Goal: Task Accomplishment & Management: Complete application form

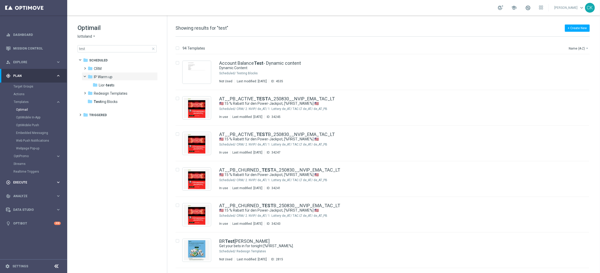
click at [22, 182] on span "Execute" at bounding box center [34, 182] width 43 height 3
click at [17, 76] on span "Plan" at bounding box center [34, 75] width 43 height 3
click at [23, 93] on link "Actions" at bounding box center [33, 94] width 40 height 4
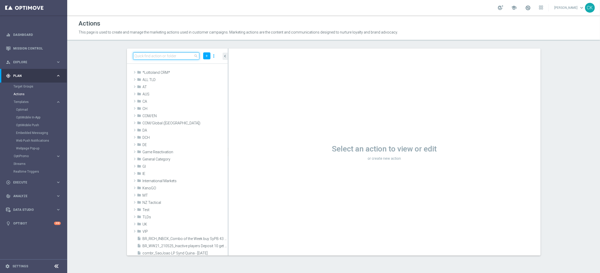
click at [161, 55] on input at bounding box center [166, 55] width 66 height 7
click at [157, 56] on input at bounding box center [166, 55] width 66 height 7
paste input "3 lines AT Lotto & extra game, no offer"
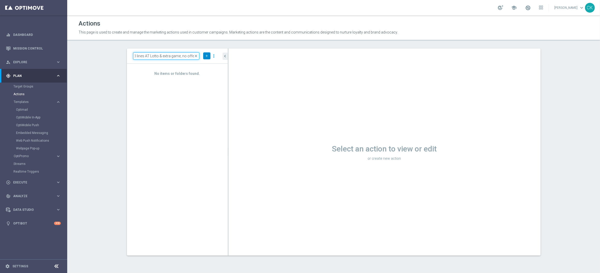
type input "3 lines AT Lotto & extra game, no offer"
click at [206, 55] on icon "add" at bounding box center [207, 56] width 4 height 4
click at [200, 65] on span "New Action" at bounding box center [197, 65] width 16 height 4
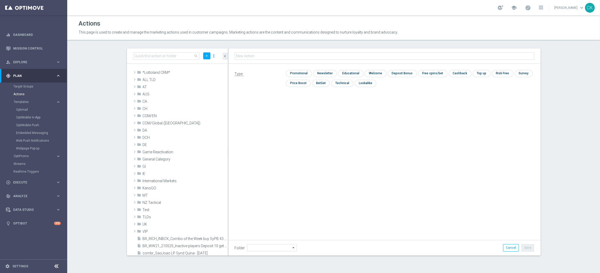
type input "3 lines AT Lotto & extra game, no offer"
click at [291, 248] on icon "arrow_drop_down" at bounding box center [293, 248] width 5 height 7
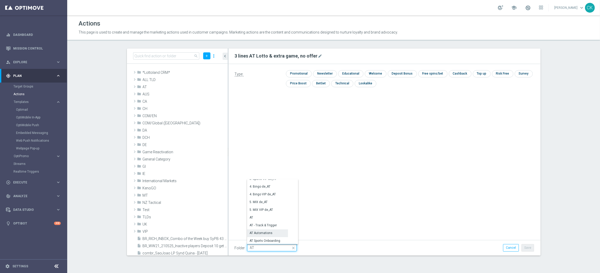
scroll to position [75, 0]
click at [261, 201] on div "AT Automations" at bounding box center [261, 200] width 23 height 5
type input "AT Automations"
click at [515, 250] on button "Cancel" at bounding box center [511, 247] width 16 height 7
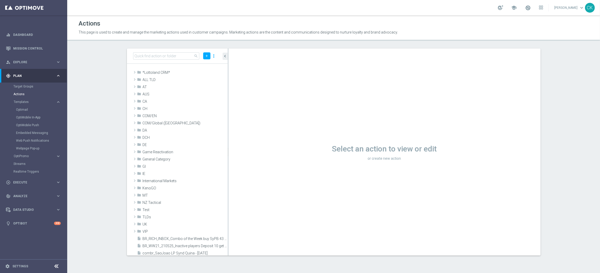
click at [30, 130] on div "Embedded Messaging" at bounding box center [41, 133] width 51 height 8
click at [28, 133] on link "Embedded Messaging" at bounding box center [35, 133] width 38 height 4
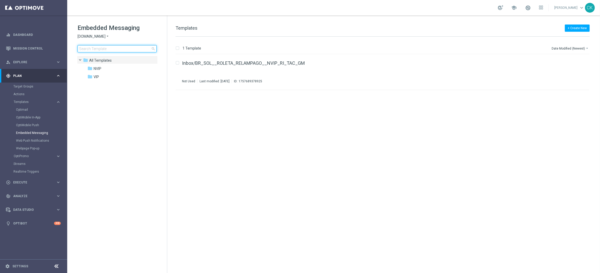
click at [125, 50] on input at bounding box center [117, 48] width 79 height 7
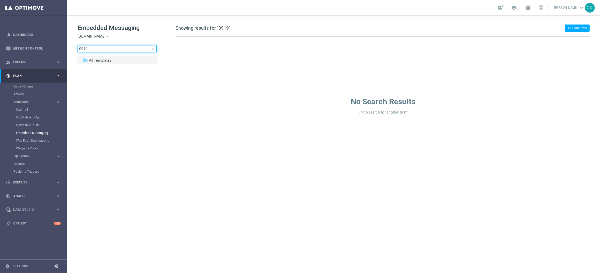
type input "0919"
click at [107, 37] on icon "arrow_drop_down" at bounding box center [107, 36] width 4 height 5
click at [99, 56] on div "Lottoland" at bounding box center [97, 55] width 39 height 6
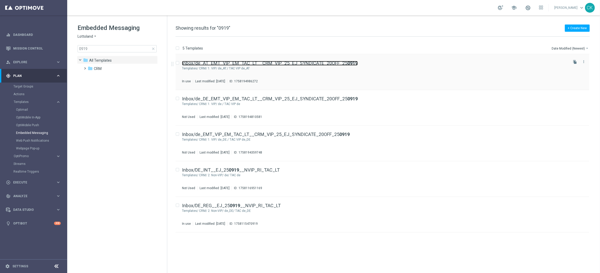
click at [219, 62] on link "Inbox/de_AT_EMT_VIP_EM_TAC_LT__CRM_VIP_25_EJ_SYNDICATE_20OFF_25 0919" at bounding box center [270, 63] width 176 height 5
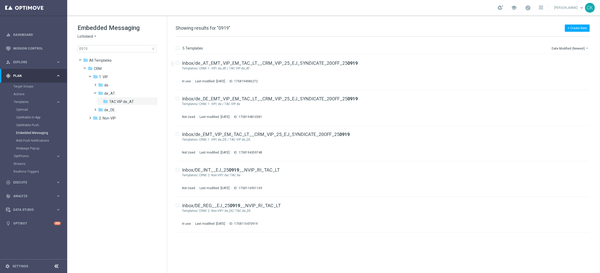
click at [154, 47] on span "close" at bounding box center [153, 49] width 4 height 4
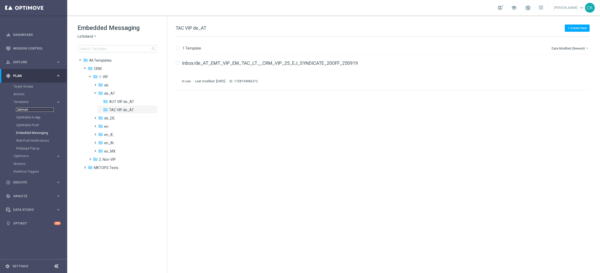
click at [22, 109] on link "Optimail" at bounding box center [35, 110] width 38 height 4
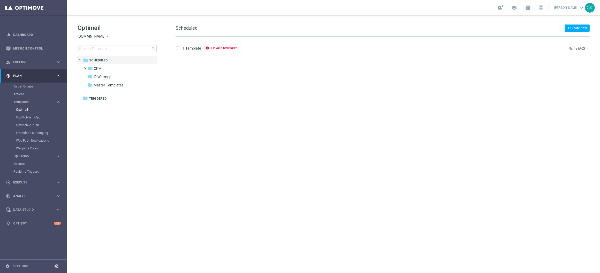
click at [103, 37] on span "[DOMAIN_NAME]" at bounding box center [92, 36] width 28 height 5
click at [98, 43] on div "lottoland" at bounding box center [97, 42] width 39 height 6
click at [21, 183] on span "Execute" at bounding box center [34, 182] width 43 height 3
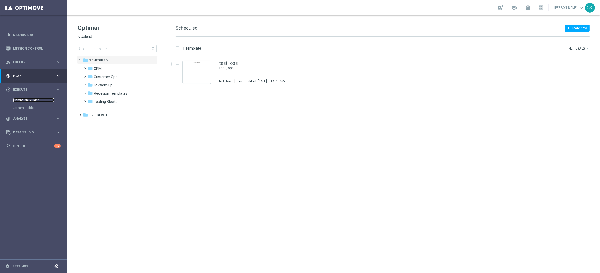
click at [25, 99] on link "Campaign Builder" at bounding box center [33, 100] width 40 height 4
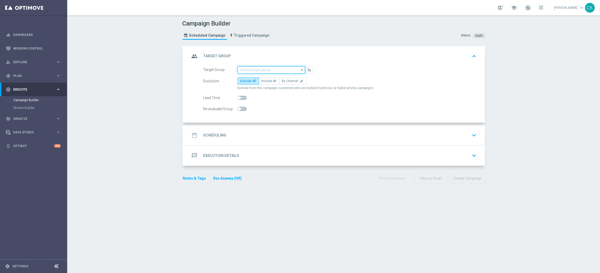
click at [255, 70] on input at bounding box center [270, 69] width 67 height 7
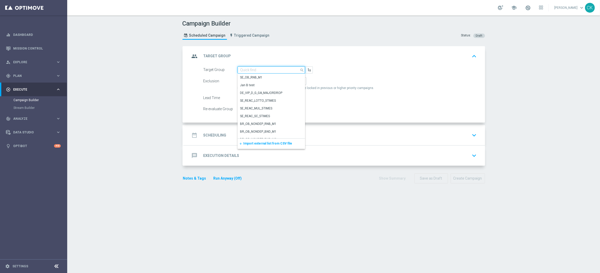
paste input "de_all_TGT_NVIP_EM_TAC_LT__ACTIVE_EJ"
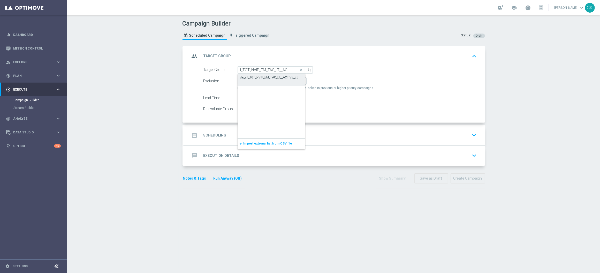
click at [256, 76] on div "de_all_TGT_NVIP_EM_TAC_LT__ACTIVE_EJ" at bounding box center [269, 77] width 58 height 5
type input "de_all_TGT_NVIP_EM_TAC_LT__ACTIVE_EJ"
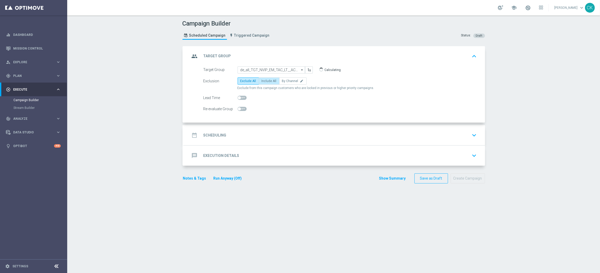
click at [262, 80] on span "Include All" at bounding box center [268, 81] width 15 height 4
click at [262, 80] on input "Include All" at bounding box center [262, 81] width 3 height 3
radio input "true"
click at [237, 99] on span at bounding box center [241, 98] width 9 height 4
click at [237, 99] on input "checkbox" at bounding box center [241, 98] width 9 height 4
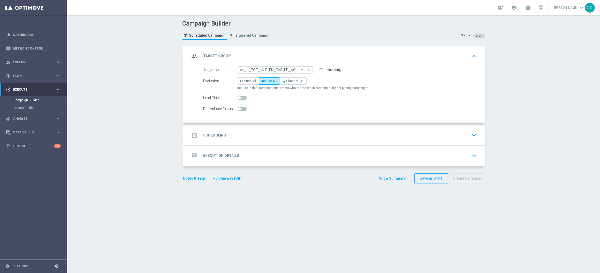
checkbox input "true"
click at [215, 137] on h2 "Scheduling" at bounding box center [214, 135] width 23 height 5
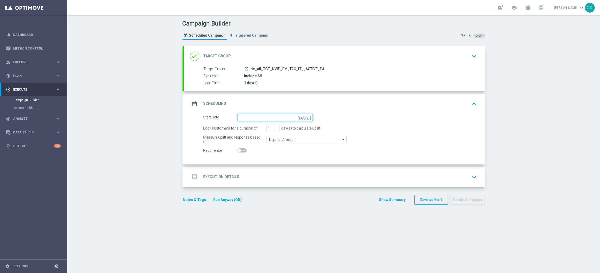
click at [257, 117] on input at bounding box center [274, 117] width 75 height 7
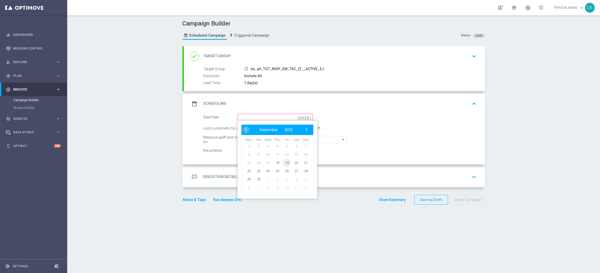
click at [285, 163] on span "19" at bounding box center [286, 163] width 8 height 8
type input "[DATE]"
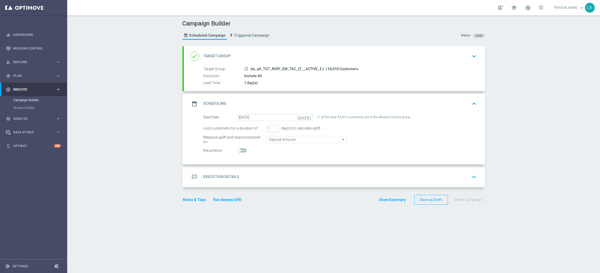
click at [211, 174] on div "message Execution Details" at bounding box center [214, 177] width 49 height 9
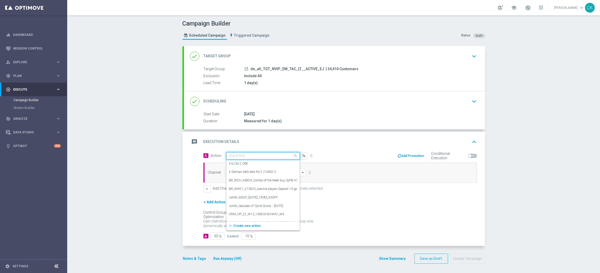
click at [233, 156] on input "text" at bounding box center [258, 156] width 58 height 4
paste input "A: 12 lines EJ, no offer + Countdown"
type input "A: 12 lines EJ, no offer + Countdown"
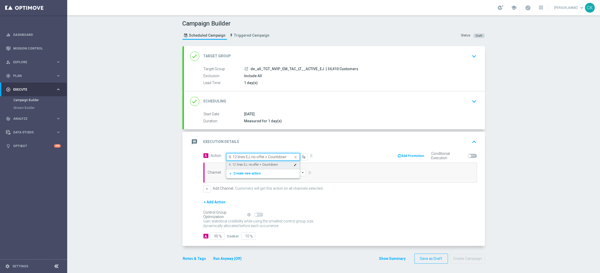
click at [235, 163] on label "A: 12 lines EJ, no offer + Countdown" at bounding box center [253, 165] width 49 height 4
click at [235, 172] on input at bounding box center [265, 172] width 81 height 7
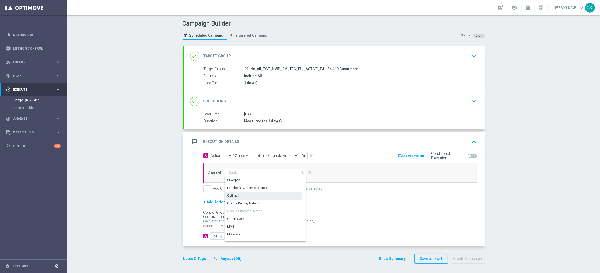
click at [240, 196] on div "Optimail" at bounding box center [263, 195] width 77 height 7
type input "Optimail"
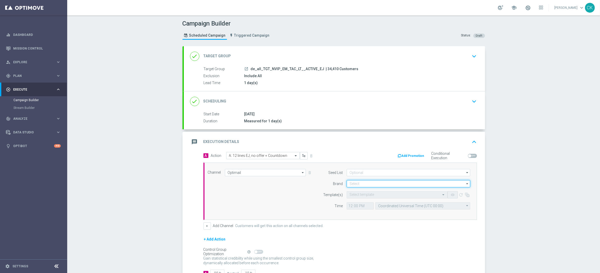
click at [349, 184] on input at bounding box center [408, 183] width 124 height 7
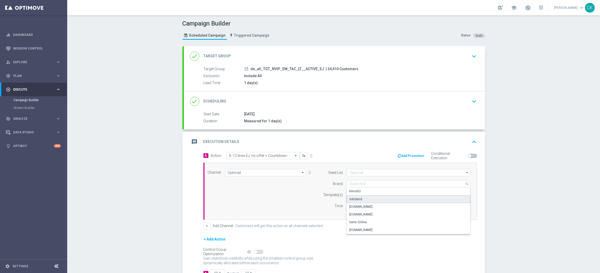
click at [349, 199] on div "lottoland" at bounding box center [355, 199] width 13 height 5
type input "lottoland"
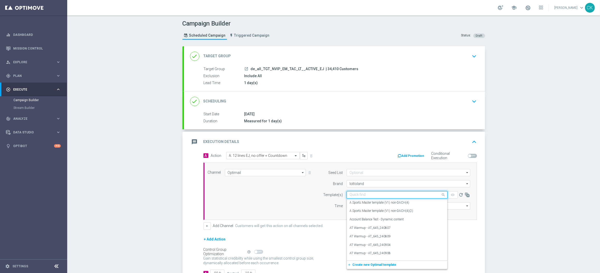
click at [355, 194] on input "text" at bounding box center [391, 195] width 85 height 4
paste input "DE_ALL__EJ_ACTIVE_HJP_COUNT_250919__NVIP_EMA_TAC_LT"
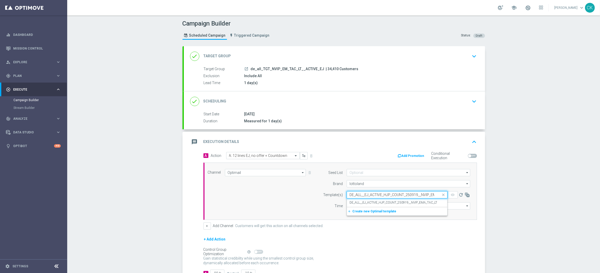
scroll to position [0, 17]
click at [356, 203] on label "DE_ALL__EJ_ACTIVE_HJP_COUNT_250919__NVIP_EMA_TAC_LT" at bounding box center [393, 203] width 88 height 4
type input "DE_ALL__EJ_ACTIVE_HJP_COUNT_250919__NVIP_EMA_TAC_LT"
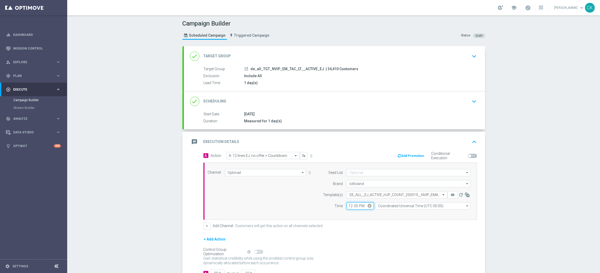
click at [348, 205] on input "12:00" at bounding box center [359, 206] width 27 height 7
type input "06:00"
click at [448, 206] on input "Coordinated Universal Time (UTC 00:00)" at bounding box center [422, 206] width 95 height 7
click at [442, 211] on div "Central European Time ([GEOGRAPHIC_DATA]) (UTC +02:00)" at bounding box center [422, 213] width 95 height 7
type input "Central European Time ([GEOGRAPHIC_DATA]) (UTC +02:00)"
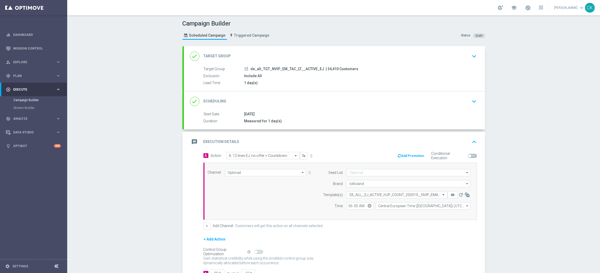
scroll to position [39, 0]
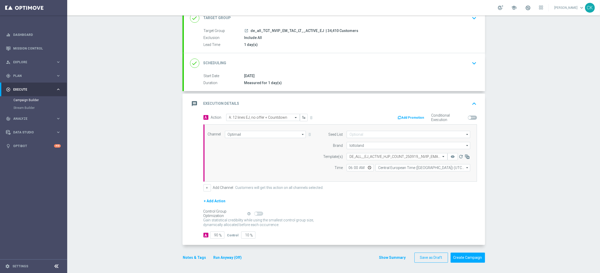
click at [207, 202] on button "+ Add Action" at bounding box center [214, 201] width 23 height 6
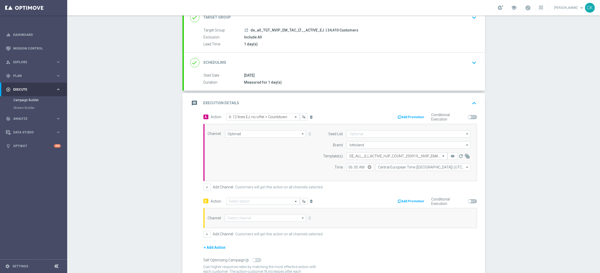
click at [239, 203] on input "text" at bounding box center [258, 201] width 58 height 4
paste input "B: 12 lines EJ, no offer - no Countdown"
type input "B: 12 lines EJ, no offer - no Countdown"
click at [256, 185] on label "B: 12 lines EJ, no offer - no Countdown" at bounding box center [255, 186] width 52 height 4
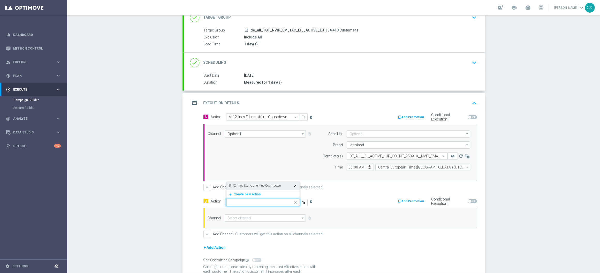
scroll to position [0, 0]
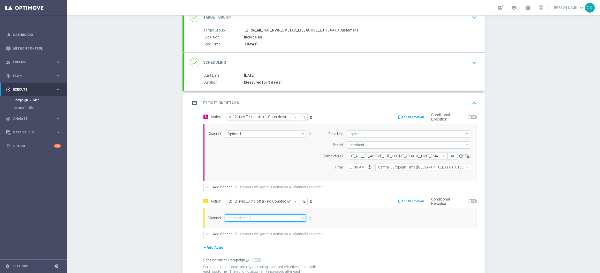
click at [243, 218] on input at bounding box center [265, 218] width 81 height 7
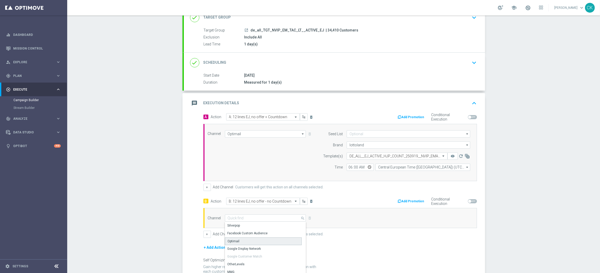
click at [243, 243] on div "Optimail" at bounding box center [263, 242] width 77 height 8
type input "Optimail"
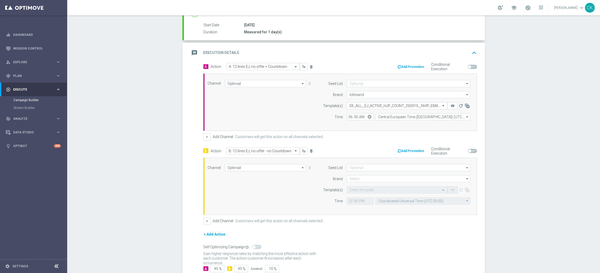
scroll to position [124, 0]
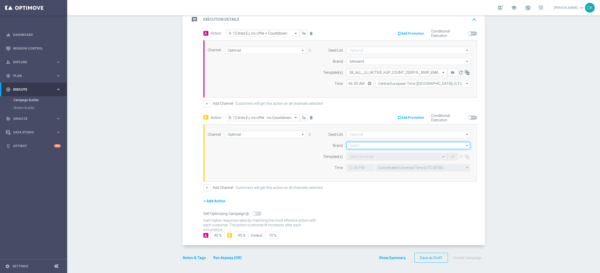
click at [359, 144] on input at bounding box center [408, 145] width 124 height 7
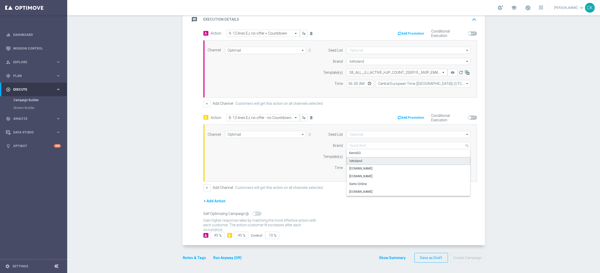
click at [356, 161] on div "lottoland" at bounding box center [355, 161] width 13 height 5
type input "lottoland"
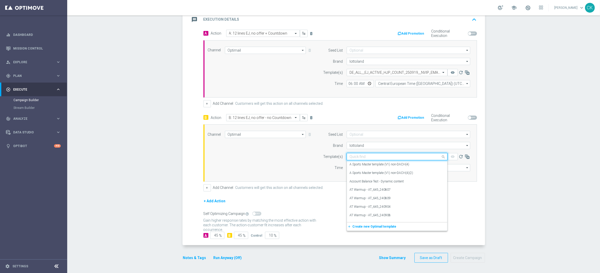
click at [357, 156] on input "text" at bounding box center [391, 157] width 85 height 4
paste input "DE_ALL__EJ_ACTIVE_HJP_250919__NVIP_EMA_TAC_LT"
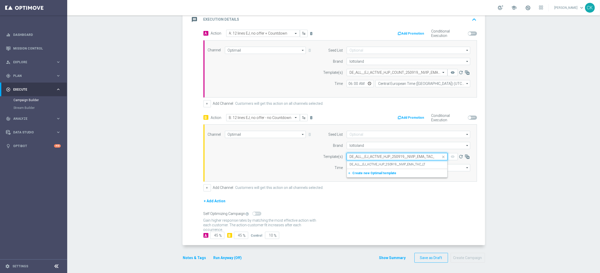
scroll to position [0, 3]
click at [358, 164] on label "DE_ALL__EJ_ACTIVE_HJP_250919__NVIP_EMA_TAC_LT" at bounding box center [387, 165] width 76 height 4
type input "DE_ALL__EJ_ACTIVE_HJP_250919__NVIP_EMA_TAC_LT"
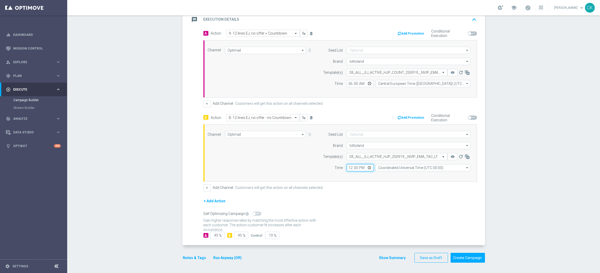
click at [348, 170] on input "12:00" at bounding box center [359, 167] width 27 height 7
type input "06:00"
click at [405, 167] on input "Coordinated Universal Time (UTC 00:00)" at bounding box center [422, 167] width 95 height 7
click at [410, 176] on div "Central European Time ([GEOGRAPHIC_DATA]) (UTC +02:00)" at bounding box center [420, 175] width 84 height 5
type input "Central European Time ([GEOGRAPHIC_DATA]) (UTC +02:00)"
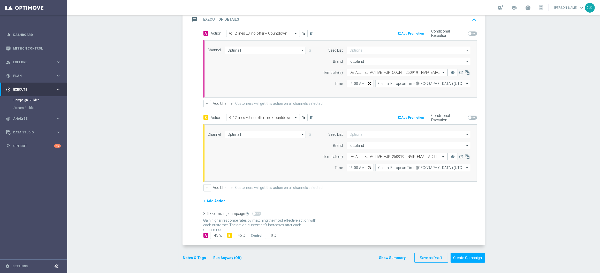
click at [190, 257] on button "Notes & Tags" at bounding box center [194, 258] width 24 height 6
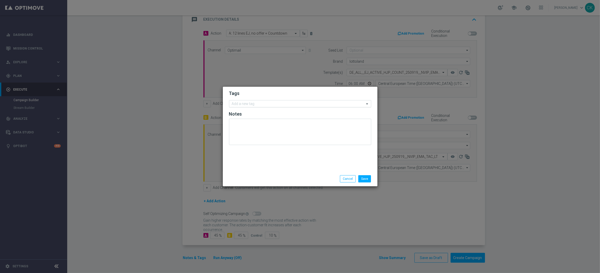
click at [242, 102] on div "Add a new tag" at bounding box center [243, 105] width 24 height 6
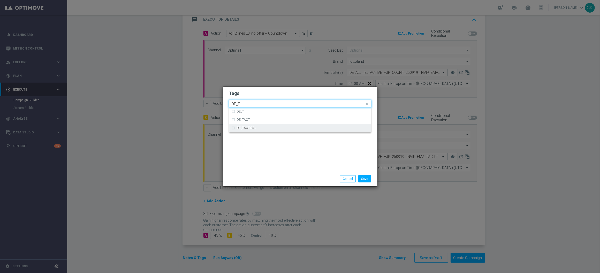
click at [242, 129] on label "DE_TACTICAL" at bounding box center [246, 128] width 19 height 3
type input "DE_T"
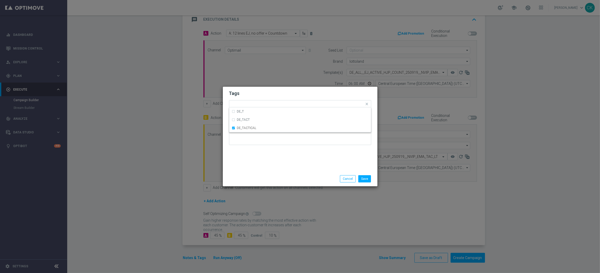
click at [242, 163] on div "Tags Quick find × DE_TACTICAL DE_T DE_TACT DE_TACTICAL Notes" at bounding box center [300, 129] width 155 height 85
click at [366, 180] on button "Save" at bounding box center [364, 178] width 13 height 7
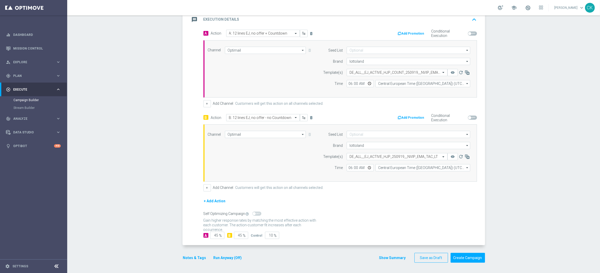
click at [193, 257] on button "Notes & Tags" at bounding box center [194, 258] width 24 height 6
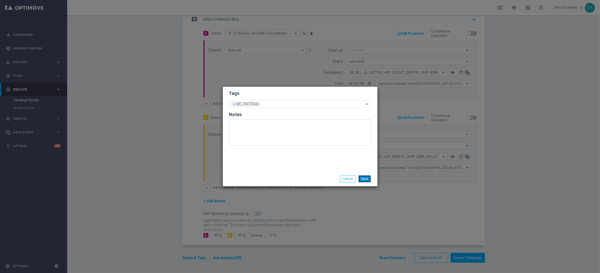
click at [365, 179] on button "Save" at bounding box center [364, 178] width 13 height 7
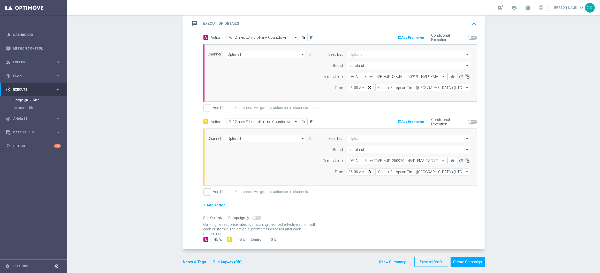
scroll to position [124, 0]
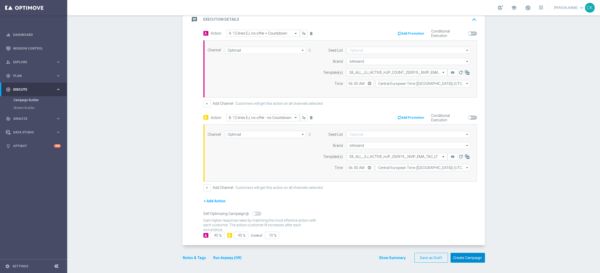
click at [465, 258] on button "Create Campaign" at bounding box center [467, 258] width 34 height 10
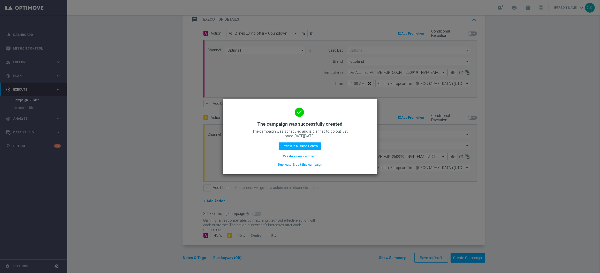
click at [299, 156] on button "Create a new campaign" at bounding box center [299, 157] width 35 height 6
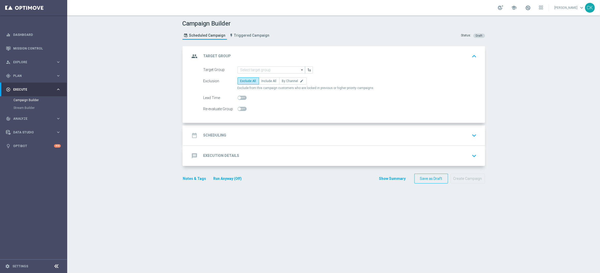
scroll to position [0, 0]
click at [266, 70] on input at bounding box center [270, 69] width 67 height 7
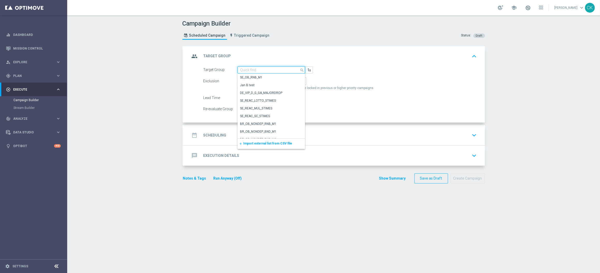
paste input "de_all_TGT_NVIP_EM_TAC_LT__REACTIVATED_EJ"
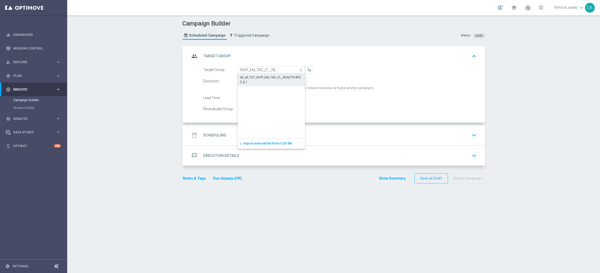
click at [263, 77] on div "de_all_TGT_NVIP_EM_TAC_LT__REACTIVATED_EJ" at bounding box center [271, 79] width 62 height 9
type input "de_all_TGT_NVIP_EM_TAC_LT__REACTIVATED_EJ"
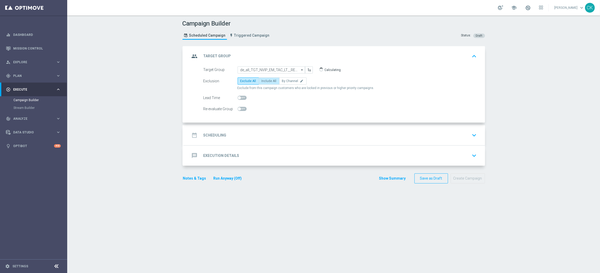
click at [263, 79] on span "Include All" at bounding box center [268, 81] width 15 height 4
click at [263, 80] on input "Include All" at bounding box center [262, 81] width 3 height 3
radio input "true"
click at [238, 96] on span at bounding box center [239, 97] width 3 height 3
click at [237, 96] on input "checkbox" at bounding box center [241, 98] width 9 height 4
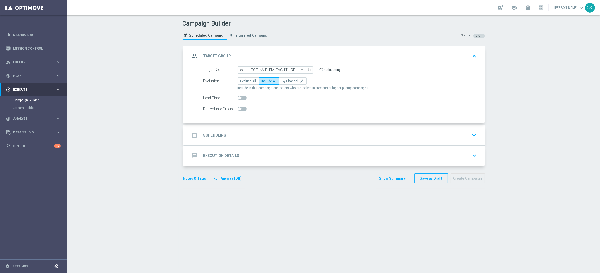
checkbox input "true"
click at [213, 134] on h2 "Scheduling" at bounding box center [214, 135] width 23 height 5
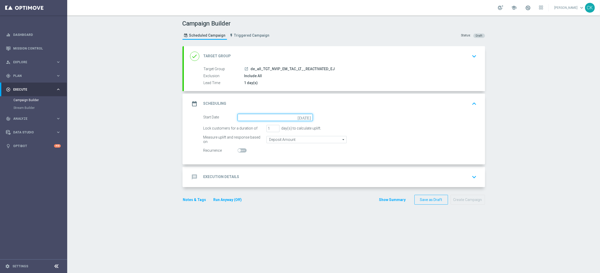
click at [266, 117] on input at bounding box center [274, 117] width 75 height 7
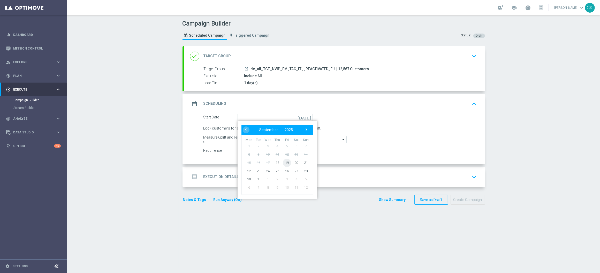
click at [285, 161] on span "19" at bounding box center [286, 163] width 8 height 8
type input "[DATE]"
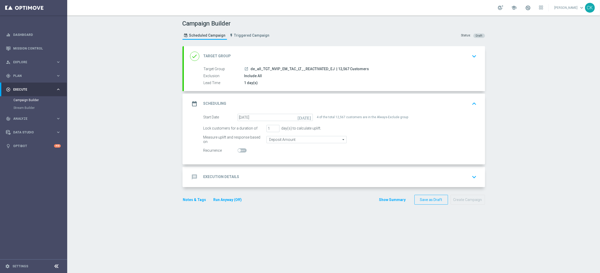
click at [210, 176] on h2 "Execution Details" at bounding box center [221, 177] width 36 height 5
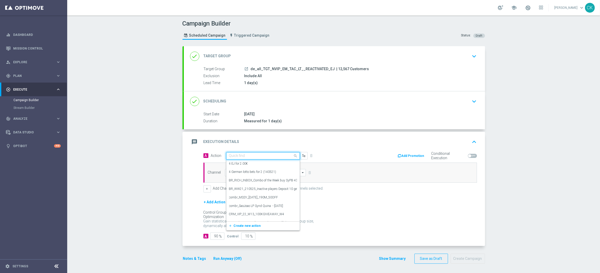
click at [251, 156] on input "text" at bounding box center [258, 156] width 58 height 4
paste input "A: 12 lines EJ, no offer + Countdown"
type input "A: 12 lines EJ, no offer + Countdown"
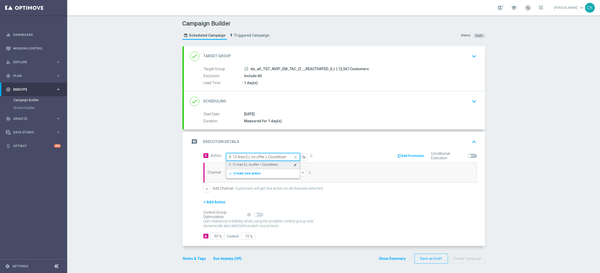
click at [252, 163] on label "A: 12 lines EJ, no offer + Countdown" at bounding box center [253, 165] width 49 height 4
click at [248, 171] on input at bounding box center [265, 172] width 81 height 7
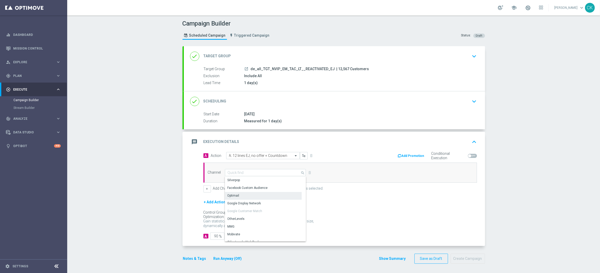
click at [246, 197] on div "Optimail" at bounding box center [263, 195] width 77 height 7
type input "Optimail"
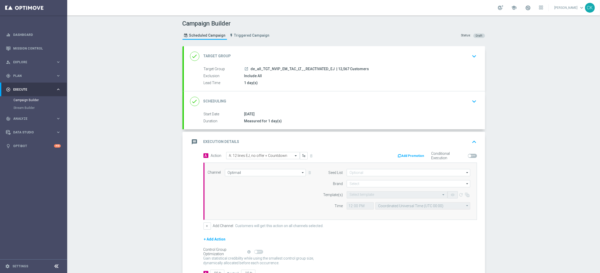
scroll to position [39, 0]
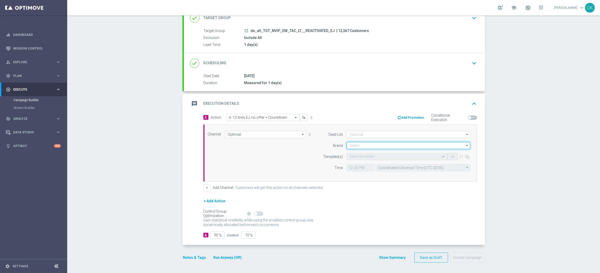
click at [360, 148] on input at bounding box center [408, 145] width 124 height 7
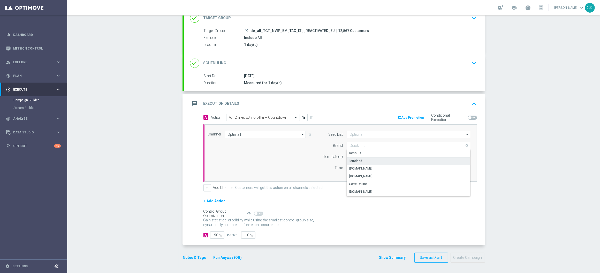
click at [356, 162] on div "lottoland" at bounding box center [355, 161] width 13 height 5
type input "lottoland"
click at [352, 155] on input "text" at bounding box center [391, 157] width 85 height 4
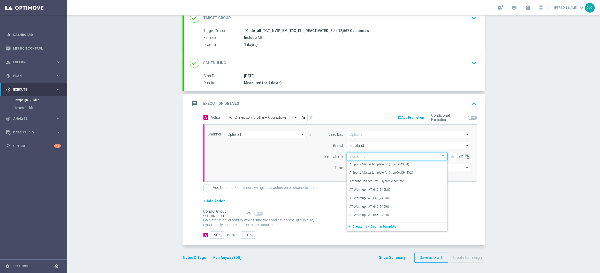
paste input "DE_ALL__EJ_ACTIVE_HJP_COUNT_250919__NVIP_EMA_TAC_LT"
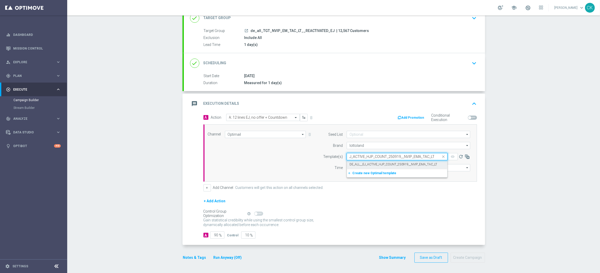
click at [353, 163] on label "DE_ALL__EJ_ACTIVE_HJP_COUNT_250919__NVIP_EMA_TAC_LT" at bounding box center [393, 165] width 88 height 4
type input "DE_ALL__EJ_ACTIVE_HJP_COUNT_250919__NVIP_EMA_TAC_LT"
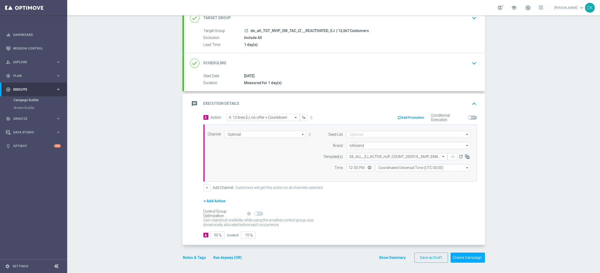
scroll to position [0, 0]
click at [348, 167] on input "12:00" at bounding box center [359, 167] width 27 height 7
type input "06:00"
click at [412, 167] on input "Coordinated Universal Time (UTC 00:00)" at bounding box center [422, 167] width 95 height 7
click at [412, 175] on div "Central European Time ([GEOGRAPHIC_DATA]) (UTC +02:00)" at bounding box center [420, 175] width 84 height 5
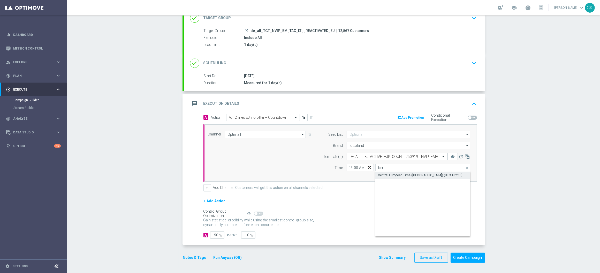
type input "Central European Time ([GEOGRAPHIC_DATA]) (UTC +02:00)"
click at [210, 202] on button "+ Add Action" at bounding box center [214, 201] width 23 height 6
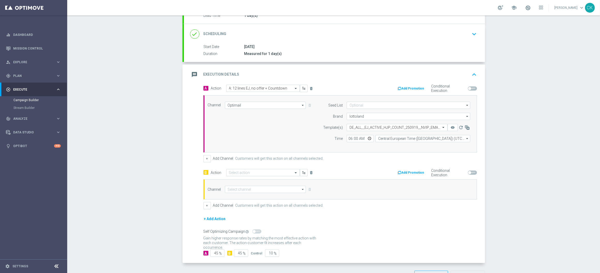
scroll to position [86, 0]
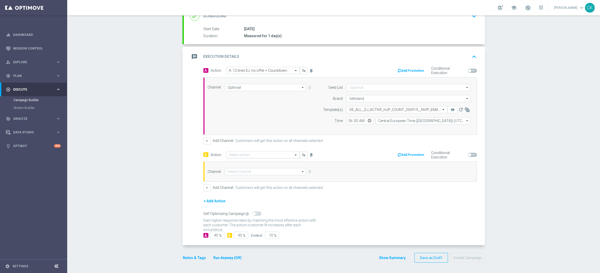
click at [246, 155] on input "text" at bounding box center [258, 155] width 58 height 4
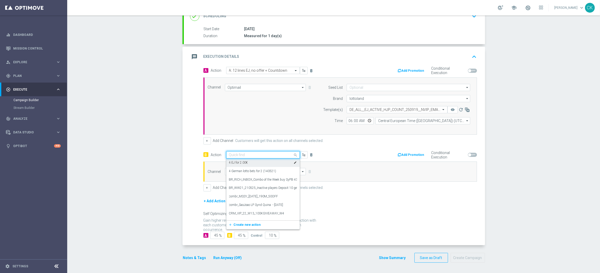
paste input "B: 12 lines EJ, no offer - no Countdown"
type input "B: 12 lines EJ, no offer - no Countdown"
click at [238, 163] on label "B: 12 lines EJ, no offer - no Countdown" at bounding box center [255, 164] width 52 height 4
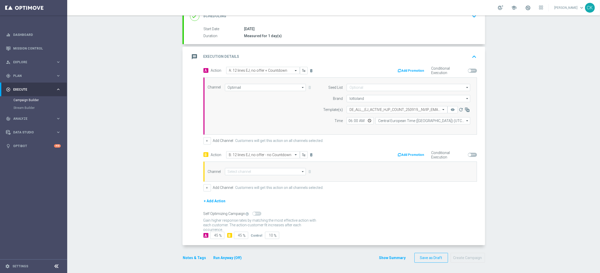
click at [231, 175] on div "Channel arrow_drop_down Drag here to set row groups Drag here to set column lab…" at bounding box center [339, 172] width 273 height 20
click at [242, 174] on input at bounding box center [265, 171] width 81 height 7
click at [241, 194] on div "Optimail" at bounding box center [263, 195] width 77 height 8
type input "Optimail"
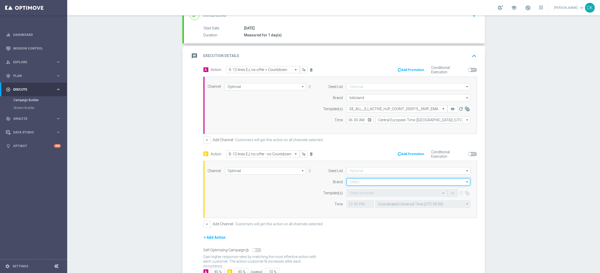
click at [384, 179] on input at bounding box center [408, 182] width 124 height 7
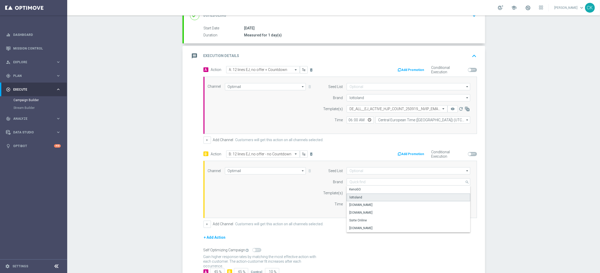
click at [364, 199] on div "lottoland" at bounding box center [408, 198] width 124 height 8
type input "lottoland"
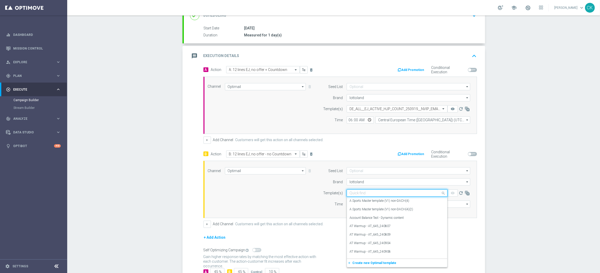
click at [381, 191] on div "Quick find" at bounding box center [396, 193] width 101 height 7
paste input "DE_ALL__EJ_ACTIVE_HJP_250919__NVIP_EMA_TAC_LT"
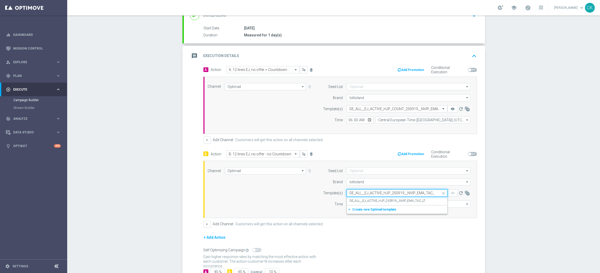
scroll to position [0, 3]
click at [373, 202] on label "DE_ALL__EJ_ACTIVE_HJP_250919__NVIP_EMA_TAC_LT" at bounding box center [387, 201] width 76 height 4
type input "DE_ALL__EJ_ACTIVE_HJP_250919__NVIP_EMA_TAC_LT"
click at [346, 205] on input "12:00" at bounding box center [359, 204] width 27 height 7
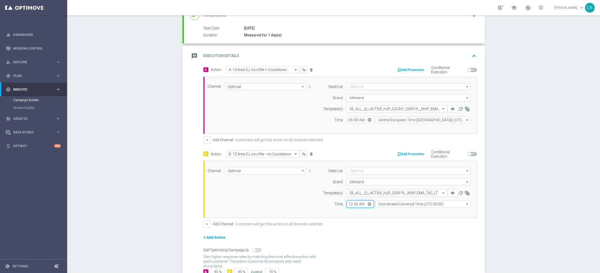
type input "06:00"
click at [423, 205] on input "Coordinated Universal Time (UTC 00:00)" at bounding box center [422, 204] width 95 height 7
click at [410, 214] on div "Central European Time ([GEOGRAPHIC_DATA]) (UTC +02:00)" at bounding box center [420, 212] width 84 height 5
type input "Central European Time ([GEOGRAPHIC_DATA]) (UTC +02:00)"
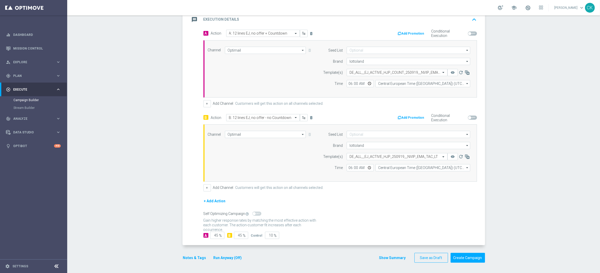
scroll to position [124, 0]
click at [193, 257] on button "Notes & Tags" at bounding box center [194, 258] width 24 height 6
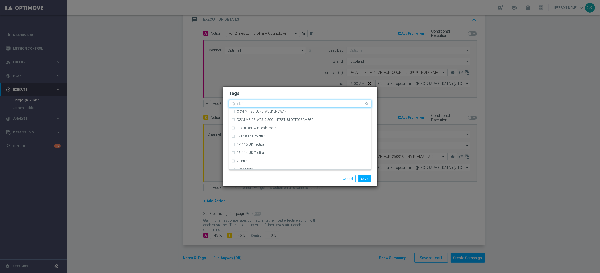
click at [246, 102] on div "Quick find" at bounding box center [296, 104] width 135 height 6
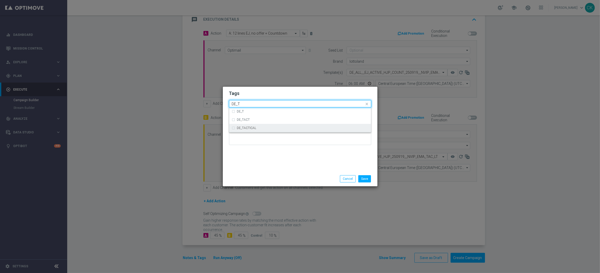
click at [250, 128] on label "DE_TACTICAL" at bounding box center [246, 128] width 19 height 3
type input "DE_T"
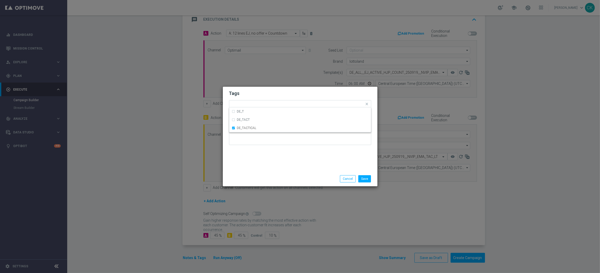
click at [251, 177] on div "Save Cancel" at bounding box center [300, 178] width 150 height 7
click at [365, 179] on button "Save" at bounding box center [364, 178] width 13 height 7
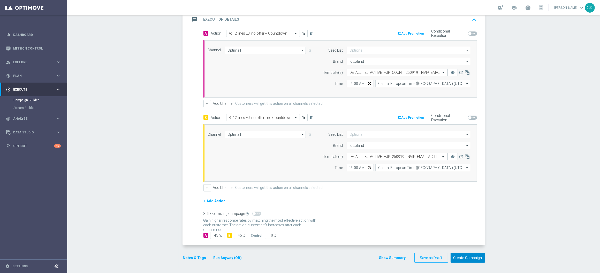
click at [467, 259] on button "Create Campaign" at bounding box center [467, 258] width 34 height 10
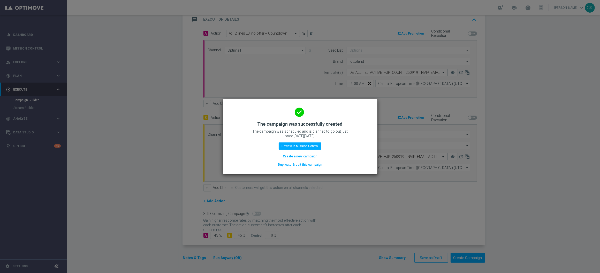
click at [304, 159] on button "Create a new campaign" at bounding box center [299, 157] width 35 height 6
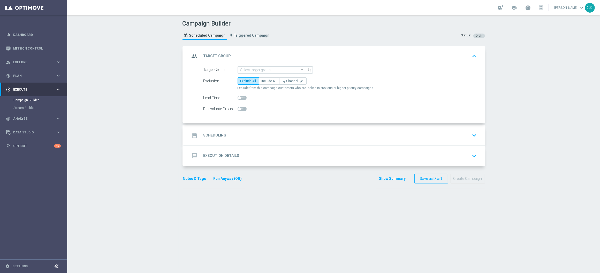
scroll to position [0, 0]
click at [267, 68] on input at bounding box center [270, 69] width 67 height 7
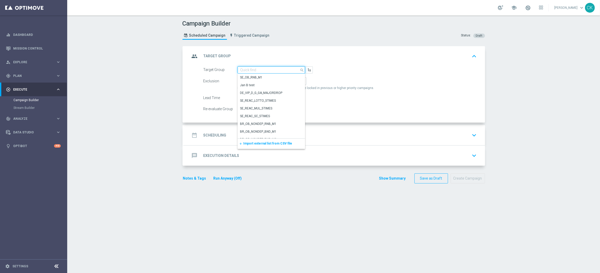
paste input "de_all_TGT_NVIP_EM_TAC_LT__CHURNED_EJ"
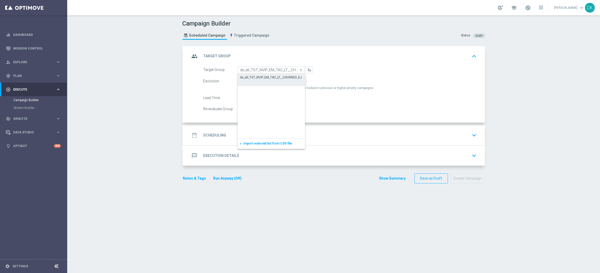
click at [265, 76] on div "de_all_TGT_NVIP_EM_TAC_LT__CHURNED_EJ" at bounding box center [271, 77] width 62 height 5
type input "de_all_TGT_NVIP_EM_TAC_LT__CHURNED_EJ"
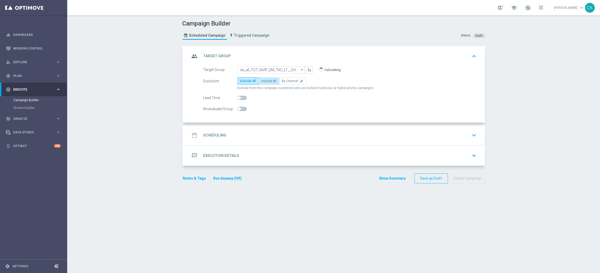
click at [262, 81] on span "Include All" at bounding box center [268, 81] width 15 height 4
click at [262, 81] on input "Include All" at bounding box center [262, 81] width 3 height 3
radio input "true"
click at [238, 98] on span at bounding box center [239, 97] width 3 height 3
click at [237, 98] on input "checkbox" at bounding box center [241, 98] width 9 height 4
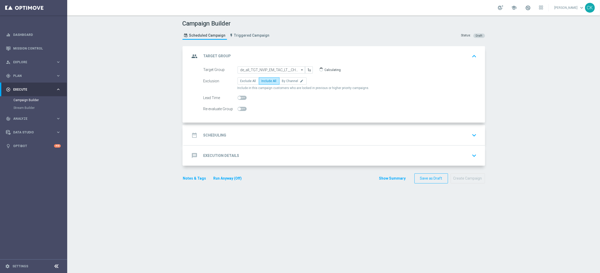
checkbox input "true"
click at [210, 135] on h2 "Scheduling" at bounding box center [214, 135] width 23 height 5
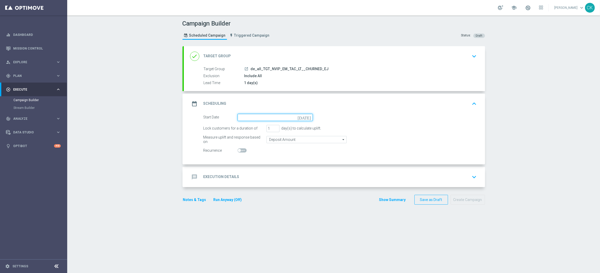
click at [256, 117] on input at bounding box center [274, 117] width 75 height 7
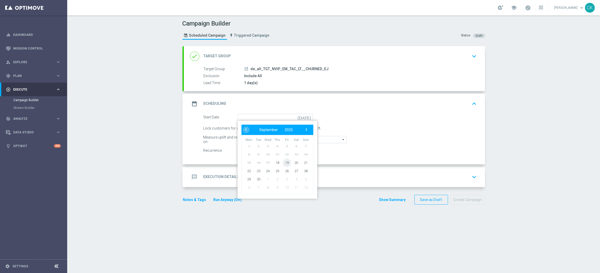
click at [282, 161] on span "19" at bounding box center [286, 163] width 8 height 8
type input "[DATE]"
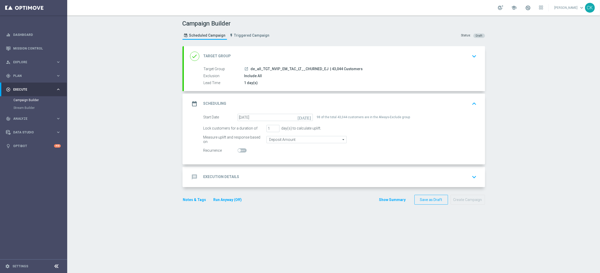
click at [210, 178] on h2 "Execution Details" at bounding box center [221, 177] width 36 height 5
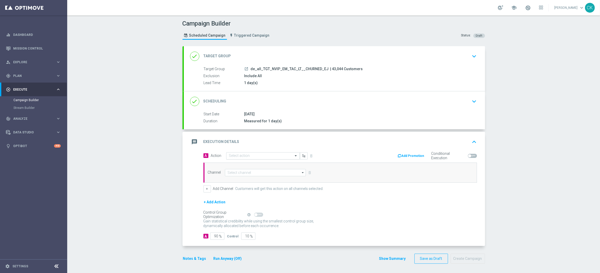
click at [244, 155] on input "text" at bounding box center [258, 156] width 58 height 4
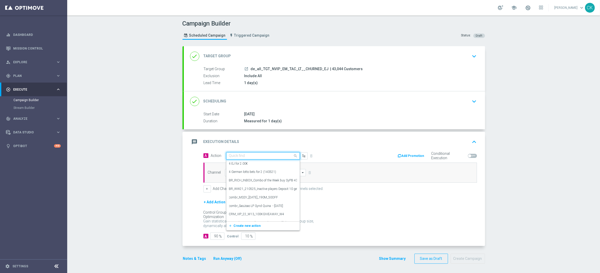
paste input "A: 3 lines EJ for price of 1 + Countdown"
type input "A: 3 lines EJ for price of 1 + Countdown"
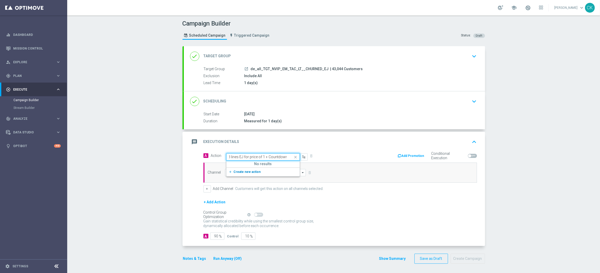
click at [229, 171] on icon "add_new" at bounding box center [231, 172] width 5 height 4
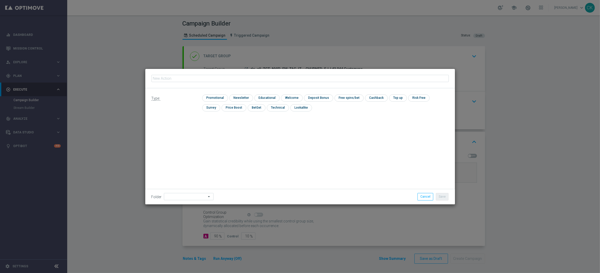
type input "A: 3 lines EJ for price of 1 + Countdown"
click at [213, 96] on input "checkbox" at bounding box center [214, 98] width 25 height 7
checkbox input "true"
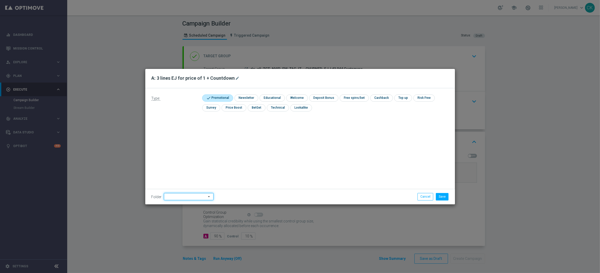
click at [174, 198] on input at bounding box center [189, 196] width 50 height 7
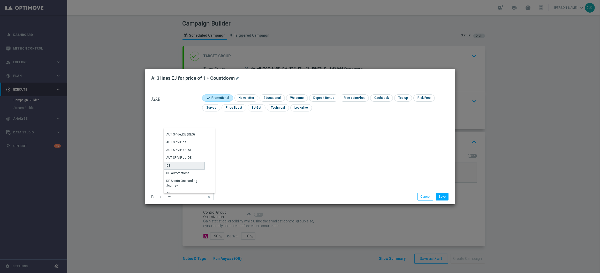
click at [181, 165] on div "DE" at bounding box center [184, 166] width 41 height 8
type input "DE"
click at [443, 194] on button "Save" at bounding box center [442, 196] width 13 height 7
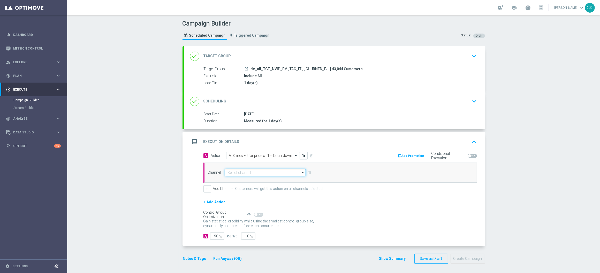
click at [238, 174] on input at bounding box center [265, 172] width 81 height 7
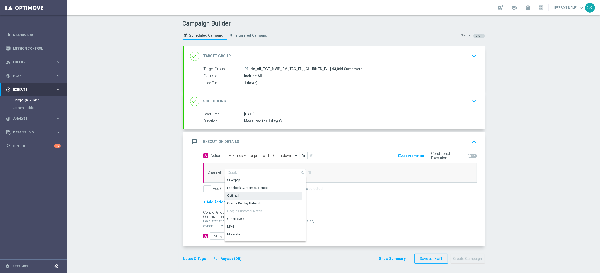
click at [237, 197] on div "Optimail" at bounding box center [263, 195] width 77 height 7
type input "Optimail"
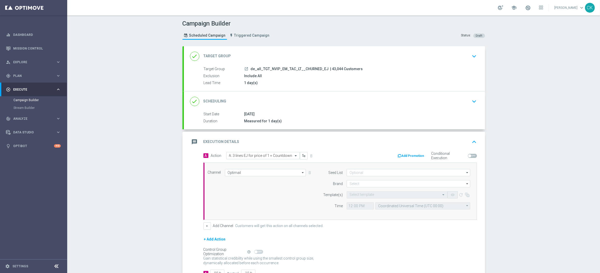
scroll to position [39, 0]
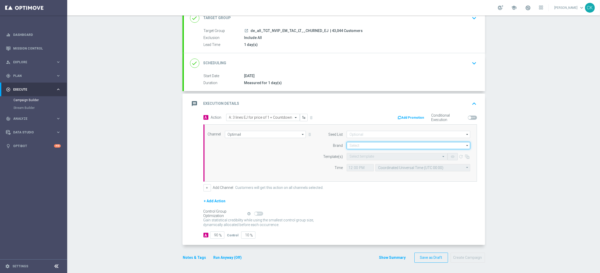
click at [361, 145] on input at bounding box center [408, 145] width 124 height 7
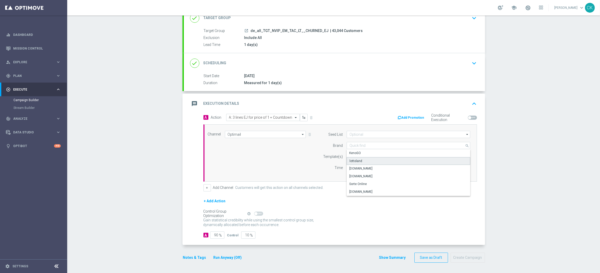
click at [360, 159] on div "lottoland" at bounding box center [408, 161] width 124 height 8
type input "lottoland"
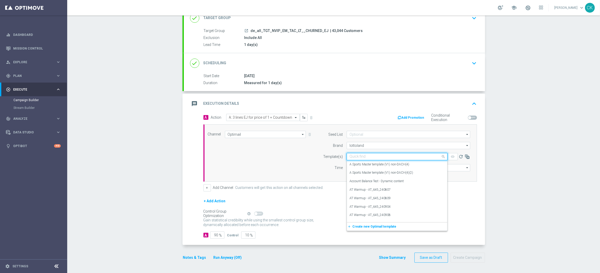
click at [358, 158] on input "text" at bounding box center [391, 157] width 85 height 4
paste input "DE_ALL__EJ_CHURNED_HJP_COUNT_250919__NVIP_EMA_TAC_LT"
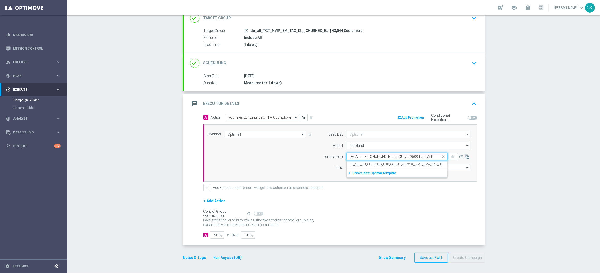
scroll to position [0, 21]
click at [357, 165] on label "DE_ALL__EJ_CHURNED_HJP_COUNT_250919__NVIP_EMA_TAC_LT" at bounding box center [395, 165] width 92 height 4
type input "DE_ALL__EJ_CHURNED_HJP_COUNT_250919__NVIP_EMA_TAC_LT"
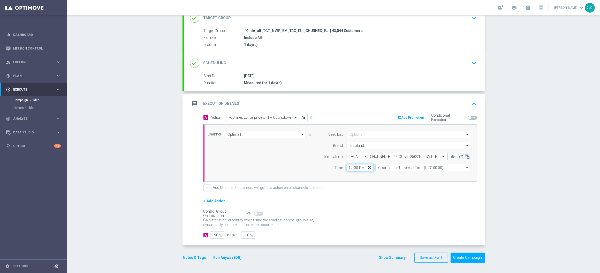
click at [349, 166] on input "12:00" at bounding box center [359, 167] width 27 height 7
type input "06:00"
click at [425, 167] on input "Coordinated Universal Time (UTC 00:00)" at bounding box center [422, 167] width 95 height 7
click at [425, 173] on div "Central European Time ([GEOGRAPHIC_DATA]) (UTC +02:00)" at bounding box center [420, 175] width 84 height 5
type input "Central European Time ([GEOGRAPHIC_DATA]) (UTC +02:00)"
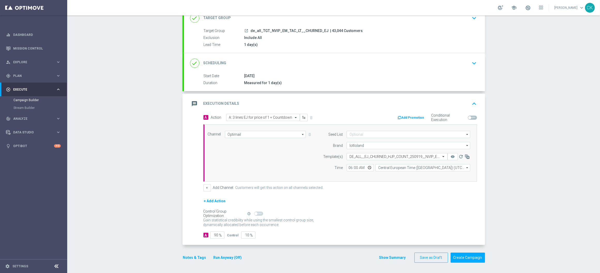
click at [207, 201] on button "+ Add Action" at bounding box center [214, 201] width 23 height 6
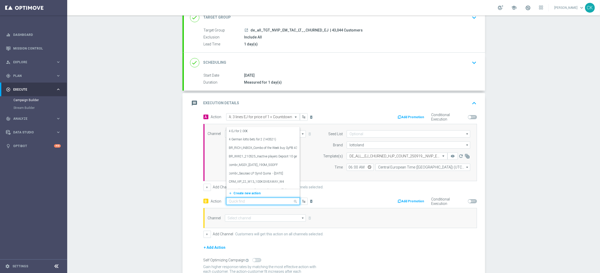
click at [256, 202] on input "text" at bounding box center [258, 201] width 58 height 4
paste input "B: 3 lines EJ for price of 1 - no Countdown"
type input "B: 3 lines EJ for price of 1 - no Countdown"
click at [234, 193] on span "Create new action" at bounding box center [247, 195] width 27 height 4
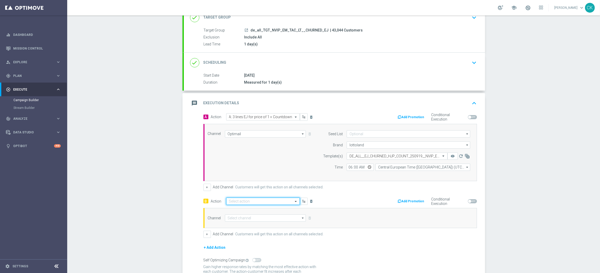
scroll to position [0, 0]
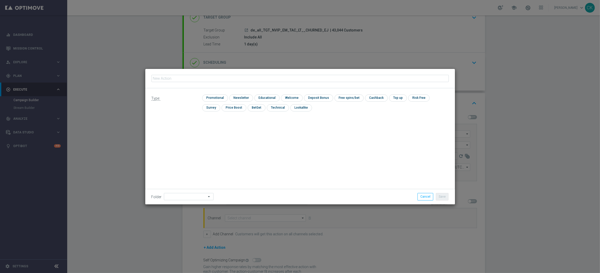
type input "B: 3 lines EJ for price of 1 - no Countdown"
click at [212, 98] on input "checkbox" at bounding box center [214, 98] width 25 height 7
checkbox input "true"
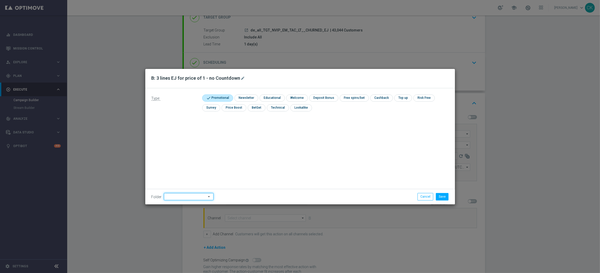
click at [182, 195] on input at bounding box center [189, 196] width 50 height 7
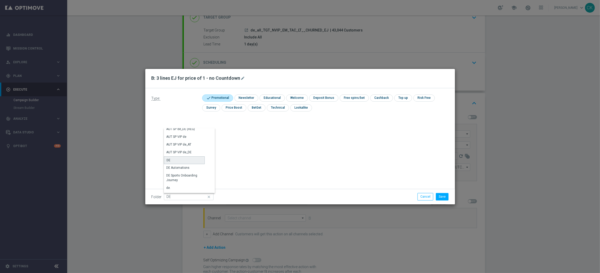
click at [182, 157] on div "DE" at bounding box center [184, 161] width 41 height 8
type input "DE"
click at [437, 199] on button "Save" at bounding box center [442, 196] width 13 height 7
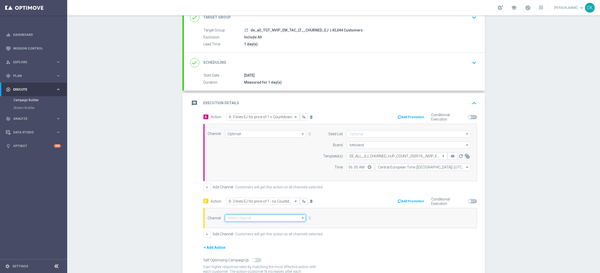
click at [274, 218] on input at bounding box center [265, 218] width 81 height 7
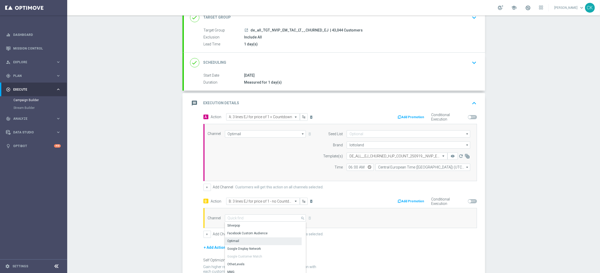
click at [257, 242] on div "Optimail" at bounding box center [263, 241] width 77 height 7
type input "Optimail"
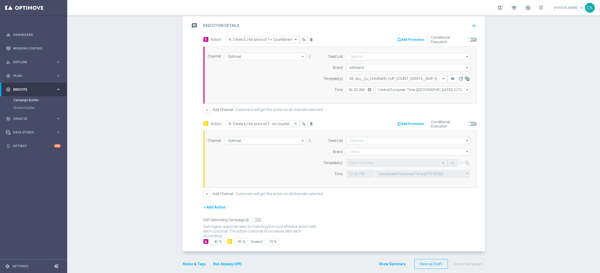
scroll to position [124, 0]
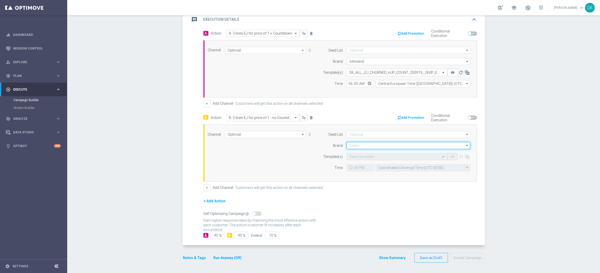
click at [378, 144] on input at bounding box center [408, 145] width 124 height 7
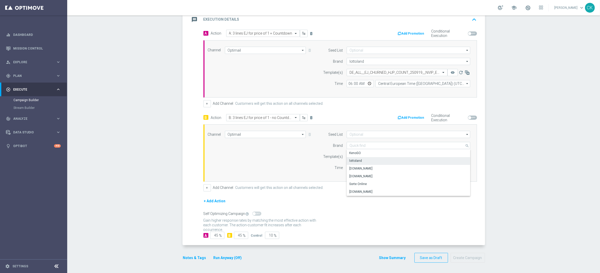
click at [362, 157] on div "lottoland" at bounding box center [408, 160] width 124 height 7
type input "lottoland"
click at [356, 155] on input "text" at bounding box center [391, 157] width 85 height 4
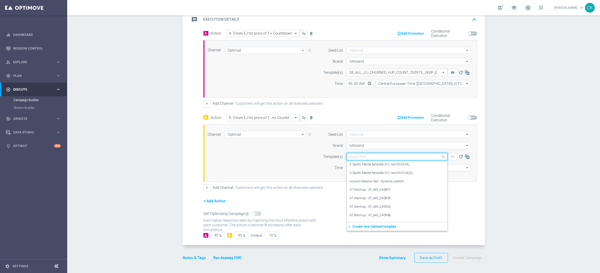
paste input "DE_ALL__EJ_CHURNED_HJP_250919__NVIP_EMA_TAC_LT"
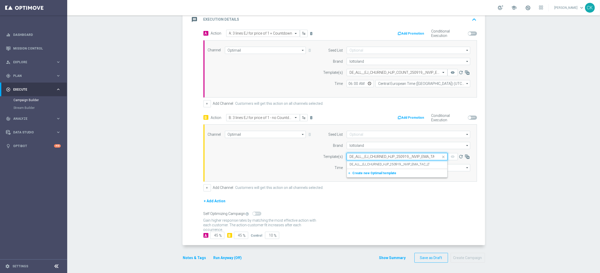
scroll to position [0, 8]
click at [354, 164] on label "DE_ALL__EJ_CHURNED_HJP_250919__NVIP_EMA_TAC_LT" at bounding box center [389, 165] width 80 height 4
type input "DE_ALL__EJ_CHURNED_HJP_250919__NVIP_EMA_TAC_LT"
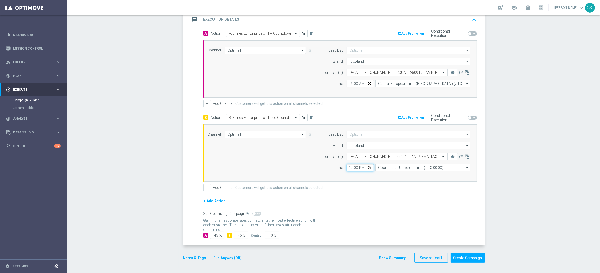
click at [347, 165] on input "12:00" at bounding box center [359, 167] width 27 height 7
type input "06:00"
click at [413, 166] on input "Coordinated Universal Time (UTC 00:00)" at bounding box center [422, 167] width 95 height 7
click at [418, 172] on div "Central European Time ([GEOGRAPHIC_DATA]) (UTC +02:00)" at bounding box center [422, 175] width 95 height 7
type input "Central European Time ([GEOGRAPHIC_DATA]) (UTC +02:00)"
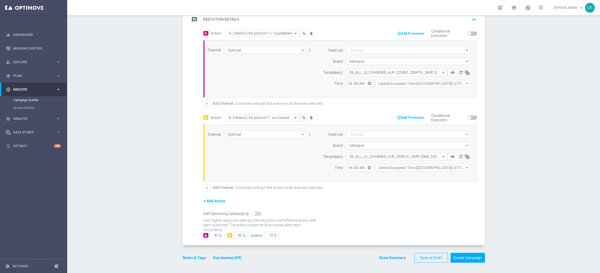
click at [190, 260] on button "Notes & Tags" at bounding box center [194, 258] width 24 height 6
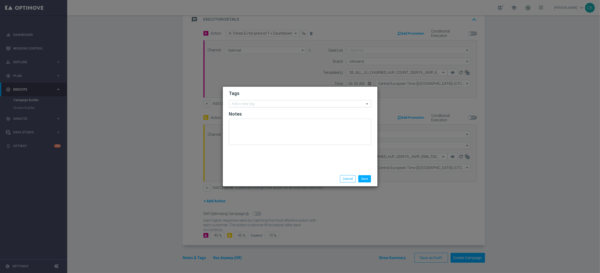
click at [264, 103] on input "text" at bounding box center [298, 104] width 133 height 4
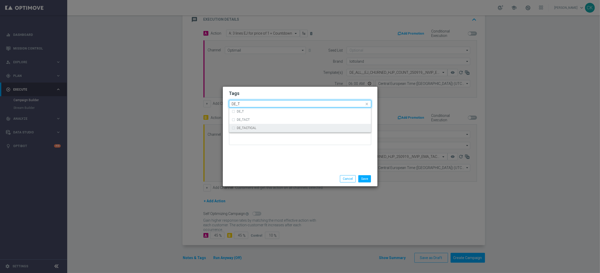
click at [269, 127] on div "DE_TACTICAL" at bounding box center [302, 128] width 131 height 3
type input "DE_T"
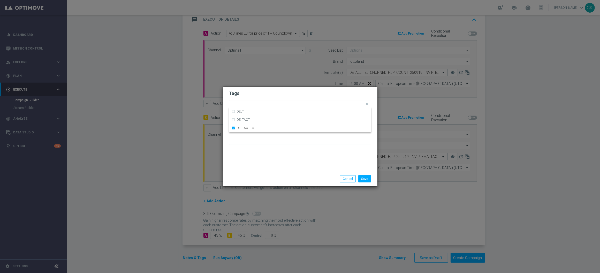
click at [267, 157] on div "Tags Quick find × DE_TACTICAL DE_T DE_TACT DE_TACTICAL Notes" at bounding box center [300, 129] width 155 height 85
click at [368, 178] on button "Save" at bounding box center [364, 178] width 13 height 7
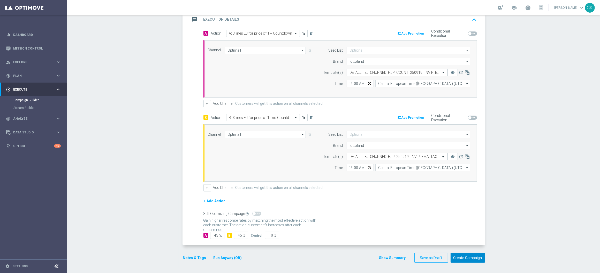
click at [462, 259] on button "Create Campaign" at bounding box center [467, 258] width 34 height 10
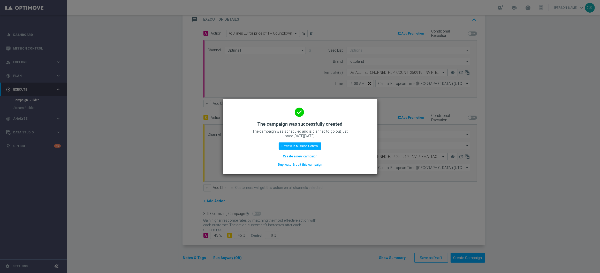
click at [292, 157] on button "Create a new campaign" at bounding box center [299, 157] width 35 height 6
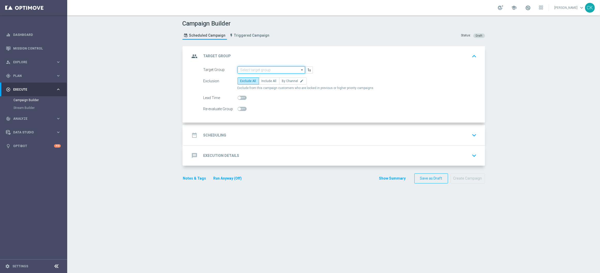
click at [269, 71] on input at bounding box center [270, 69] width 67 height 7
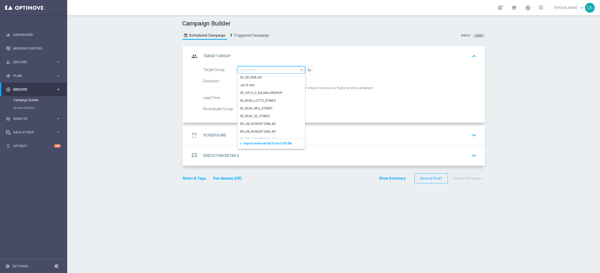
paste input "DE_ALL__LASTYEAR_LOTTO__NVIP_EMA_TAC_MIX"
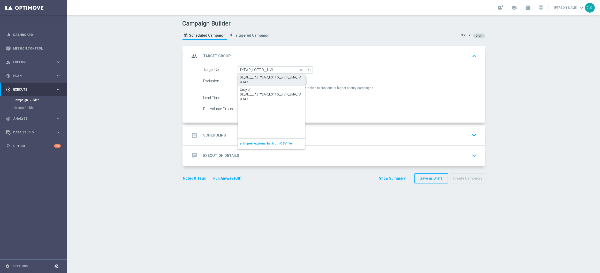
click at [267, 77] on div "DE_ALL__LASTYEAR_LOTTO__NVIP_EMA_TAC_MIX" at bounding box center [271, 79] width 62 height 9
type input "DE_ALL__LASTYEAR_LOTTO__NVIP_EMA_TAC_MIX"
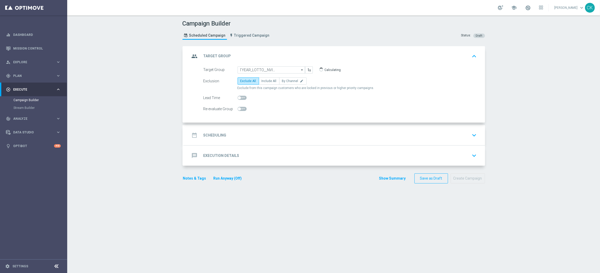
scroll to position [0, 0]
click at [264, 83] on label "Include All" at bounding box center [269, 81] width 21 height 7
click at [264, 83] on input "Include All" at bounding box center [262, 81] width 3 height 3
radio input "true"
click at [242, 96] on span at bounding box center [241, 98] width 9 height 4
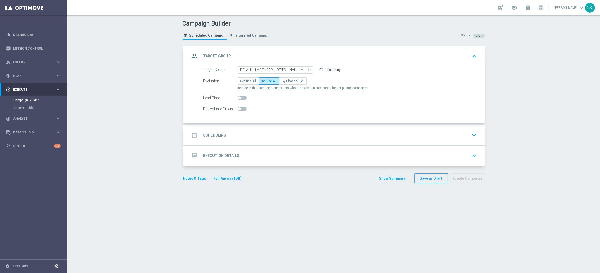
click at [242, 96] on input "checkbox" at bounding box center [241, 98] width 9 height 4
checkbox input "true"
click at [211, 131] on div "date_range Scheduling" at bounding box center [208, 135] width 36 height 9
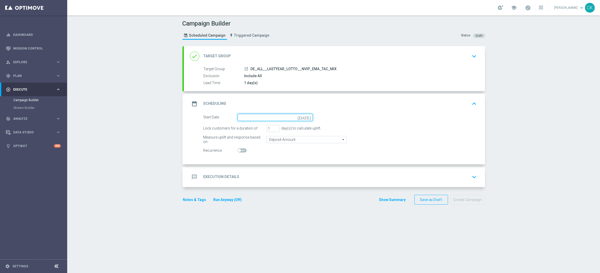
click at [257, 118] on input at bounding box center [274, 117] width 75 height 7
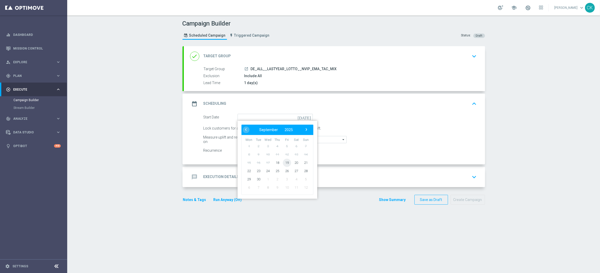
click at [283, 160] on span "19" at bounding box center [286, 163] width 8 height 8
type input "[DATE]"
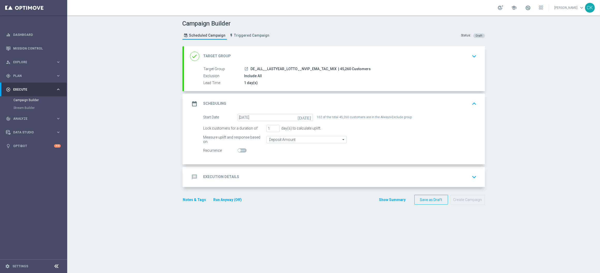
click at [215, 178] on h2 "Execution Details" at bounding box center [221, 177] width 36 height 5
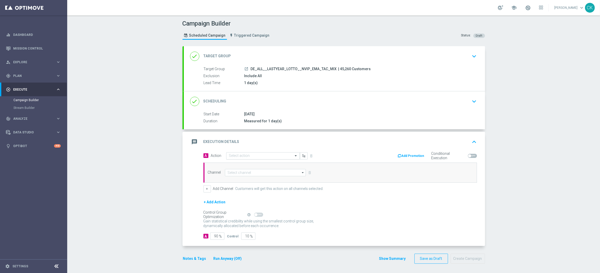
click at [250, 157] on input "text" at bounding box center [258, 156] width 58 height 4
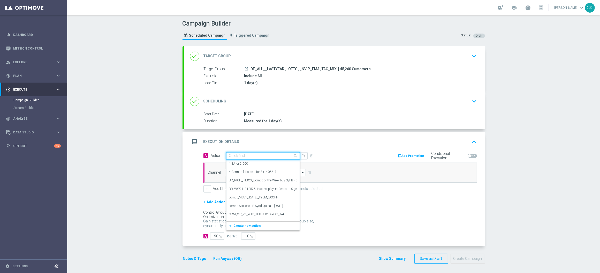
paste input "A: 3 lines EJ for price of 1 + Countdown"
type input "A: 3 lines EJ for price of 1 + Countdown"
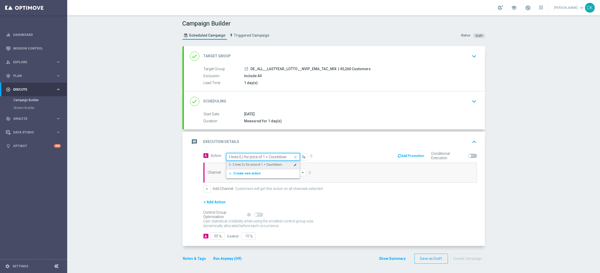
click at [249, 163] on label "A: 3 lines EJ for price of 1 + Countdown" at bounding box center [255, 165] width 53 height 4
click at [246, 170] on input at bounding box center [265, 172] width 81 height 7
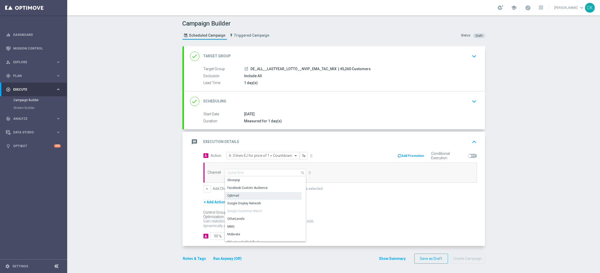
click at [242, 192] on div "Optimail" at bounding box center [263, 195] width 77 height 7
type input "Optimail"
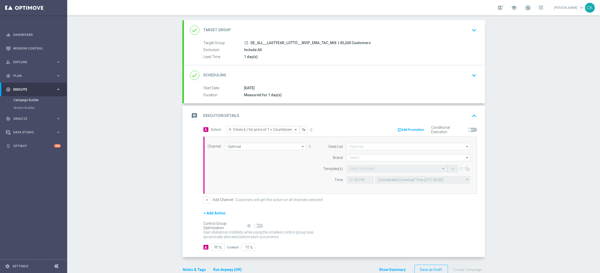
scroll to position [39, 0]
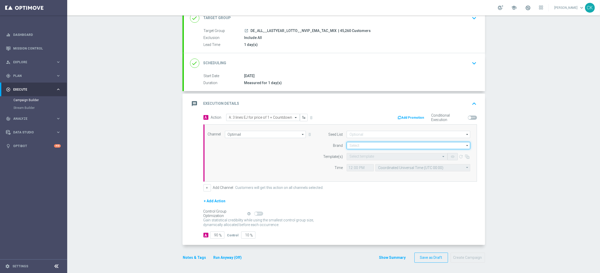
click at [364, 145] on input at bounding box center [408, 145] width 124 height 7
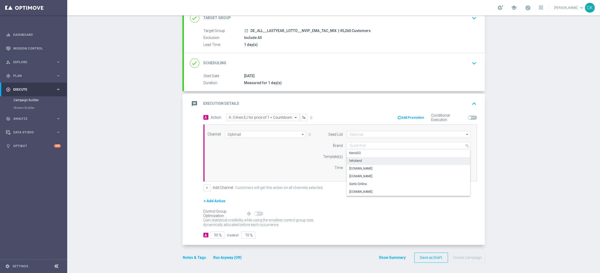
click at [364, 158] on div "lottoland" at bounding box center [408, 160] width 124 height 7
type input "lottoland"
click at [361, 153] on div "Select template" at bounding box center [396, 156] width 101 height 7
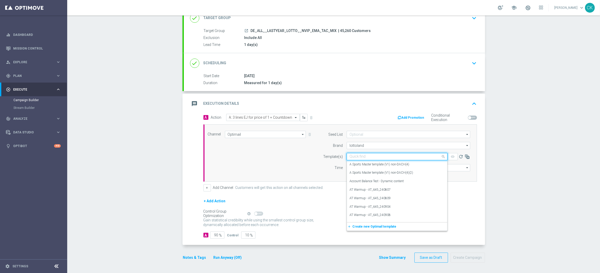
paste input "DE_ALL__EJ_CHURNED_HJP_COUNT_250919__NVIP_EMA_TAC_LT"
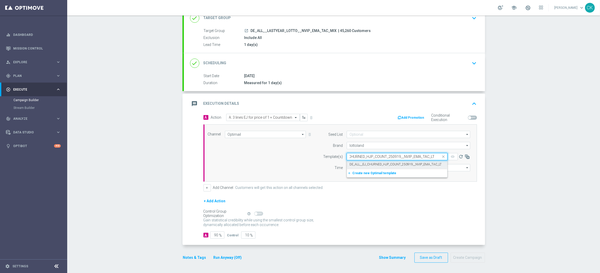
click at [362, 163] on label "DE_ALL__EJ_CHURNED_HJP_COUNT_250919__NVIP_EMA_TAC_LT" at bounding box center [395, 165] width 92 height 4
type input "DE_ALL__EJ_CHURNED_HJP_COUNT_250919__NVIP_EMA_TAC_LT"
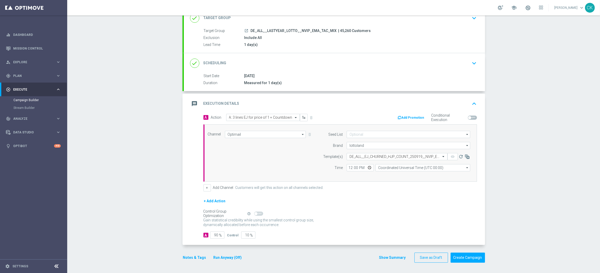
scroll to position [0, 0]
click at [348, 167] on input "12:00" at bounding box center [359, 167] width 27 height 7
type input "06:00"
click at [386, 166] on input "Coordinated Universal Time (UTC 00:00)" at bounding box center [422, 167] width 95 height 7
click at [385, 174] on div "Central European Time ([GEOGRAPHIC_DATA]) (UTC +02:00)" at bounding box center [420, 175] width 84 height 5
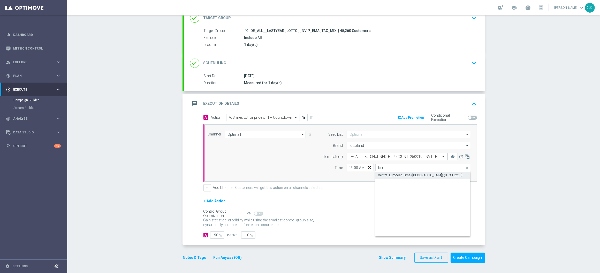
type input "Central European Time ([GEOGRAPHIC_DATA]) (UTC +02:00)"
click at [212, 199] on button "+ Add Action" at bounding box center [214, 201] width 23 height 6
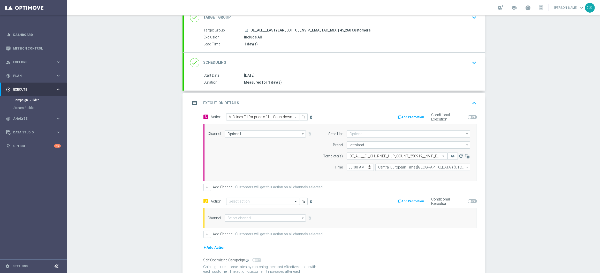
scroll to position [86, 0]
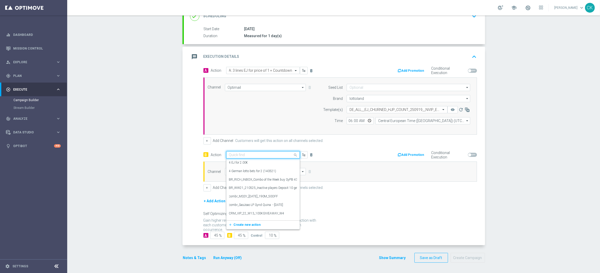
click at [248, 153] on input "text" at bounding box center [258, 155] width 58 height 4
paste input "B: 3 lines EJ for price of 1 - no Countdown"
type input "B: 3 lines EJ for price of 1 - no Countdown"
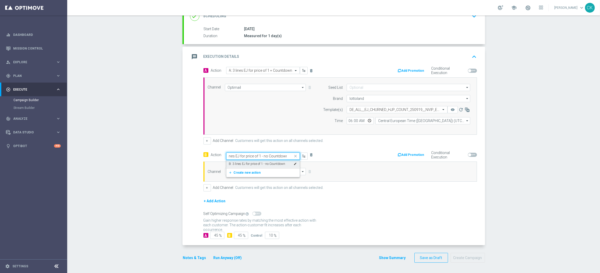
click at [245, 162] on label "B: 3 lines EJ for price of 1 - no Countdown" at bounding box center [257, 164] width 56 height 4
click at [239, 170] on input at bounding box center [265, 171] width 81 height 7
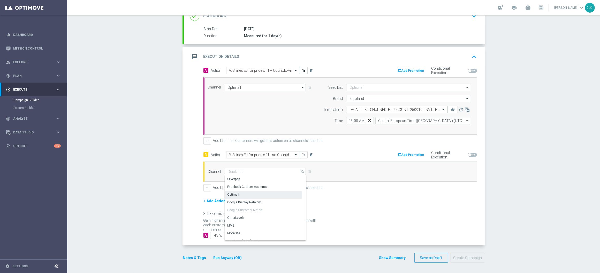
click at [239, 195] on div "Optimail" at bounding box center [263, 194] width 77 height 7
type input "Optimail"
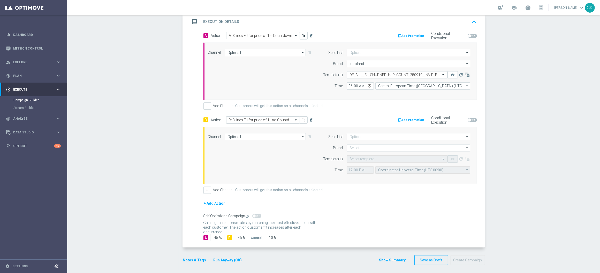
scroll to position [124, 0]
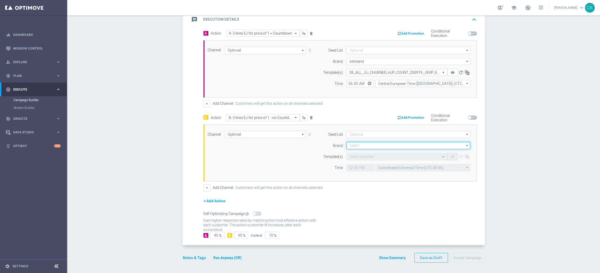
click at [373, 145] on input at bounding box center [408, 145] width 124 height 7
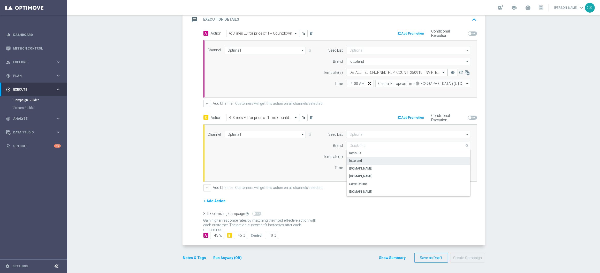
click at [360, 160] on div "lottoland" at bounding box center [408, 160] width 124 height 7
type input "lottoland"
click at [353, 155] on input "text" at bounding box center [391, 157] width 85 height 4
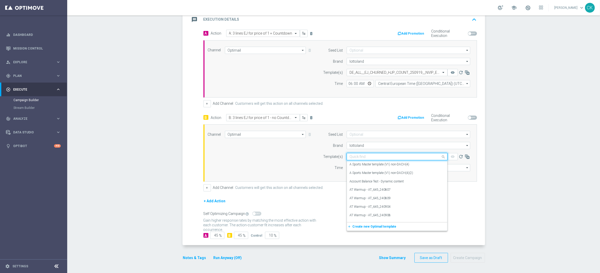
paste input "DE_ALL__EJ_CHURNED_HJP_250919__NVIP_EMA_TAC_LT"
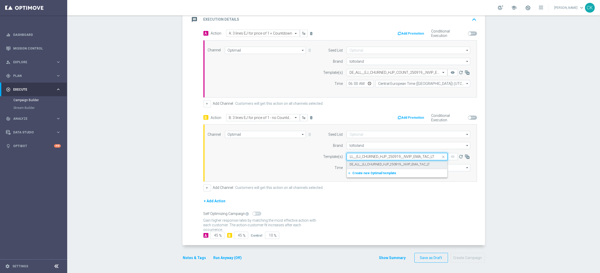
click at [358, 164] on label "DE_ALL__EJ_CHURNED_HJP_250919__NVIP_EMA_TAC_LT" at bounding box center [389, 165] width 80 height 4
type input "DE_ALL__EJ_CHURNED_HJP_250919__NVIP_EMA_TAC_LT"
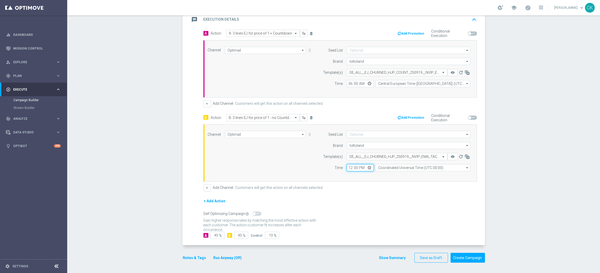
click at [347, 168] on input "12:00" at bounding box center [359, 167] width 27 height 7
type input "06:00"
click at [403, 168] on input "Coordinated Universal Time (UTC 00:00)" at bounding box center [422, 167] width 95 height 7
click at [408, 175] on div "Central European Time ([GEOGRAPHIC_DATA]) (UTC +02:00)" at bounding box center [420, 175] width 84 height 5
type input "Central European Time ([GEOGRAPHIC_DATA]) (UTC +02:00)"
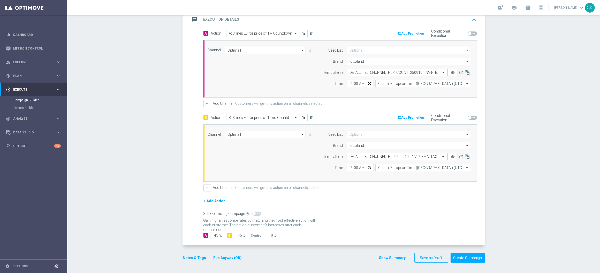
click at [188, 257] on button "Notes & Tags" at bounding box center [194, 258] width 24 height 6
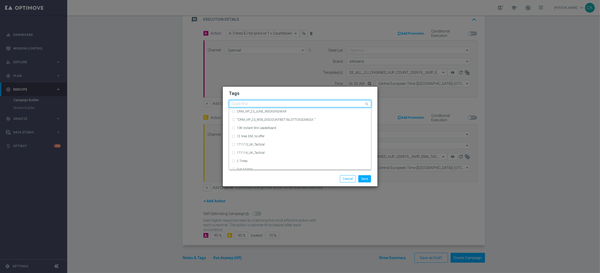
click at [254, 103] on input "text" at bounding box center [298, 104] width 133 height 4
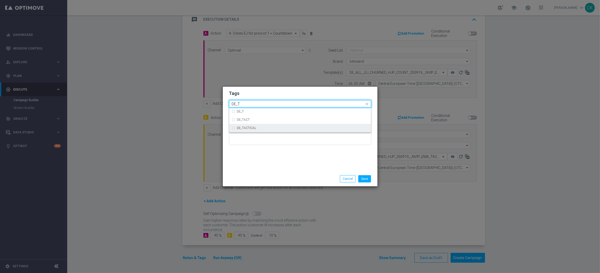
click at [264, 127] on div "DE_TACTICAL" at bounding box center [302, 128] width 131 height 3
type input "DE_T"
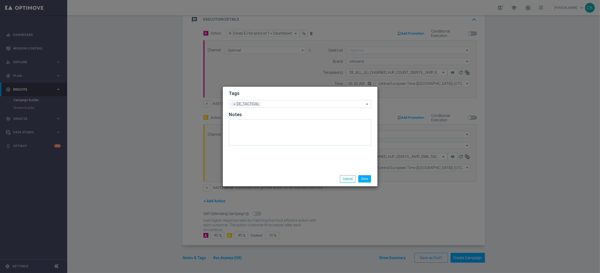
click at [264, 159] on div "Tags Add a new tag × DE_TACTICAL Notes" at bounding box center [300, 129] width 155 height 85
click at [366, 182] on button "Save" at bounding box center [364, 178] width 13 height 7
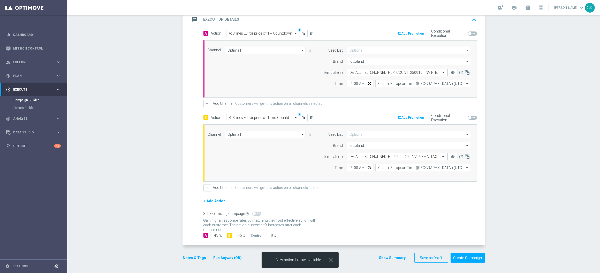
click at [467, 263] on div "done Target Group keyboard_arrow_down Target Group launch DE_ALL__LASTYEAR_LOTT…" at bounding box center [333, 96] width 302 height 345
click at [419, 210] on div "+ Add Action" at bounding box center [339, 204] width 273 height 13
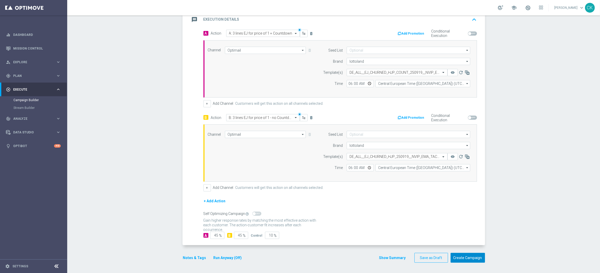
click at [466, 260] on button "Create Campaign" at bounding box center [467, 258] width 34 height 10
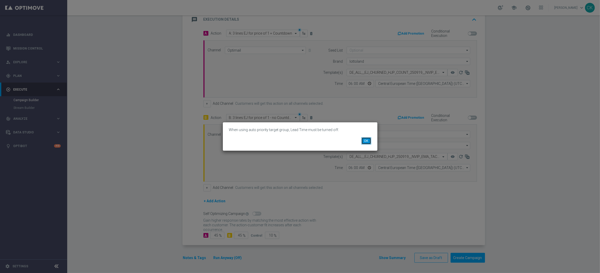
click at [365, 139] on button "OK" at bounding box center [366, 140] width 10 height 7
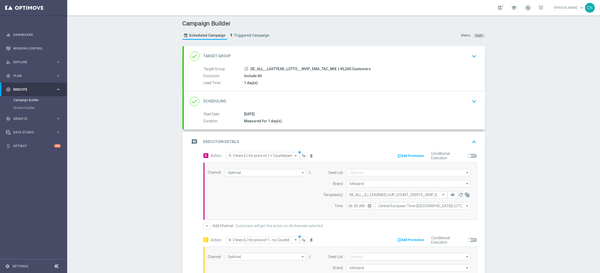
click at [260, 53] on div "done Target Group keyboard_arrow_down" at bounding box center [334, 56] width 289 height 10
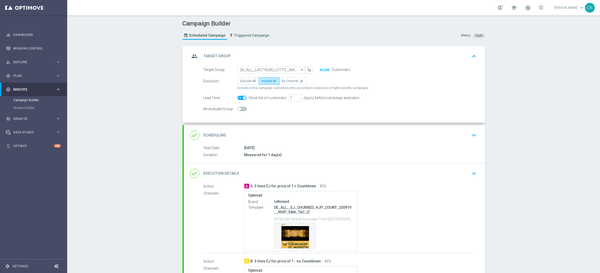
click at [243, 97] on span at bounding box center [244, 97] width 3 height 3
click at [240, 97] on input "checkbox" at bounding box center [241, 98] width 9 height 4
checkbox input "false"
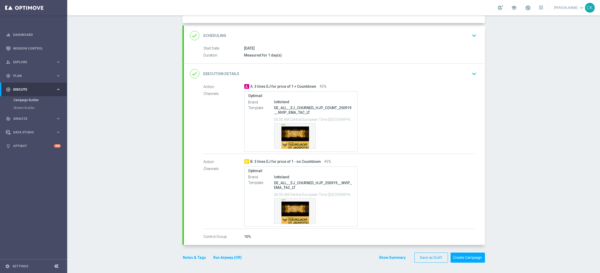
click at [222, 260] on button "Run Anyway (Off)" at bounding box center [227, 258] width 29 height 6
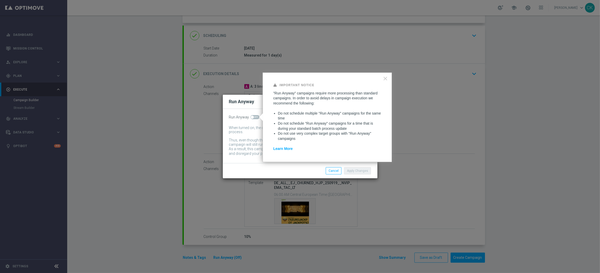
click at [252, 116] on span at bounding box center [252, 117] width 3 height 3
click at [252, 115] on input "checkbox" at bounding box center [254, 117] width 9 height 4
checkbox input "true"
click at [365, 172] on button "Apply Changes" at bounding box center [357, 170] width 27 height 7
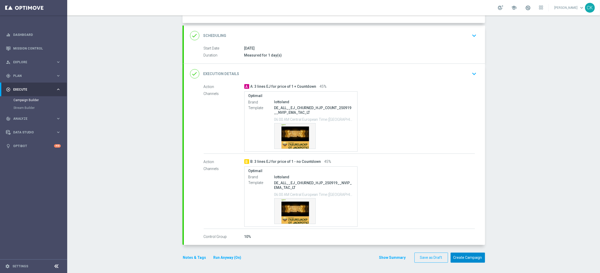
click at [468, 256] on button "Create Campaign" at bounding box center [467, 258] width 34 height 10
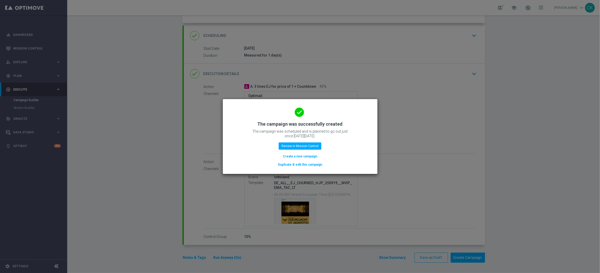
click at [290, 156] on button "Create a new campaign" at bounding box center [299, 157] width 35 height 6
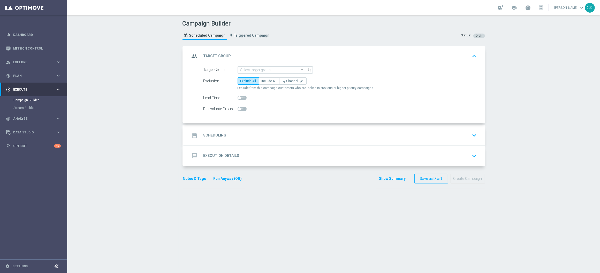
scroll to position [0, 0]
click at [257, 70] on input at bounding box center [270, 69] width 67 height 7
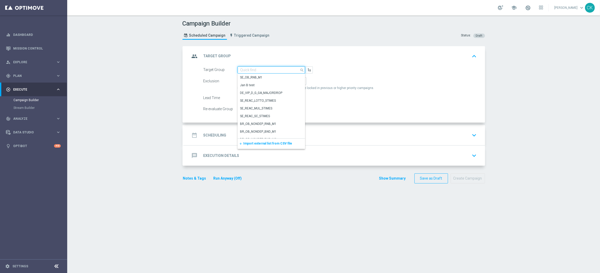
paste input "de_DE_TGT_NVIP_RI_TAC_MIX__BASE_ALL"
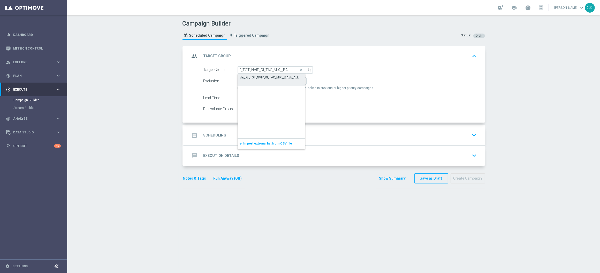
click at [257, 76] on div "de_DE_TGT_NVIP_RI_TAC_MIX__BASE_ALL" at bounding box center [269, 77] width 59 height 5
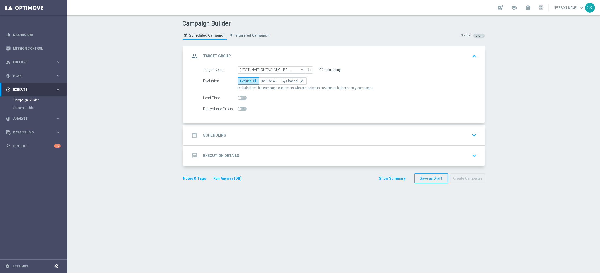
scroll to position [0, 0]
type input "de_DE_TGT_NVIP_RI_TAC_MIX__BASE_ALL"
click at [259, 79] on label "Include All" at bounding box center [269, 81] width 21 height 7
click at [261, 80] on input "Include All" at bounding box center [262, 81] width 3 height 3
radio input "true"
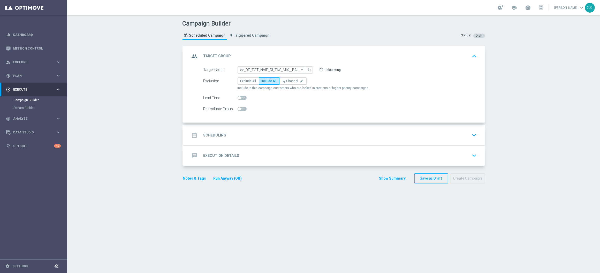
click at [238, 97] on span at bounding box center [239, 97] width 3 height 3
click at [237, 97] on input "checkbox" at bounding box center [241, 98] width 9 height 4
checkbox input "true"
click at [209, 133] on h2 "Scheduling" at bounding box center [214, 135] width 23 height 5
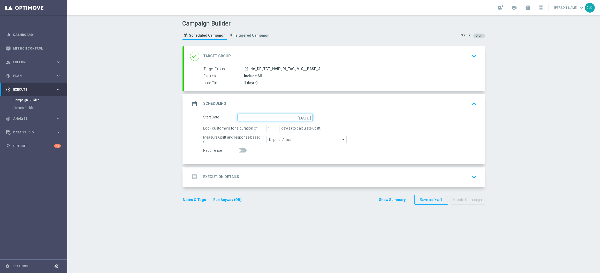
click at [262, 117] on input at bounding box center [274, 117] width 75 height 7
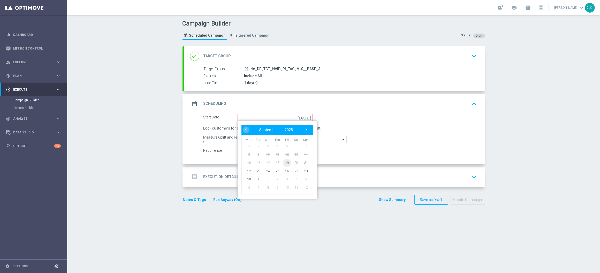
click at [284, 161] on span "19" at bounding box center [286, 163] width 8 height 8
type input "[DATE]"
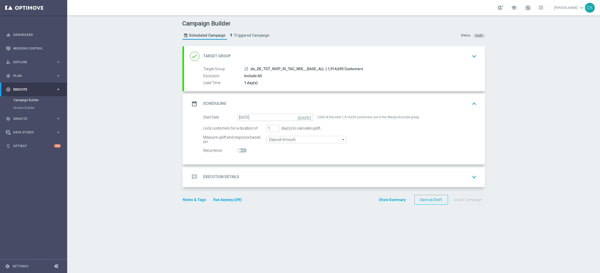
click at [212, 177] on h2 "Execution Details" at bounding box center [221, 177] width 36 height 5
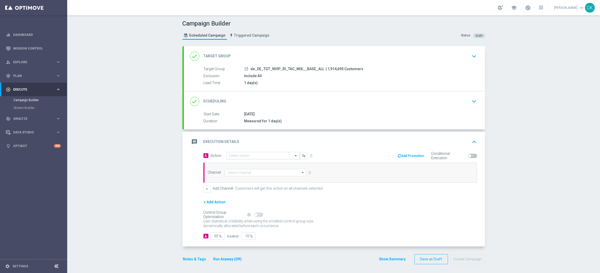
click at [259, 155] on input "text" at bounding box center [258, 156] width 58 height 4
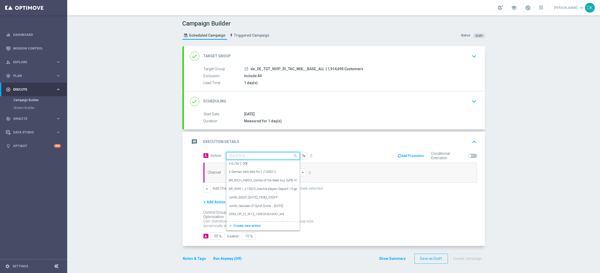
paste input "EuroJackpot Exklusiv with 3€ off"
type input "EuroJackpot Exklusiv with 3€ off"
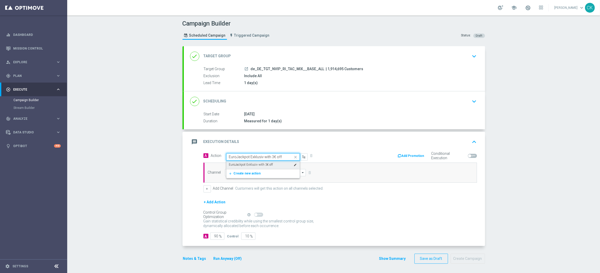
click at [259, 164] on label "EuroJackpot Exklusiv with 3€ off" at bounding box center [251, 165] width 44 height 4
click at [253, 172] on input at bounding box center [265, 172] width 81 height 7
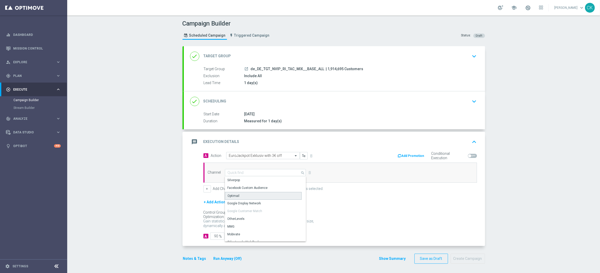
click at [244, 196] on div "Optimail" at bounding box center [263, 196] width 77 height 8
type input "Optimail"
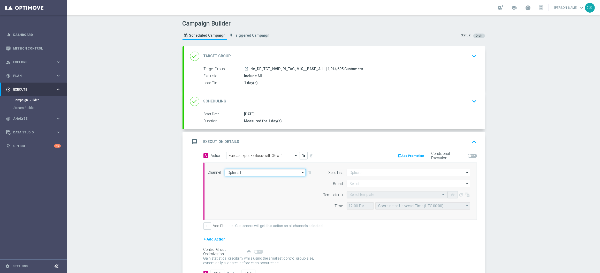
click at [259, 173] on input "Optimail" at bounding box center [265, 172] width 81 height 7
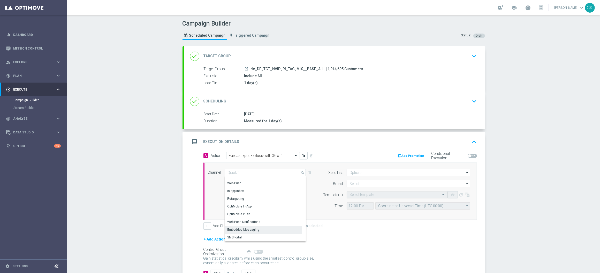
click at [248, 228] on div "Embedded Messaging" at bounding box center [243, 230] width 32 height 5
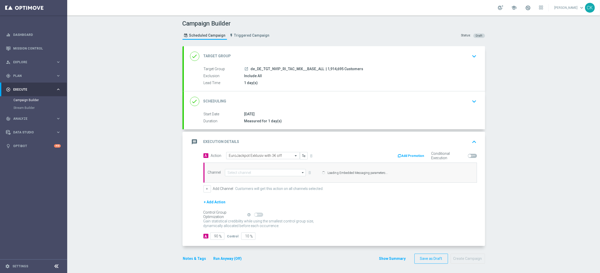
type input "Embedded Messaging"
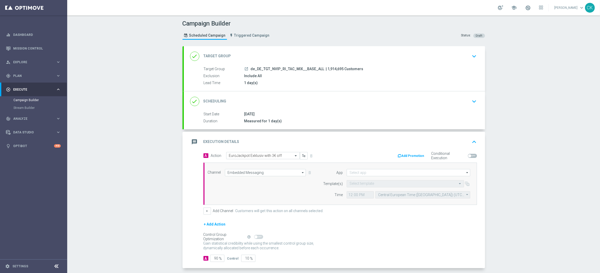
scroll to position [24, 0]
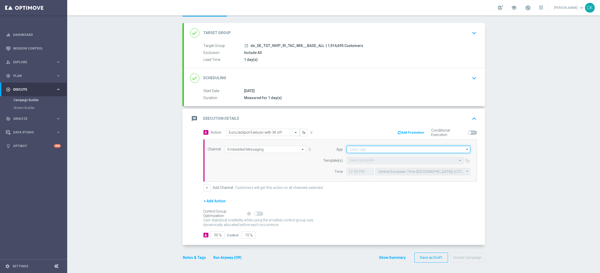
click at [368, 150] on input at bounding box center [408, 149] width 124 height 7
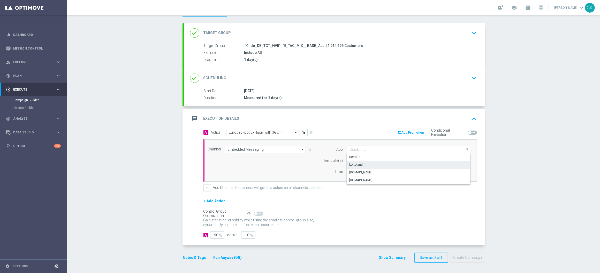
click at [362, 163] on div "Lottoland" at bounding box center [408, 164] width 124 height 7
type input "Lottoland"
click at [360, 163] on div "Select template" at bounding box center [404, 160] width 117 height 7
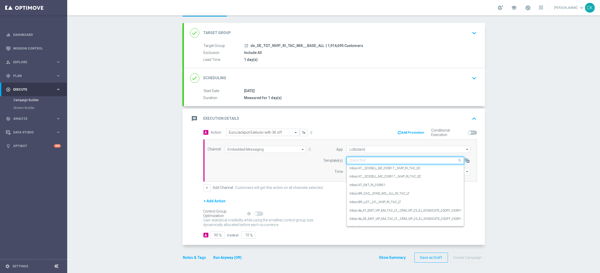
paste input "DE_REG__EJ_250919__NVIP_RI_TAC_LT"
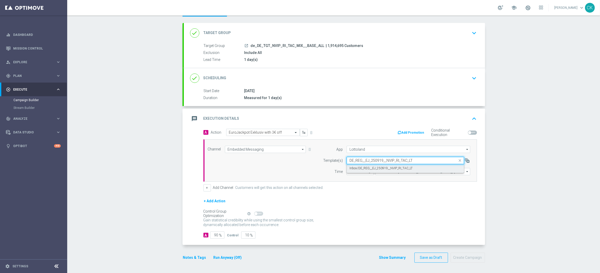
click at [358, 167] on label "Inbox/DE_REG__EJ_250919__NVIP_RI_TAC_LT" at bounding box center [380, 168] width 63 height 4
type input "DE_REG__EJ_250919__NVIP_RI_TAC_LT"
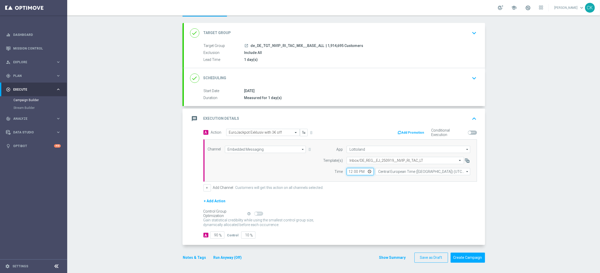
click at [348, 170] on input "12:00" at bounding box center [359, 171] width 27 height 7
type input "06:00"
click at [439, 172] on input "Central European Time ([GEOGRAPHIC_DATA]) (UTC +02:00)" at bounding box center [422, 171] width 95 height 7
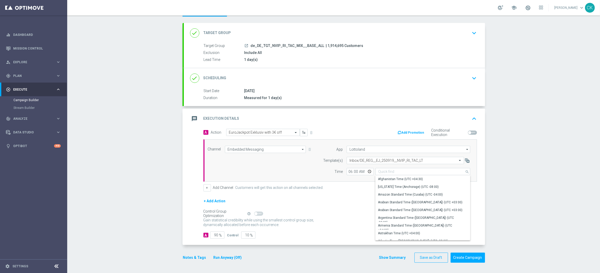
click at [348, 187] on div "+ Add Channel Customers will get this action on all channels selected." at bounding box center [339, 187] width 273 height 7
type input "Central European Time ([GEOGRAPHIC_DATA]) (UTC +02:00)"
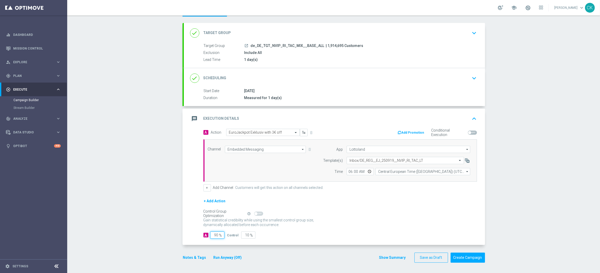
click at [216, 235] on input "90" at bounding box center [217, 235] width 14 height 7
type input "9"
type input "91"
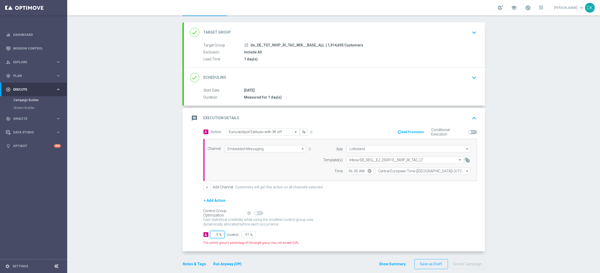
type input "98"
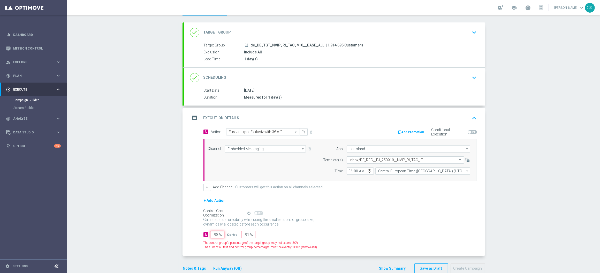
type input "2"
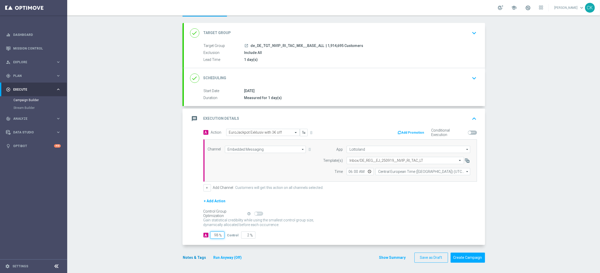
type input "98"
click at [187, 259] on button "Notes & Tags" at bounding box center [194, 258] width 24 height 6
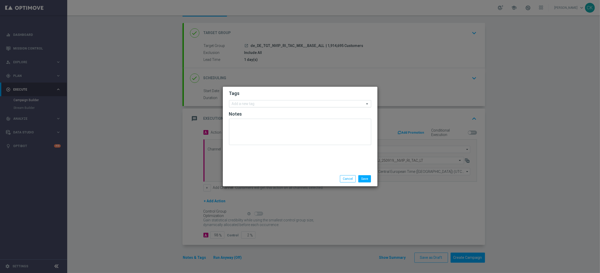
click at [254, 102] on input "text" at bounding box center [298, 104] width 133 height 4
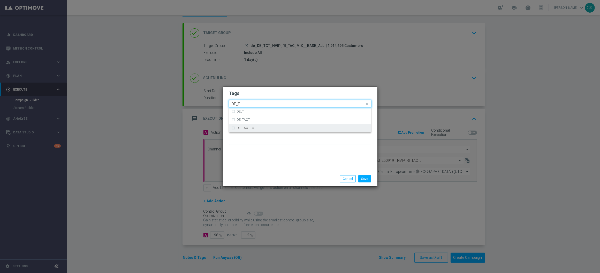
click at [261, 128] on div "DE_TACTICAL" at bounding box center [302, 128] width 131 height 3
type input "DE_T"
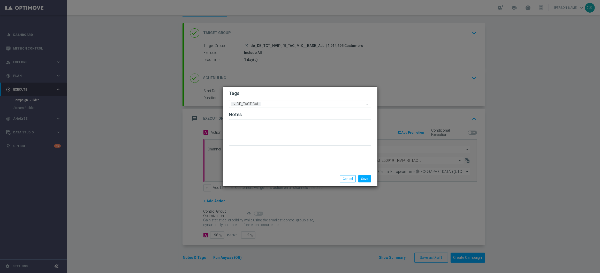
click at [261, 168] on div "Tags Add a new tag × DE_TACTICAL Notes" at bounding box center [300, 129] width 155 height 85
click at [366, 178] on button "Save" at bounding box center [364, 178] width 13 height 7
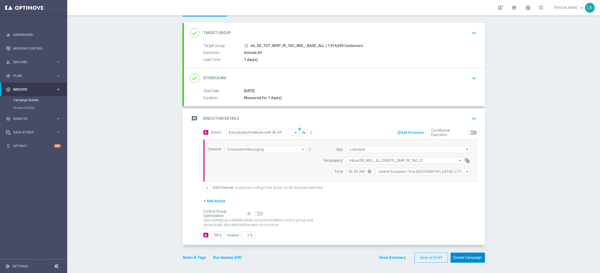
click at [469, 256] on button "Create Campaign" at bounding box center [467, 258] width 34 height 10
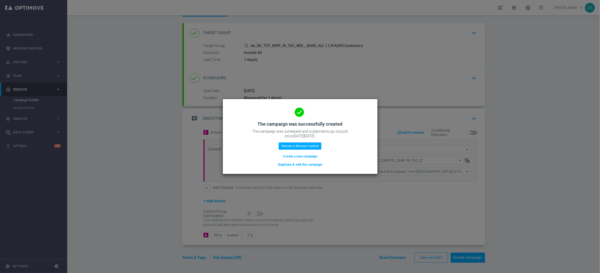
click at [287, 158] on button "Create a new campaign" at bounding box center [299, 157] width 35 height 6
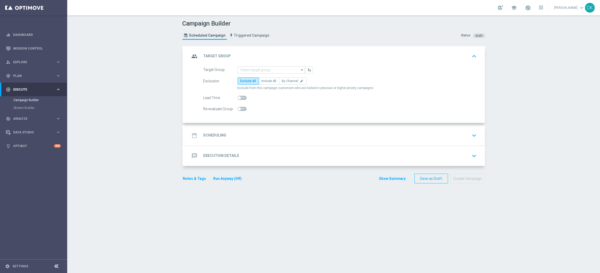
scroll to position [0, 0]
click at [255, 67] on input at bounding box center [270, 69] width 67 height 7
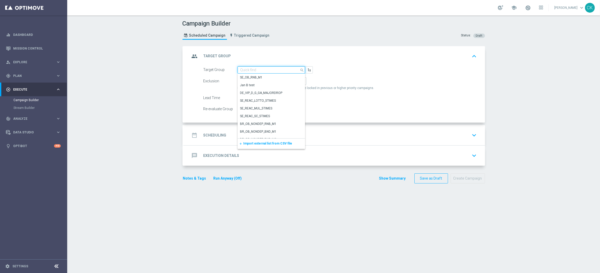
paste input "de_TGT_NVIP_RI_TAC_MIX__BASE_ALL"
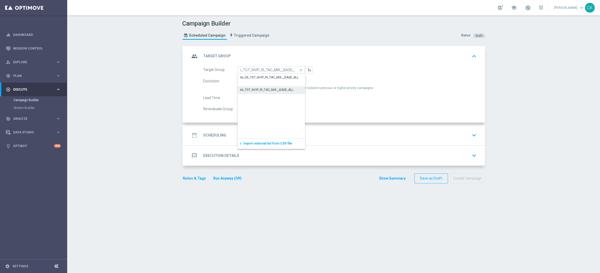
click at [254, 88] on div "de_TGT_NVIP_RI_TAC_MIX__BASE_ALL" at bounding box center [266, 90] width 53 height 5
type input "de_TGT_NVIP_RI_TAC_MIX__BASE_ALL"
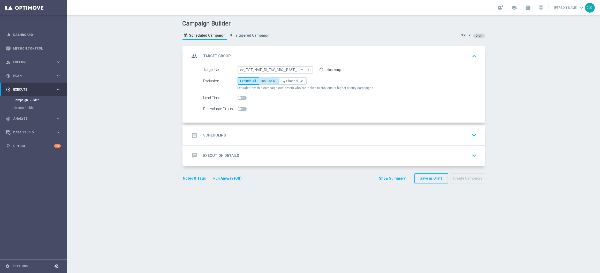
click at [268, 82] on span "Include All" at bounding box center [268, 81] width 15 height 4
click at [265, 82] on input "Include All" at bounding box center [262, 81] width 3 height 3
radio input "true"
click at [238, 100] on switch at bounding box center [241, 98] width 9 height 4
click at [240, 99] on span at bounding box center [241, 98] width 9 height 4
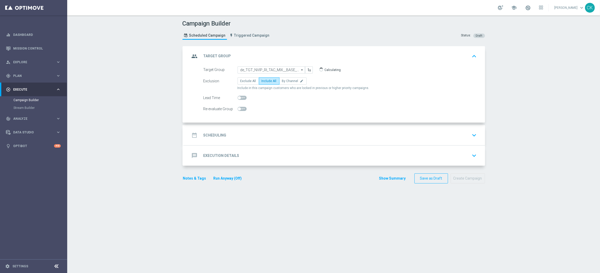
click at [240, 99] on input "checkbox" at bounding box center [241, 98] width 9 height 4
checkbox input "true"
click at [212, 137] on h2 "Scheduling" at bounding box center [214, 135] width 23 height 5
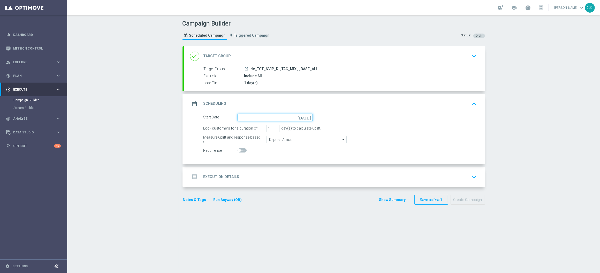
click at [280, 115] on input at bounding box center [274, 117] width 75 height 7
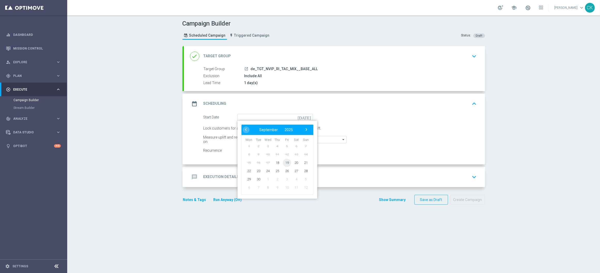
click at [286, 163] on span "19" at bounding box center [286, 163] width 8 height 8
type input "[DATE]"
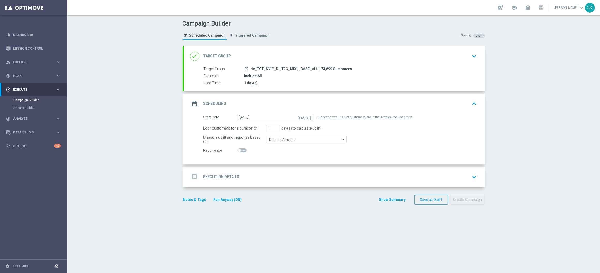
click at [212, 174] on div "message Execution Details" at bounding box center [214, 177] width 49 height 9
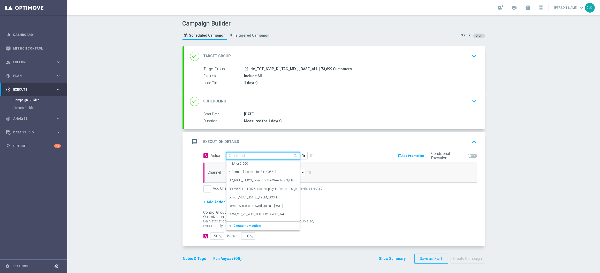
click at [239, 158] on input "text" at bounding box center [258, 156] width 58 height 4
paste input "EuroJackpot Exklusiv with 3€ off"
type input "EuroJackpot Exklusiv with 3€ off"
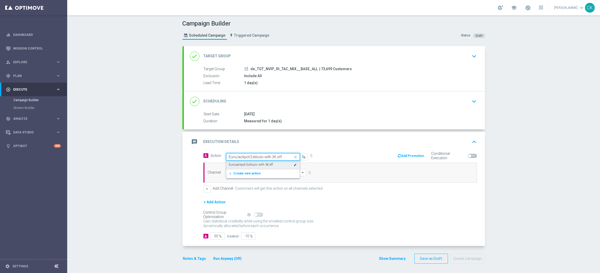
click at [247, 168] on div "EuroJackpot Exklusiv with 3€ off edit" at bounding box center [263, 165] width 68 height 9
click at [243, 176] on input at bounding box center [265, 172] width 81 height 7
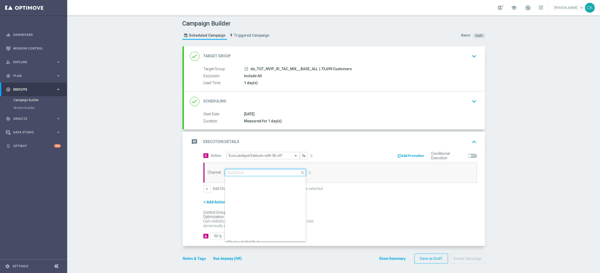
scroll to position [136, 0]
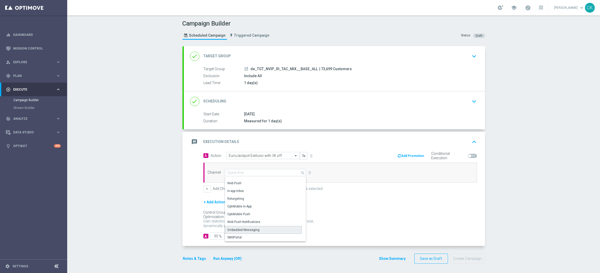
click at [235, 230] on div "Embedded Messaging" at bounding box center [244, 230] width 32 height 5
type input "Embedded Messaging"
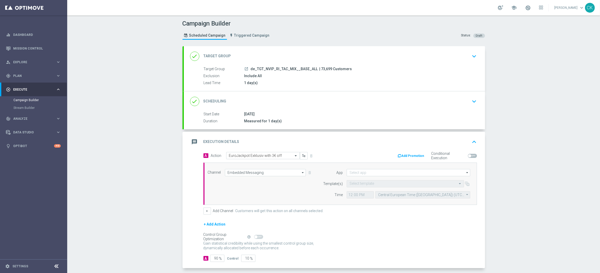
scroll to position [24, 0]
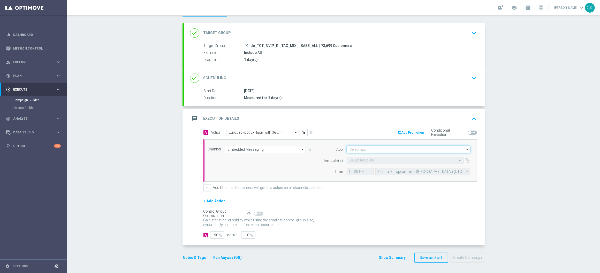
click at [362, 146] on input at bounding box center [408, 149] width 124 height 7
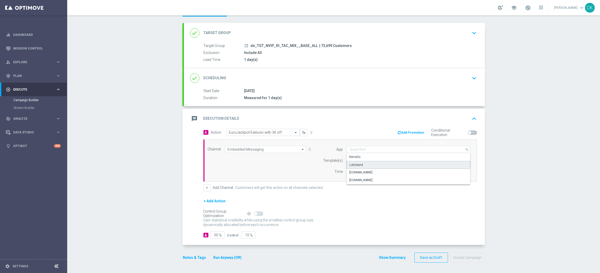
click at [364, 163] on div "Lottoland" at bounding box center [408, 165] width 124 height 8
type input "Lottoland"
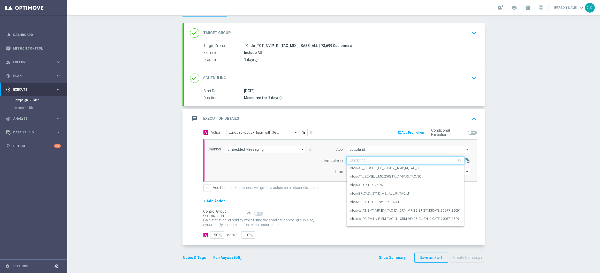
click at [375, 159] on input "text" at bounding box center [399, 161] width 101 height 4
paste input "DE_INT__EJ_250919__NVIP_RI_TAC_LT"
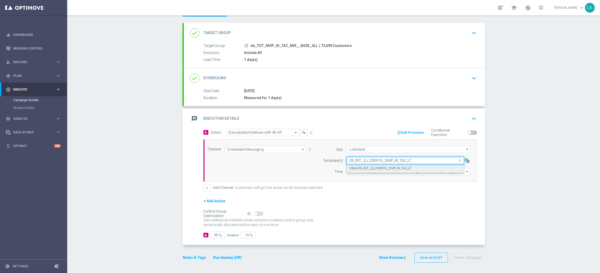
click at [369, 166] on label "Inbox/DE_INT__EJ_250919__NVIP_RI_TAC_LT" at bounding box center [380, 168] width 62 height 4
type input "DE_INT__EJ_250919__NVIP_RI_TAC_LT"
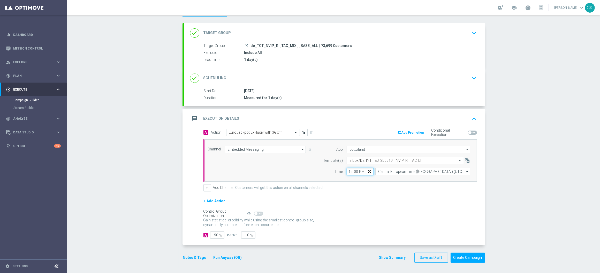
click at [346, 174] on input "12:00" at bounding box center [359, 171] width 27 height 7
type input "06:00"
click at [411, 173] on input "Central European Time ([GEOGRAPHIC_DATA]) (UTC +02:00)" at bounding box center [422, 171] width 95 height 7
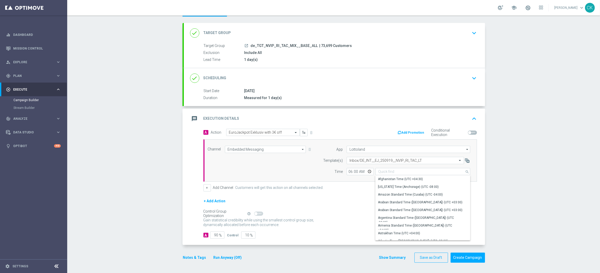
click at [357, 188] on div "+ Add Channel Customers will get this action on all channels selected." at bounding box center [339, 187] width 273 height 7
type input "Central European Time ([GEOGRAPHIC_DATA]) (UTC +02:00)"
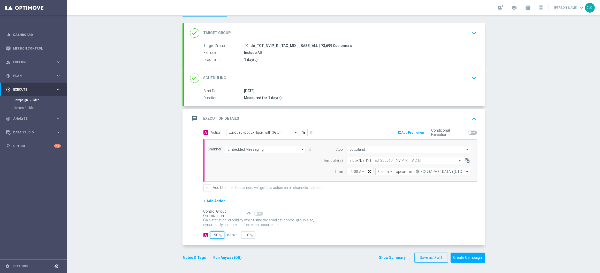
click at [216, 236] on input "90" at bounding box center [217, 235] width 14 height 7
type input "9"
type input "91"
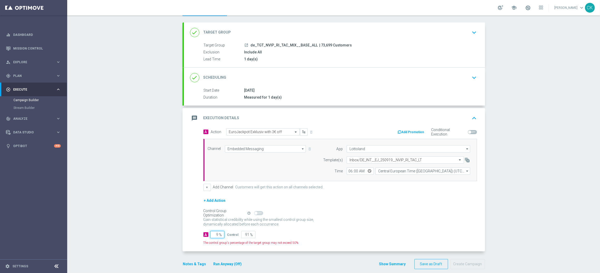
type input "98"
type input "2"
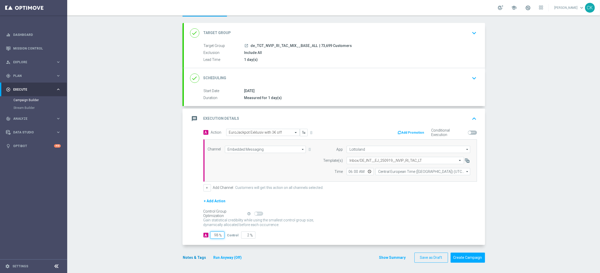
type input "98"
click at [188, 258] on button "Notes & Tags" at bounding box center [194, 258] width 24 height 6
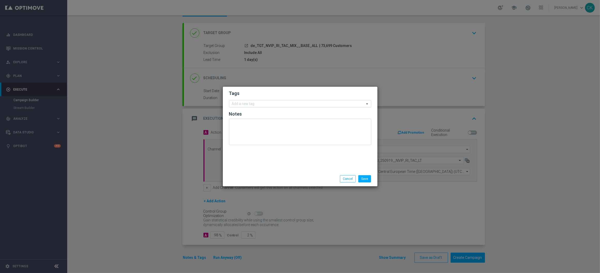
click at [247, 105] on input "text" at bounding box center [298, 104] width 133 height 4
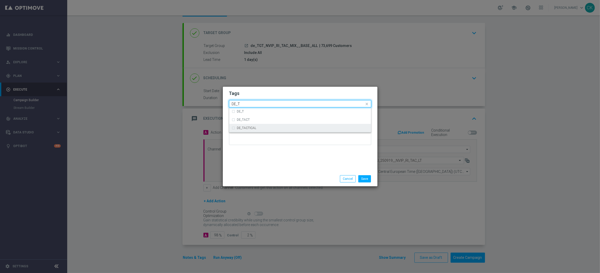
click at [258, 127] on div "DE_TACTICAL" at bounding box center [302, 128] width 131 height 3
type input "DE_T"
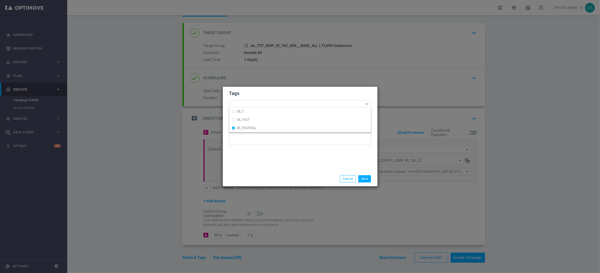
click at [260, 167] on div "Tags Quick find × DE_TACTICAL DE_T DE_TACT DE_TACTICAL Notes" at bounding box center [300, 129] width 155 height 85
click at [364, 182] on button "Save" at bounding box center [364, 178] width 13 height 7
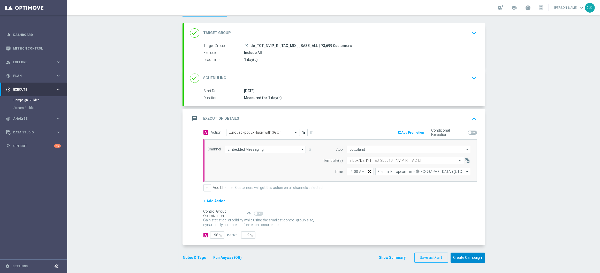
click at [465, 259] on button "Create Campaign" at bounding box center [467, 258] width 34 height 10
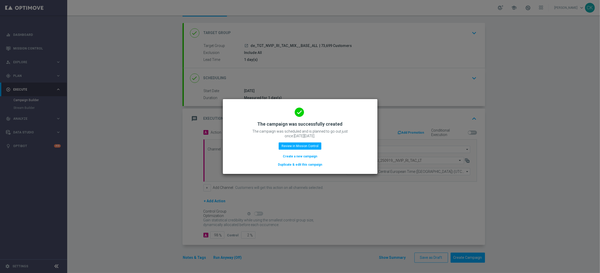
drag, startPoint x: 306, startPoint y: 157, endPoint x: 281, endPoint y: 6, distance: 153.0
click at [306, 157] on button "Create a new campaign" at bounding box center [299, 157] width 35 height 6
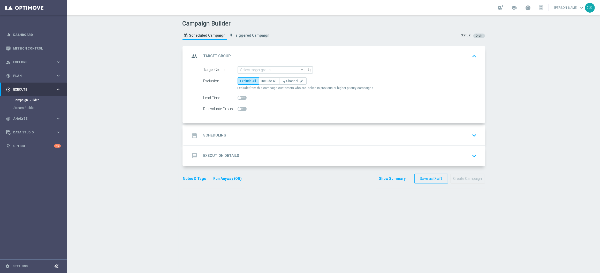
scroll to position [0, 0]
click at [20, 77] on span "Plan" at bounding box center [34, 75] width 43 height 3
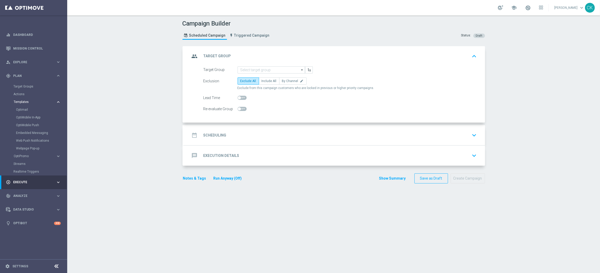
click at [27, 101] on span "Templates" at bounding box center [32, 102] width 37 height 3
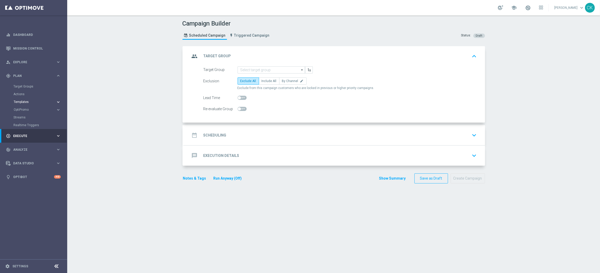
click at [26, 102] on span "Templates" at bounding box center [32, 102] width 37 height 3
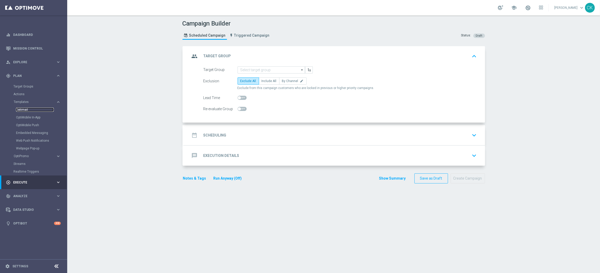
click at [24, 110] on link "Optimail" at bounding box center [35, 110] width 38 height 4
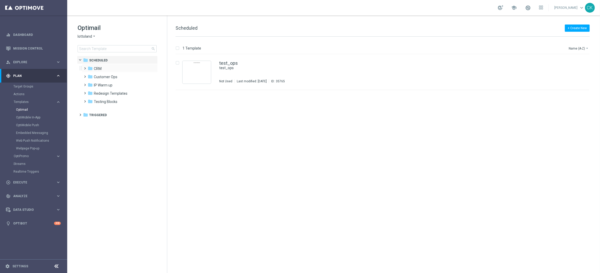
click at [85, 67] on span at bounding box center [84, 66] width 2 height 2
click at [89, 83] on span at bounding box center [89, 83] width 2 height 2
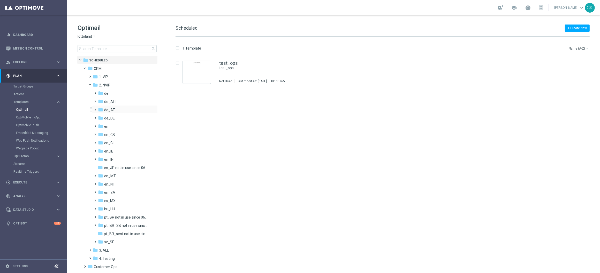
click at [94, 108] on span at bounding box center [94, 107] width 2 height 2
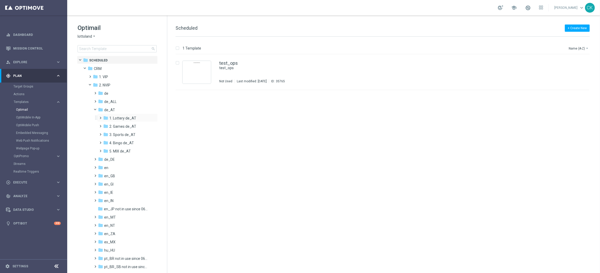
click at [101, 117] on span at bounding box center [99, 116] width 2 height 2
click at [106, 125] on span at bounding box center [105, 124] width 2 height 2
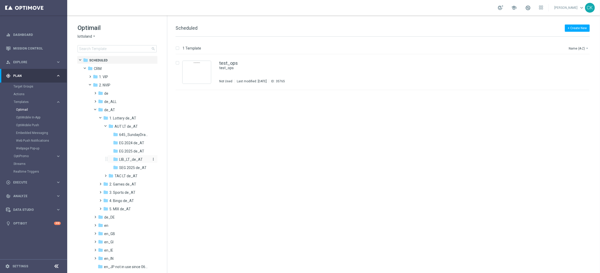
click at [130, 160] on span "LIB_LT_de_AT" at bounding box center [131, 159] width 24 height 5
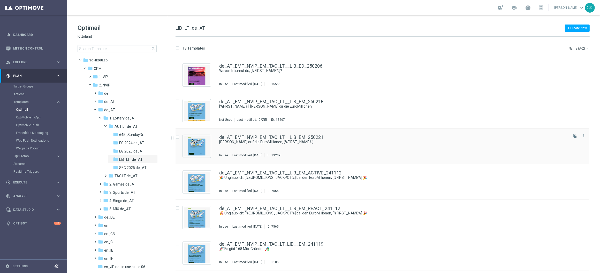
scroll to position [387, 0]
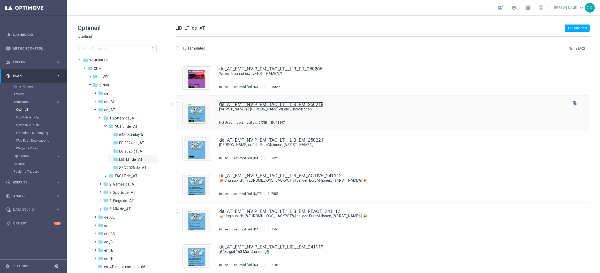
click at [245, 105] on link "de_AT_EMT_NVIP_EM_TAC_LT__LIB_EM_250218" at bounding box center [271, 104] width 104 height 5
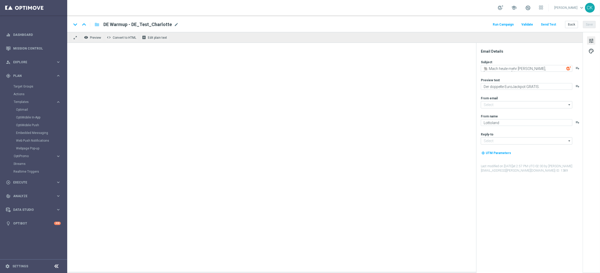
type input "[EMAIL_ADDRESS][DOMAIN_NAME]"
type textarea "[%FIRST_NAME%], [PERSON_NAME] dir die EuroMillionen"
type textarea "10 € geschenkt."
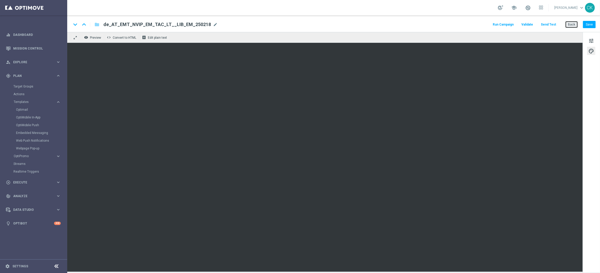
click at [567, 24] on button "Back" at bounding box center [571, 24] width 13 height 7
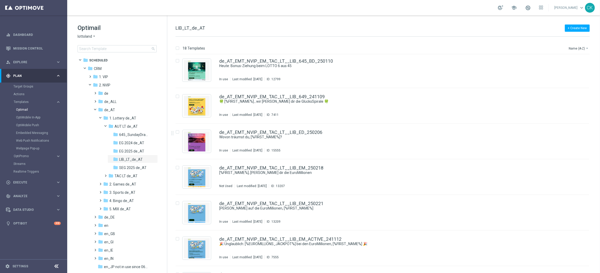
scroll to position [356, 0]
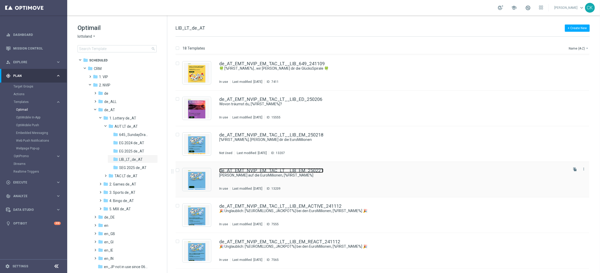
click at [266, 172] on link "de_AT_EMT_NVIP_EM_TAC_LT__LIB_EM_250221" at bounding box center [271, 170] width 104 height 5
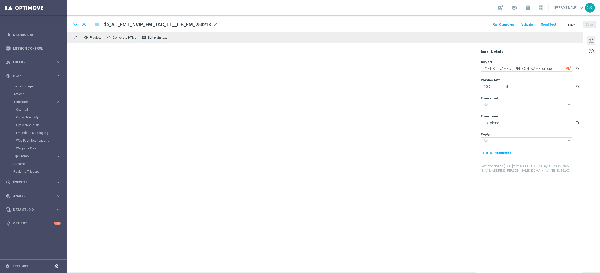
type input "[EMAIL_ADDRESS][DOMAIN_NAME]"
type textarea "[PERSON_NAME] auf die EuroMillionen, [%FIRST_NAME%]"
type textarea "Jetzt Sparpreis sichern."
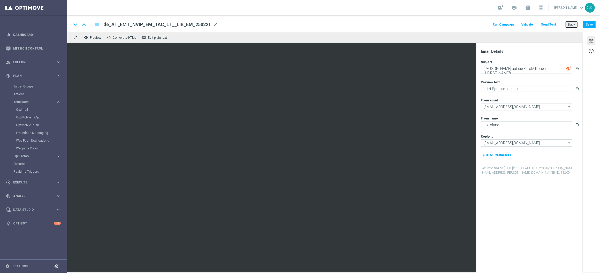
click at [572, 22] on button "Back" at bounding box center [571, 24] width 13 height 7
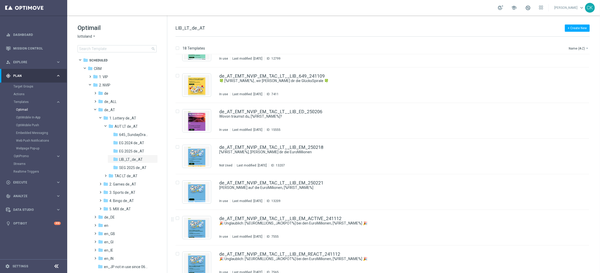
scroll to position [342, 0]
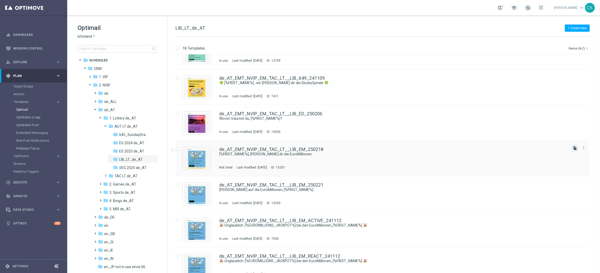
click at [574, 149] on icon "file_copy" at bounding box center [575, 148] width 4 height 4
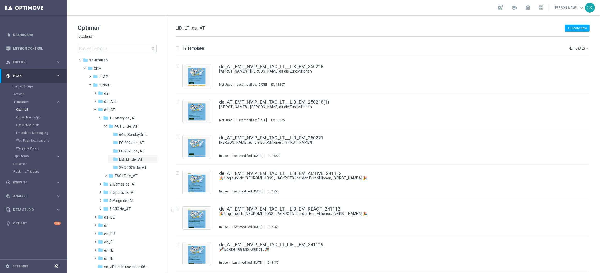
scroll to position [418, 0]
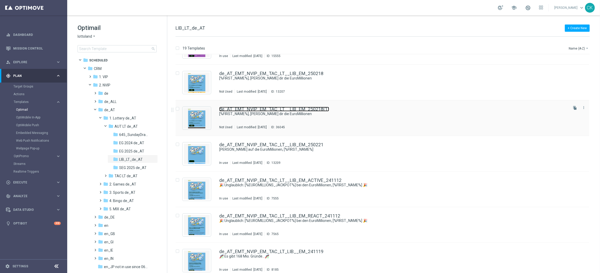
click at [255, 109] on link "de_AT_EMT_NVIP_EM_TAC_LT__LIB_EM_250218(1)" at bounding box center [274, 109] width 110 height 5
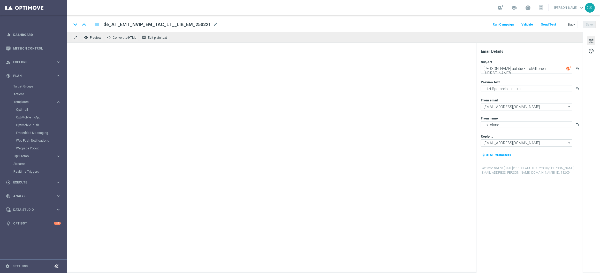
type textarea "[%FIRST_NAME%], [PERSON_NAME] dir die EuroMillionen"
type textarea "10 € geschenkt."
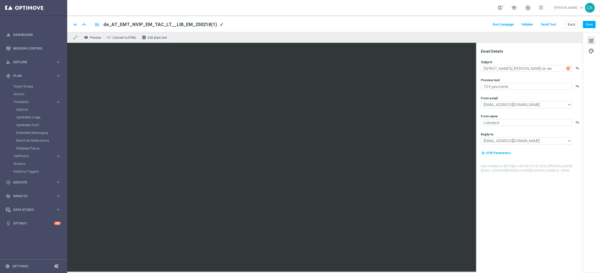
click at [219, 25] on span "mode_edit" at bounding box center [221, 24] width 5 height 5
click at [204, 25] on input "de_AT_EMT_NVIP_EM_TAC_LT__LIB_EM_250218(1)" at bounding box center [167, 24] width 128 height 7
paste input "AT__LIB_EM_250919__NVIP_EMA_TAC_LT"
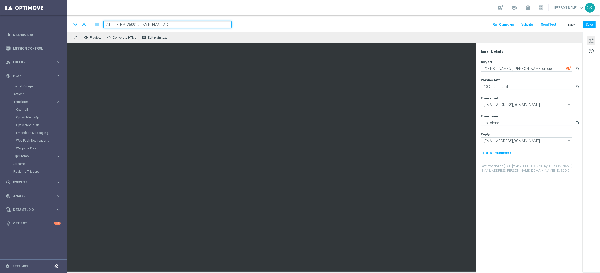
type input "AT__LIB_EM_250919__NVIP_EMA_TAC_LT"
click at [370, 27] on div "keyboard_arrow_down keyboard_arrow_up folder AT__LIB_EM_250919__NVIP_EMA_TAC_LT…" at bounding box center [333, 24] width 524 height 7
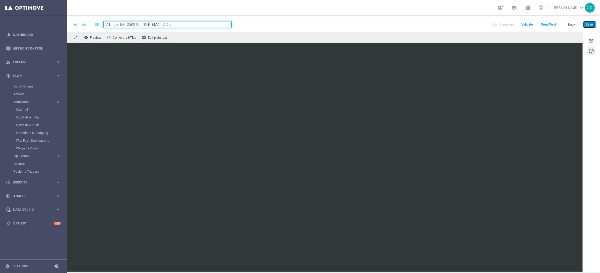
click at [591, 23] on button "Save" at bounding box center [589, 24] width 13 height 7
click at [547, 24] on button "Send Test" at bounding box center [548, 24] width 17 height 7
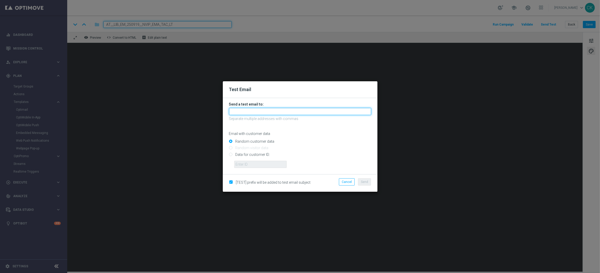
click at [283, 112] on input "text" at bounding box center [300, 111] width 142 height 7
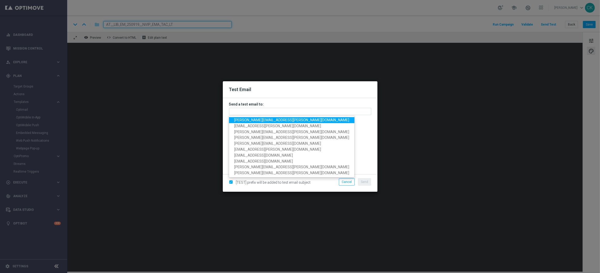
click at [271, 119] on span "[PERSON_NAME][EMAIL_ADDRESS][PERSON_NAME][DOMAIN_NAME]" at bounding box center [291, 120] width 115 height 4
type input "[PERSON_NAME][EMAIL_ADDRESS][PERSON_NAME][DOMAIN_NAME]"
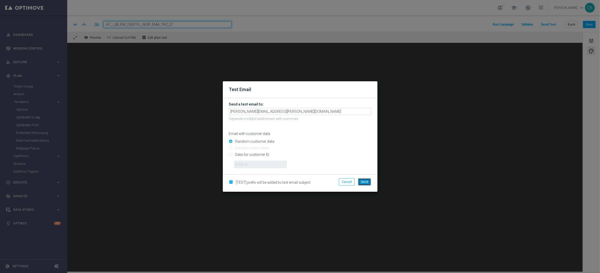
click at [364, 181] on span "Send" at bounding box center [364, 182] width 7 height 4
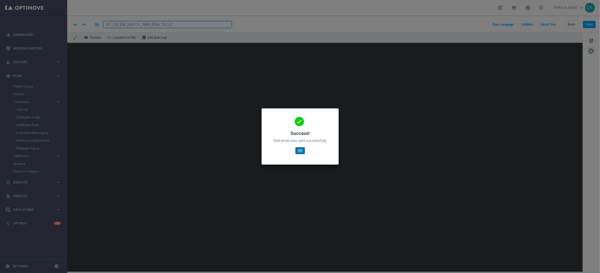
click at [301, 150] on button "OK" at bounding box center [300, 150] width 10 height 7
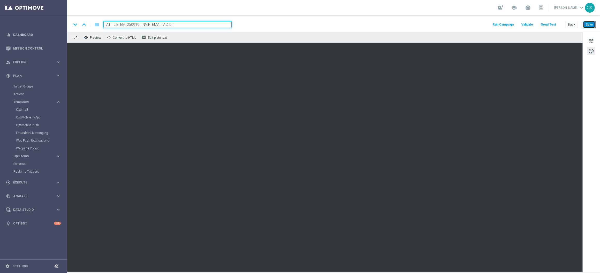
click at [591, 22] on button "Save" at bounding box center [589, 24] width 13 height 7
click at [589, 22] on button "Save" at bounding box center [589, 24] width 13 height 7
click at [570, 25] on button "Back" at bounding box center [571, 24] width 13 height 7
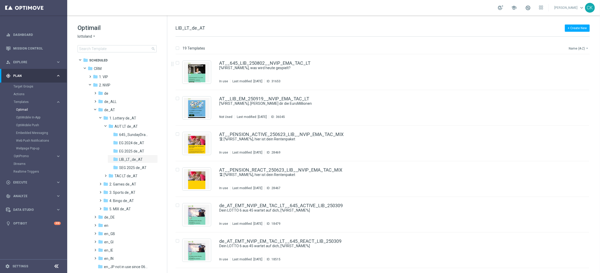
click at [579, 49] on button "Name (A-Z) arrow_drop_down" at bounding box center [578, 48] width 21 height 6
click at [572, 71] on span "Date Modified (Newest)" at bounding box center [569, 72] width 35 height 4
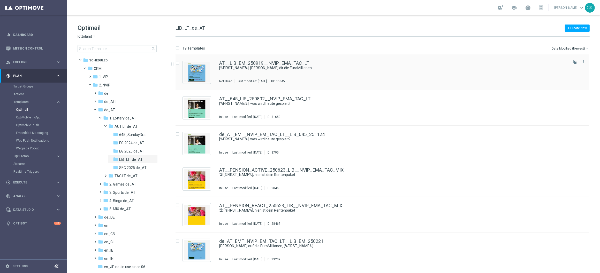
click at [240, 60] on div "AT__LIB_EM_250919__NVIP_EMA_TAC_LT [%FIRST_NAME%], [PERSON_NAME] dir die EuroMi…" at bounding box center [381, 73] width 413 height 36
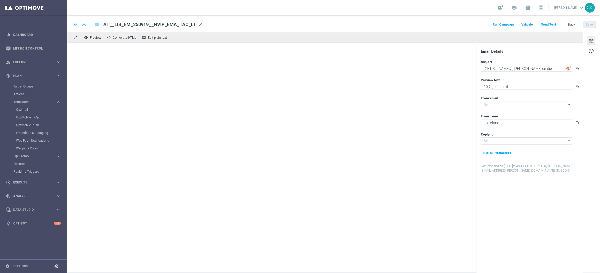
type input "[EMAIL_ADDRESS][DOMAIN_NAME]"
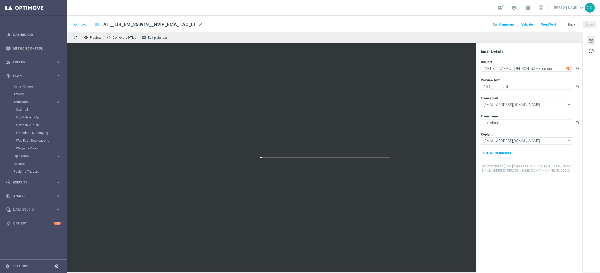
click at [179, 25] on span "AT__LIB_EM_250919__NVIP_EMA_TAC_LT" at bounding box center [149, 24] width 93 height 6
click at [179, 25] on input "AT__LIB_EM_250919__NVIP_EMA_TAC_LT" at bounding box center [167, 24] width 128 height 7
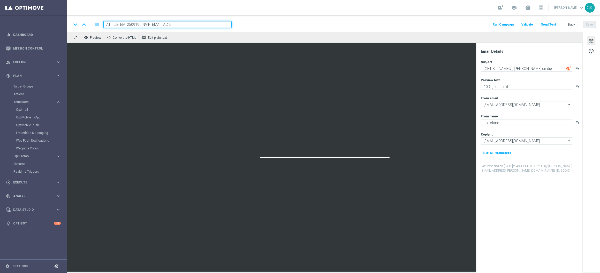
click at [179, 25] on input "AT__LIB_EM_250919__NVIP_EMA_TAC_LT" at bounding box center [167, 24] width 128 height 7
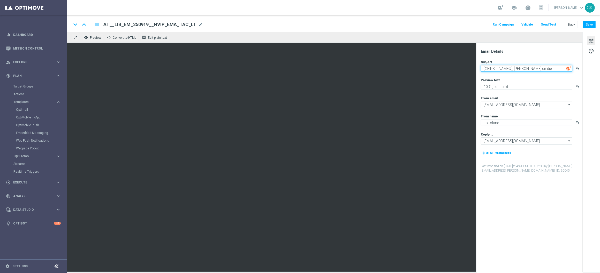
click at [529, 68] on textarea "[%FIRST_NAME%], [PERSON_NAME] dir die EuroMillionen" at bounding box center [526, 68] width 91 height 7
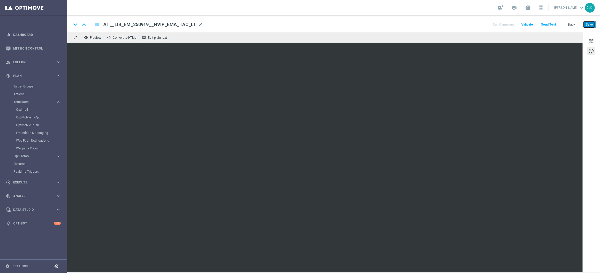
click at [588, 25] on button "Save" at bounding box center [589, 24] width 13 height 7
click at [571, 24] on button "Back" at bounding box center [571, 24] width 13 height 7
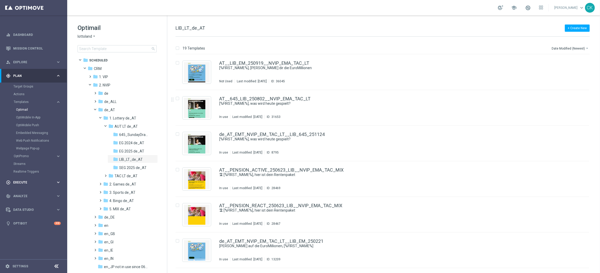
click at [23, 180] on div "play_circle_outline Execute keyboard_arrow_right" at bounding box center [33, 183] width 67 height 14
click at [25, 99] on link "Campaign Builder" at bounding box center [33, 100] width 40 height 4
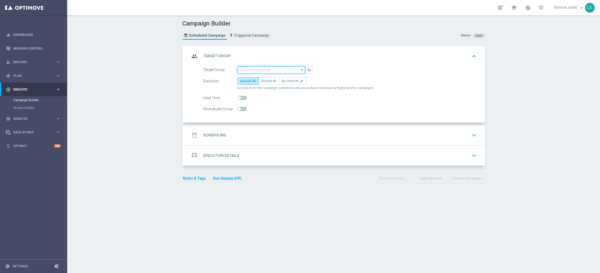
click at [256, 70] on input at bounding box center [270, 69] width 67 height 7
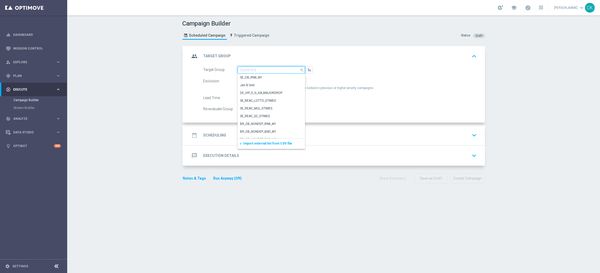
paste input "de_AT_TGT_NVIP_EM_TAC_LT__ACTIVE_EM"
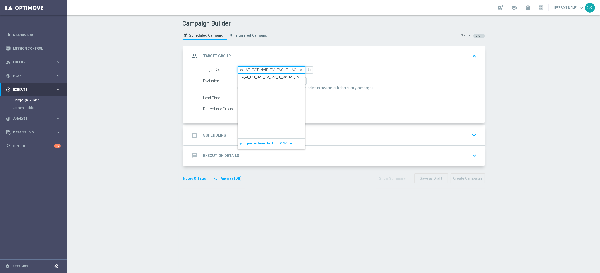
scroll to position [0, 10]
click at [259, 78] on div "de_AT_TGT_NVIP_EM_TAC_LT__ACTIVE_EM" at bounding box center [269, 77] width 59 height 5
type input "de_AT_TGT_NVIP_EM_TAC_LT__ACTIVE_EM"
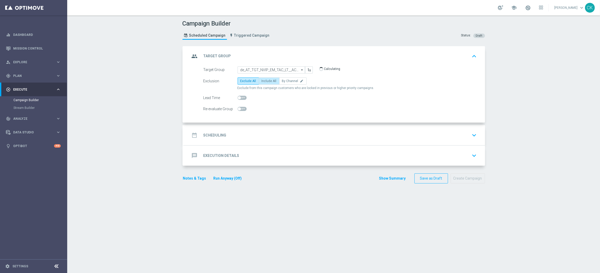
click at [270, 80] on span "Include All" at bounding box center [268, 81] width 15 height 4
click at [265, 80] on input "Include All" at bounding box center [262, 81] width 3 height 3
radio input "true"
click at [238, 98] on span at bounding box center [241, 98] width 9 height 4
click at [238, 98] on input "checkbox" at bounding box center [241, 98] width 9 height 4
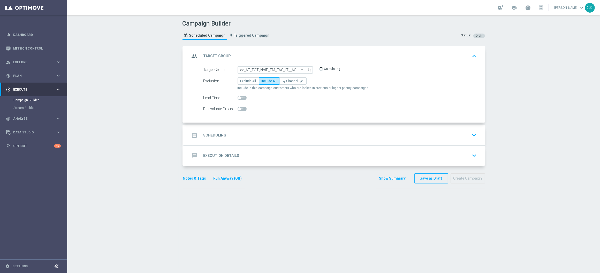
checkbox input "true"
click at [211, 136] on h2 "Scheduling" at bounding box center [214, 135] width 23 height 5
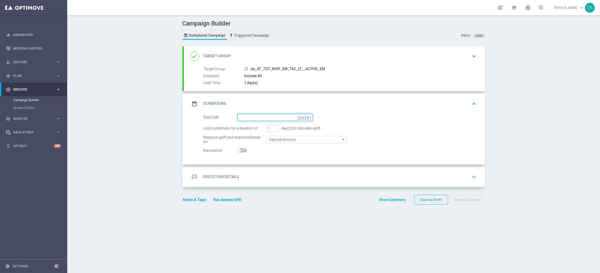
click at [266, 114] on input at bounding box center [274, 117] width 75 height 7
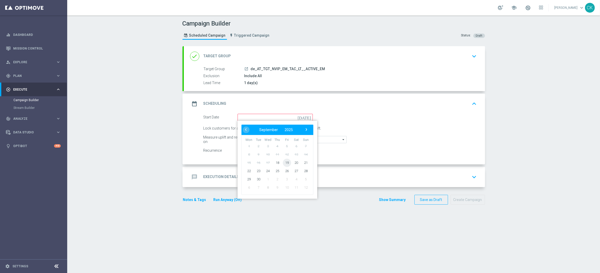
click at [283, 160] on span "19" at bounding box center [286, 163] width 8 height 8
type input "[DATE]"
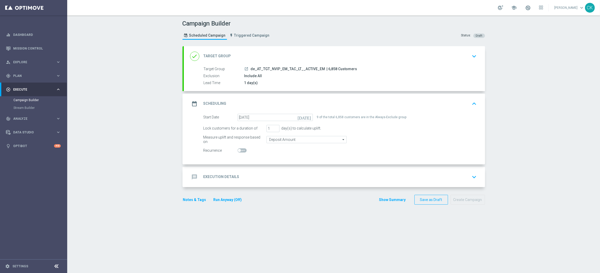
click at [209, 172] on div "message Execution Details keyboard_arrow_down" at bounding box center [334, 177] width 301 height 20
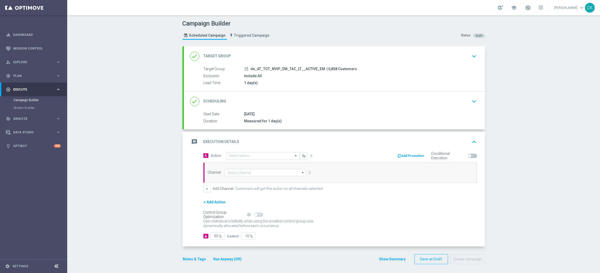
click at [254, 150] on div "message Execution Details keyboard_arrow_up" at bounding box center [334, 142] width 301 height 20
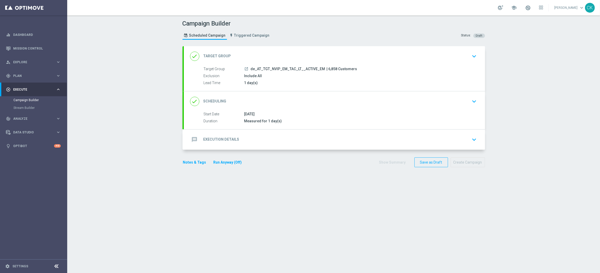
click at [229, 140] on h2 "Execution Details" at bounding box center [221, 139] width 36 height 5
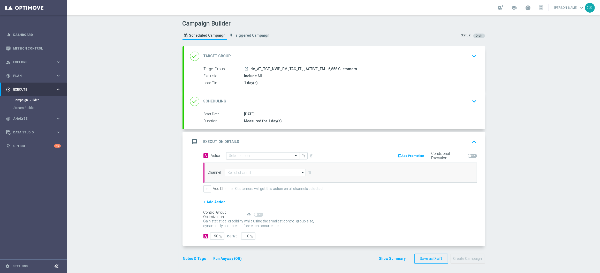
click at [242, 155] on input "text" at bounding box center [258, 156] width 58 height 4
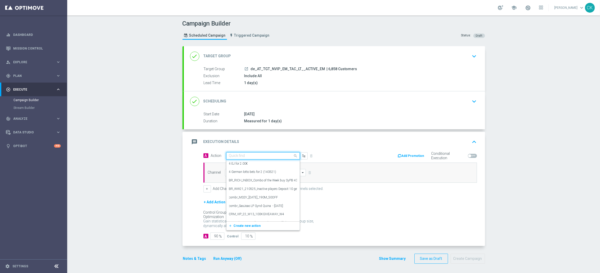
paste input "12 lines EM with 10€ off"
type input "12 lines EM with 10€ off"
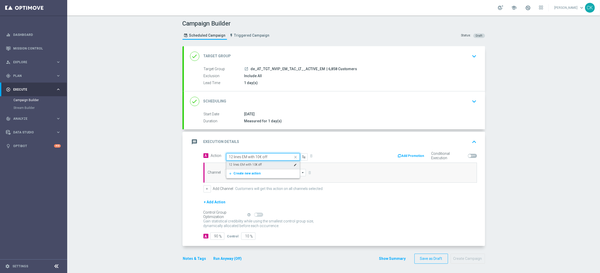
click at [256, 164] on label "12 lines EM with 10€ off" at bounding box center [245, 165] width 33 height 4
click at [251, 175] on input at bounding box center [265, 172] width 81 height 7
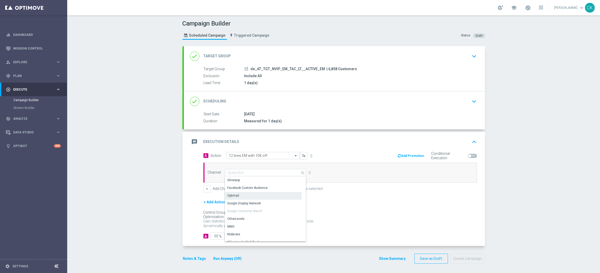
click at [247, 194] on div "Optimail" at bounding box center [263, 195] width 77 height 7
type input "Optimail"
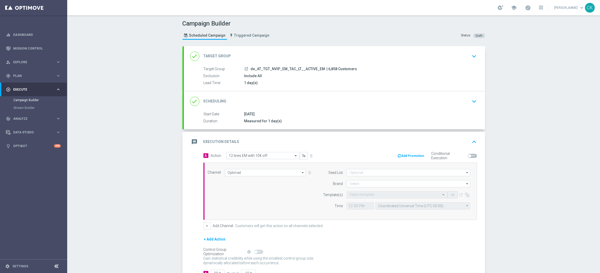
scroll to position [39, 0]
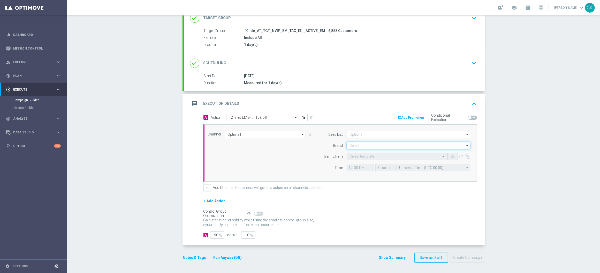
click at [359, 145] on input at bounding box center [408, 145] width 124 height 7
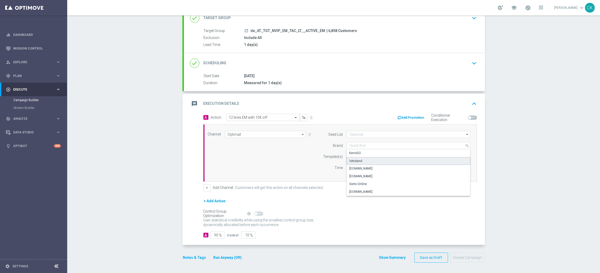
click at [359, 158] on div "lottoland" at bounding box center [408, 161] width 124 height 8
type input "lottoland"
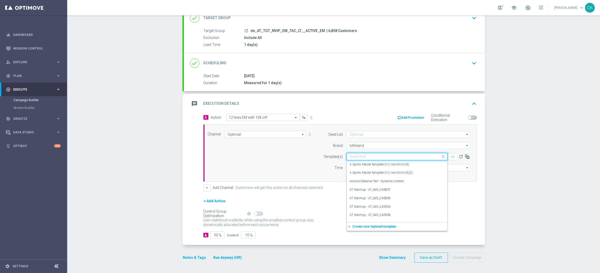
click at [356, 157] on input "text" at bounding box center [391, 157] width 85 height 4
paste input "AT__LIB_EM_250919__NVIP_EMA_TAC_LT"
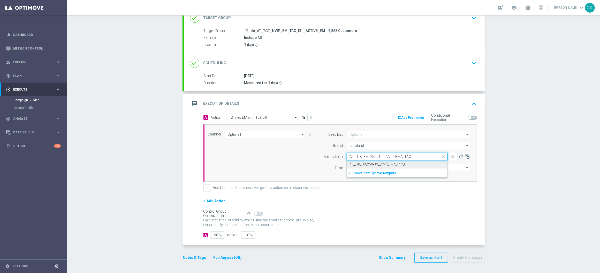
drag, startPoint x: 355, startPoint y: 163, endPoint x: 352, endPoint y: 164, distance: 3.0
click at [355, 163] on label "AT__LIB_EM_250919__NVIP_EMA_TAC_LT" at bounding box center [377, 165] width 57 height 4
type input "AT__LIB_EM_250919__NVIP_EMA_TAC_LT"
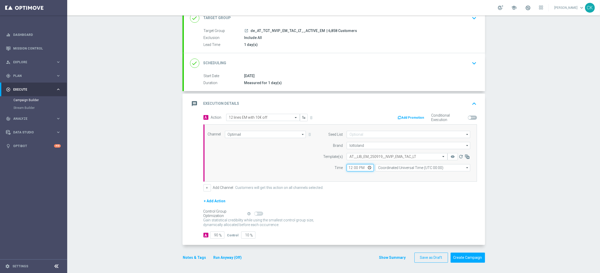
click at [346, 170] on input "12:00" at bounding box center [359, 167] width 27 height 7
click at [347, 169] on input "08:00" at bounding box center [359, 167] width 27 height 7
type input "06:00"
click at [405, 167] on input "Coordinated Universal Time (UTC 00:00)" at bounding box center [422, 167] width 95 height 7
click at [404, 177] on div "Central European Time ([GEOGRAPHIC_DATA]) (UTC +02:00)" at bounding box center [420, 175] width 84 height 5
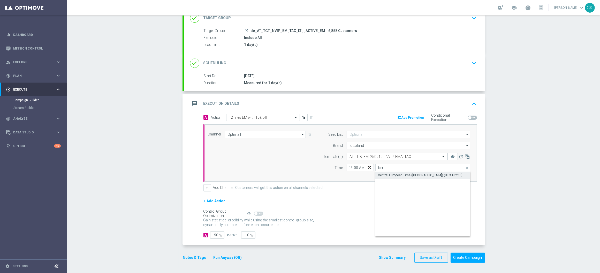
type input "Central European Time ([GEOGRAPHIC_DATA]) (UTC +02:00)"
click at [215, 235] on input "90" at bounding box center [217, 235] width 14 height 7
type input "9"
type input "91"
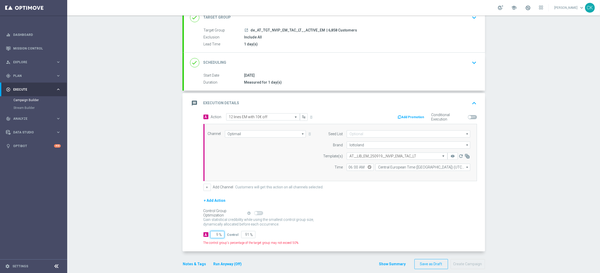
type input "98"
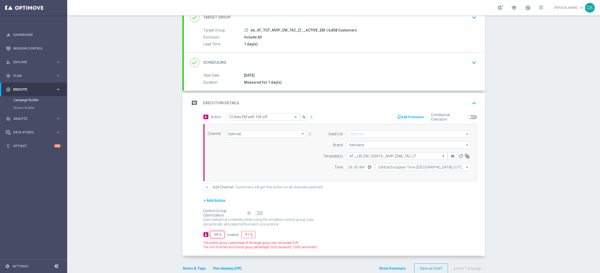
type input "2"
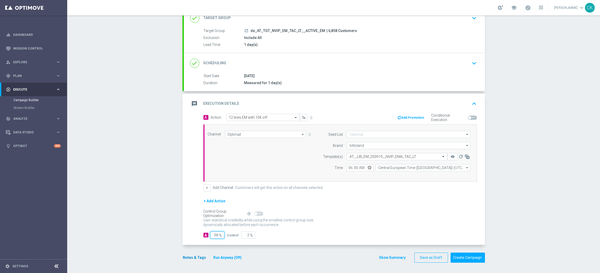
type input "98"
click at [188, 256] on button "Notes & Tags" at bounding box center [194, 258] width 24 height 6
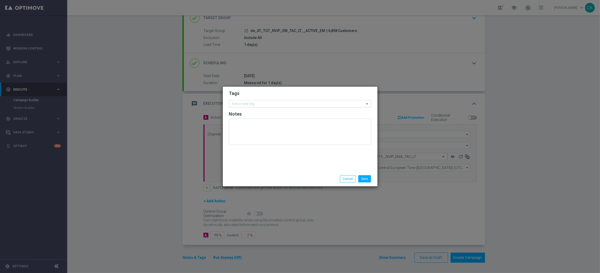
click at [246, 104] on input "text" at bounding box center [298, 104] width 133 height 4
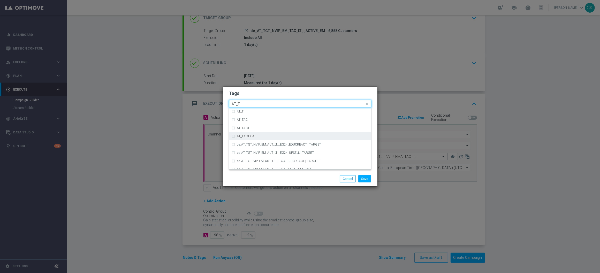
click at [251, 136] on label "AT_TACTICAL" at bounding box center [246, 136] width 19 height 3
type input "AT_T"
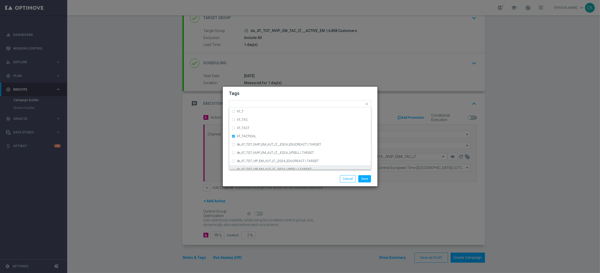
click at [251, 174] on div "Save Cancel" at bounding box center [300, 179] width 155 height 15
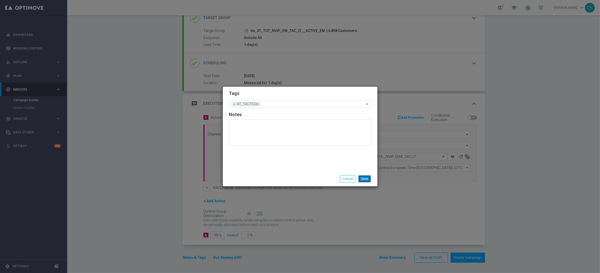
click at [365, 180] on button "Save" at bounding box center [364, 178] width 13 height 7
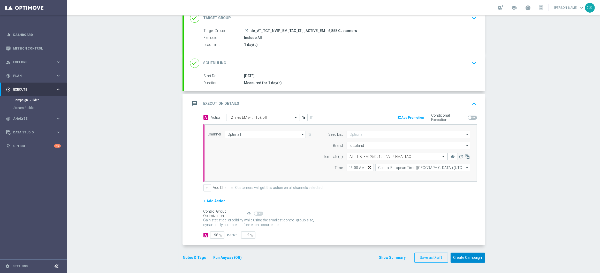
click at [460, 260] on button "Create Campaign" at bounding box center [467, 258] width 34 height 10
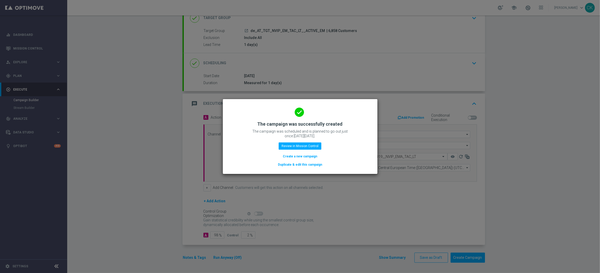
click at [299, 155] on button "Create a new campaign" at bounding box center [299, 157] width 35 height 6
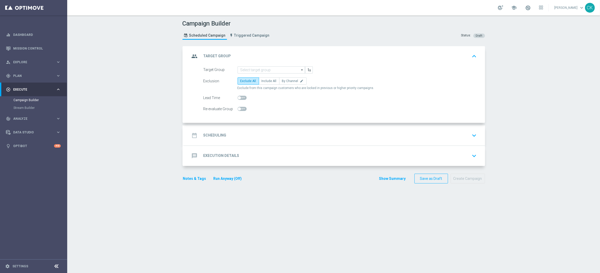
scroll to position [0, 0]
click at [275, 67] on input at bounding box center [270, 69] width 67 height 7
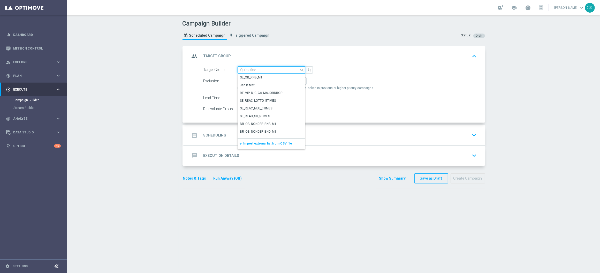
paste input "de_AT_TGT_NVIP_EM_TAC_LT__REACTIVATED_EM"
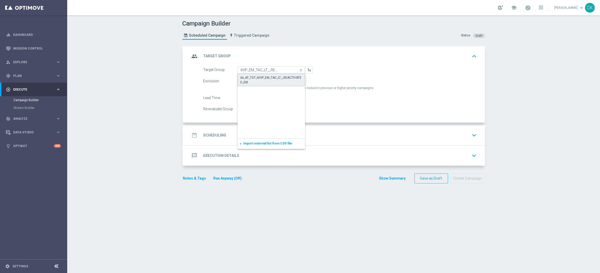
click at [272, 78] on div "de_AT_TGT_NVIP_EM_TAC_LT__REACTIVATED_EM" at bounding box center [271, 79] width 62 height 9
type input "de_AT_TGT_NVIP_EM_TAC_LT__REACTIVATED_EM"
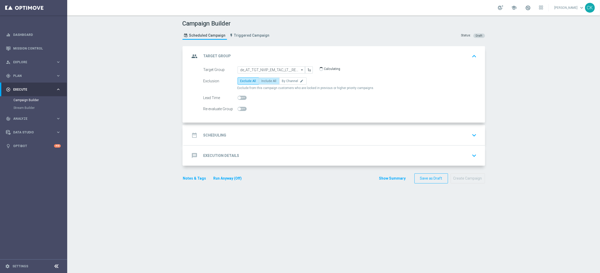
click at [272, 80] on span "Include All" at bounding box center [268, 81] width 15 height 4
click at [265, 80] on input "Include All" at bounding box center [262, 81] width 3 height 3
radio input "true"
click at [238, 98] on span at bounding box center [239, 97] width 3 height 3
click at [238, 98] on input "checkbox" at bounding box center [241, 98] width 9 height 4
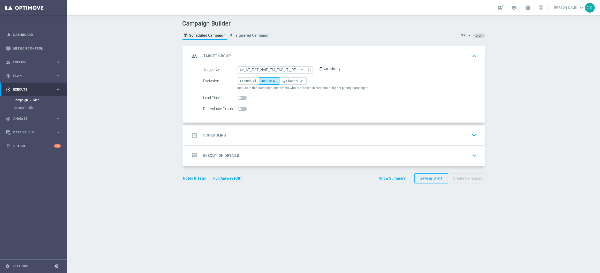
checkbox input "true"
click at [213, 132] on div "date_range Scheduling" at bounding box center [208, 135] width 36 height 9
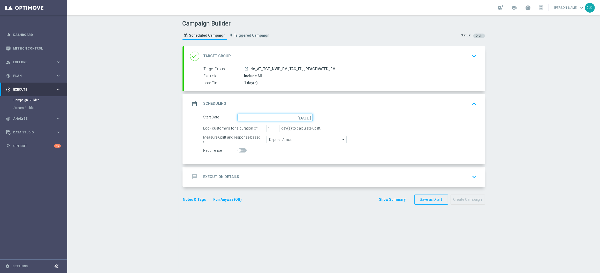
click at [252, 117] on input at bounding box center [274, 117] width 75 height 7
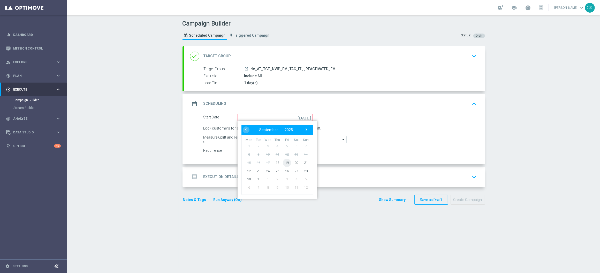
click at [286, 163] on span "19" at bounding box center [286, 163] width 8 height 8
type input "[DATE]"
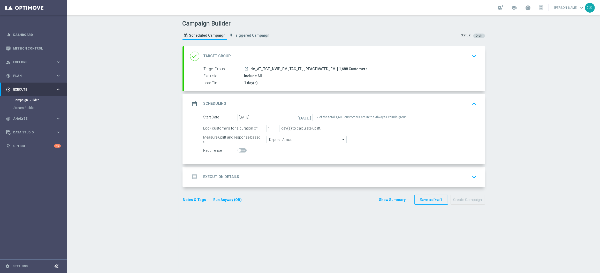
click at [210, 179] on h2 "Execution Details" at bounding box center [221, 177] width 36 height 5
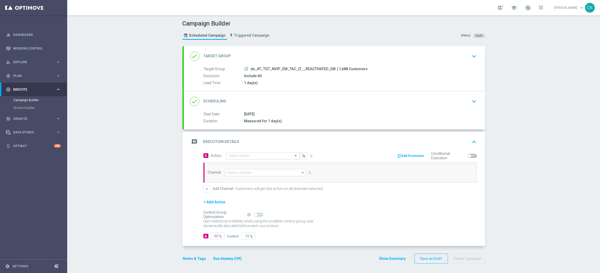
click at [252, 155] on input "text" at bounding box center [258, 156] width 58 height 4
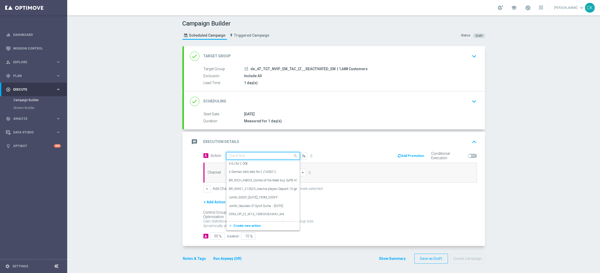
paste input "12 lines EM with 10€ off"
type input "12 lines EM with 10€ off"
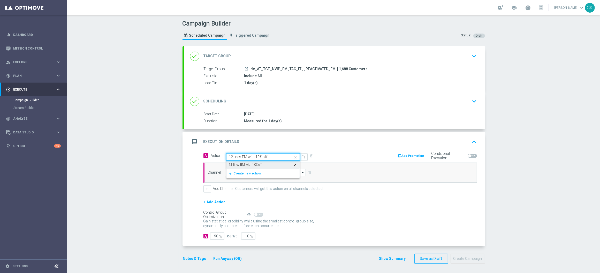
click at [249, 162] on div "12 lines EM with 10€ off edit" at bounding box center [263, 165] width 68 height 9
click at [242, 171] on input at bounding box center [265, 172] width 81 height 7
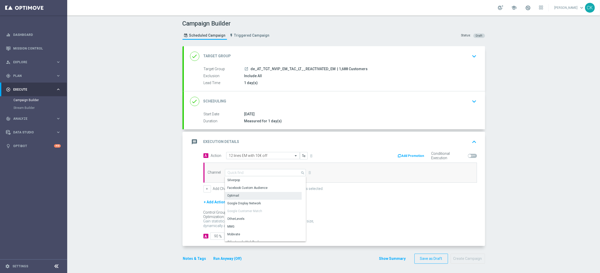
click at [239, 196] on div "Optimail" at bounding box center [263, 195] width 77 height 7
type input "Optimail"
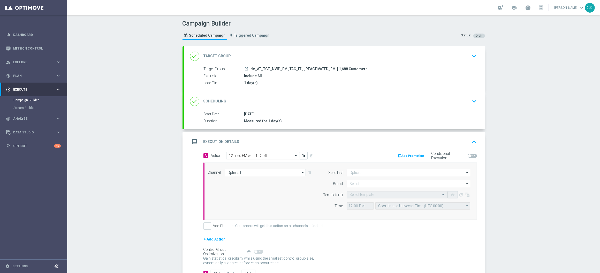
scroll to position [39, 0]
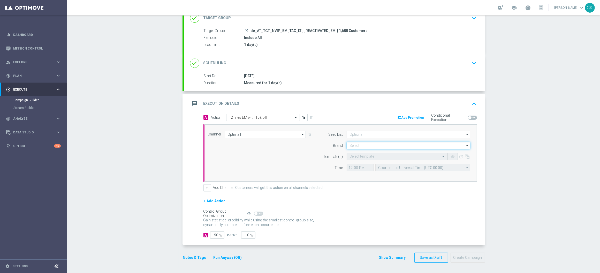
click at [369, 144] on input at bounding box center [408, 145] width 124 height 7
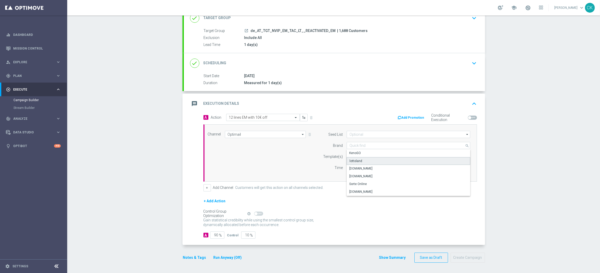
click at [366, 162] on div "lottoland" at bounding box center [408, 161] width 124 height 8
type input "lottoland"
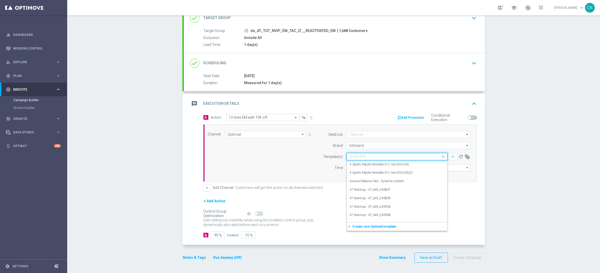
click at [357, 159] on div "Quick find" at bounding box center [396, 156] width 101 height 7
paste input "AT__LIB_EM_250919__NVIP_EMA_TAC_LT"
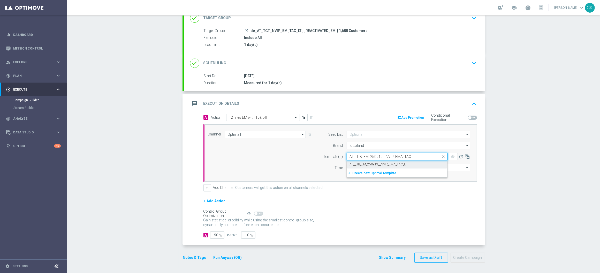
click at [357, 164] on label "AT__LIB_EM_250919__NVIP_EMA_TAC_LT" at bounding box center [377, 165] width 57 height 4
type input "AT__LIB_EM_250919__NVIP_EMA_TAC_LT"
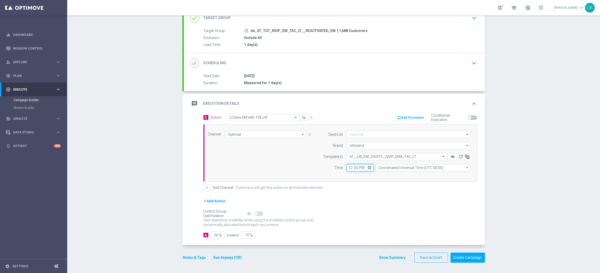
click at [347, 164] on input "12:00" at bounding box center [359, 167] width 27 height 7
type input "06:00"
click at [419, 166] on input "Coordinated Universal Time (UTC 00:00)" at bounding box center [422, 167] width 95 height 7
click at [414, 176] on div "Central European Time ([GEOGRAPHIC_DATA]) (UTC +02:00)" at bounding box center [420, 175] width 84 height 5
type input "Central European Time ([GEOGRAPHIC_DATA]) (UTC +02:00)"
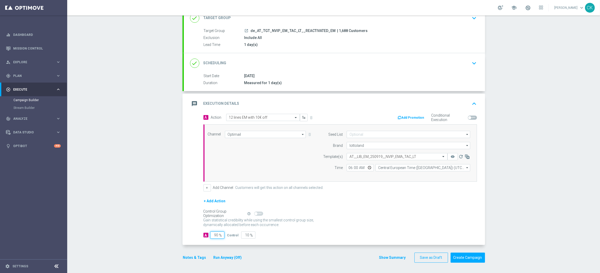
click at [216, 235] on input "90" at bounding box center [217, 235] width 14 height 7
type input "9"
type input "91"
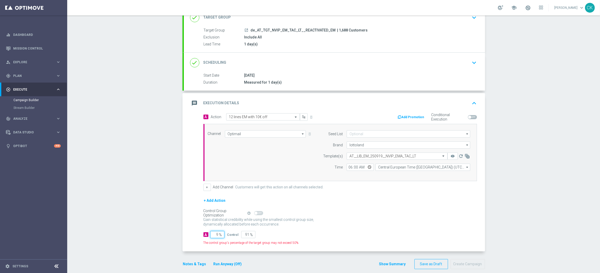
type input "98"
type input "2"
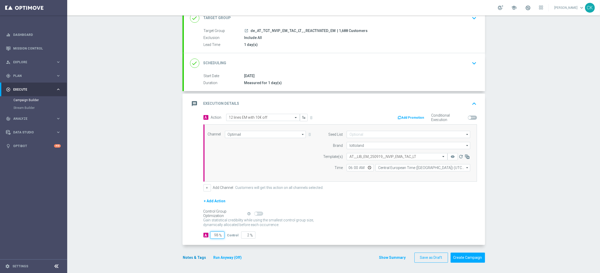
type input "98"
click at [189, 259] on button "Notes & Tags" at bounding box center [194, 258] width 24 height 6
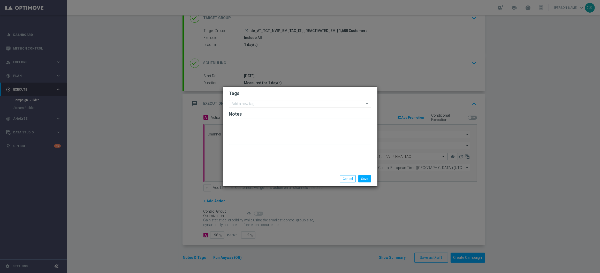
click at [249, 105] on input "text" at bounding box center [298, 104] width 133 height 4
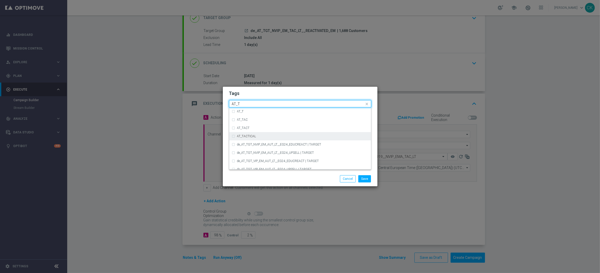
click at [264, 135] on div "AT_TACTICAL" at bounding box center [302, 136] width 131 height 3
type input "AT_T"
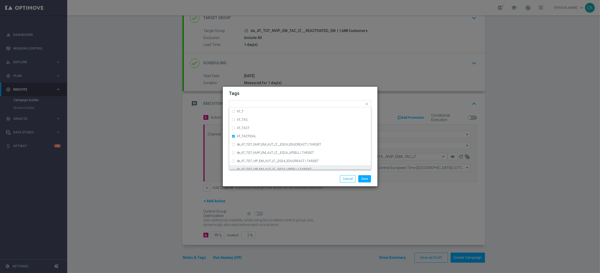
click at [254, 174] on div "Save Cancel" at bounding box center [300, 179] width 155 height 15
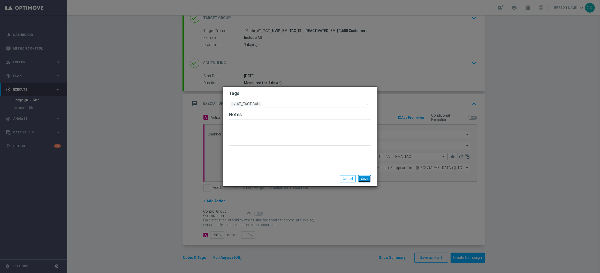
click at [368, 178] on button "Save" at bounding box center [364, 178] width 13 height 7
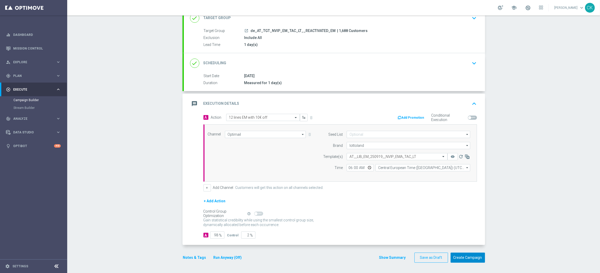
click at [469, 259] on button "Create Campaign" at bounding box center [467, 258] width 34 height 10
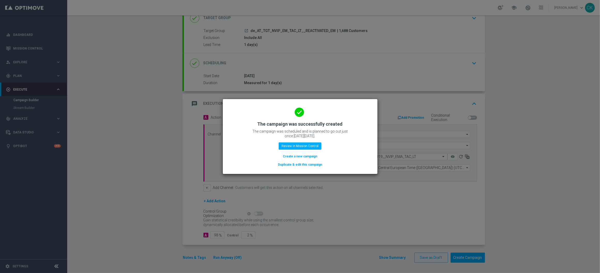
click at [290, 155] on button "Create a new campaign" at bounding box center [299, 157] width 35 height 6
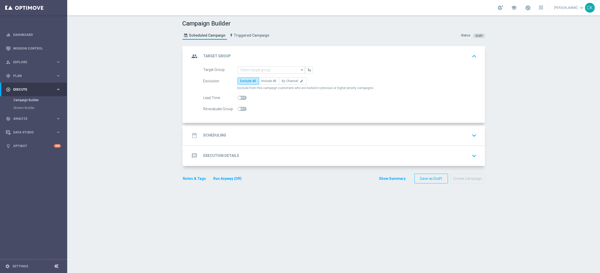
scroll to position [0, 0]
click at [274, 70] on input at bounding box center [270, 69] width 67 height 7
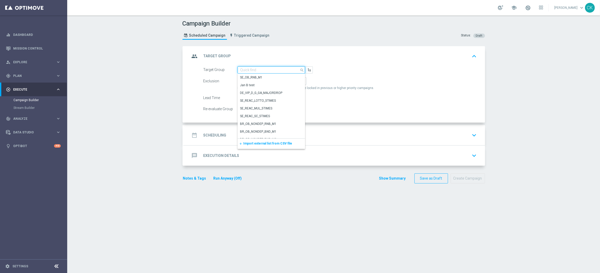
paste input "de_AT_TGT_NVIP_EM_TAC_LT__CHURNED_EM"
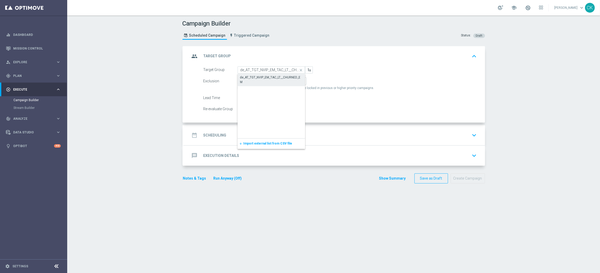
click at [272, 79] on div "de_AT_TGT_NVIP_EM_TAC_LT__CHURNED_EM" at bounding box center [271, 79] width 62 height 9
type input "de_AT_TGT_NVIP_EM_TAC_LT__CHURNED_EM"
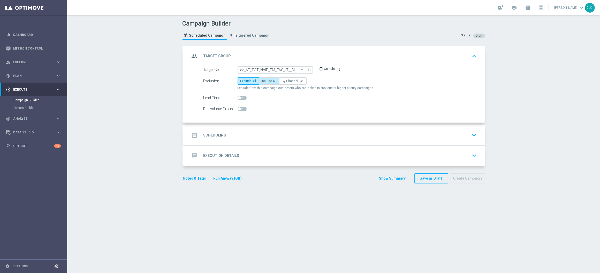
click at [269, 83] on label "Include All" at bounding box center [269, 81] width 21 height 7
click at [265, 83] on input "Include All" at bounding box center [262, 81] width 3 height 3
radio input "true"
click at [243, 96] on span at bounding box center [241, 98] width 9 height 4
click at [243, 96] on input "checkbox" at bounding box center [241, 98] width 9 height 4
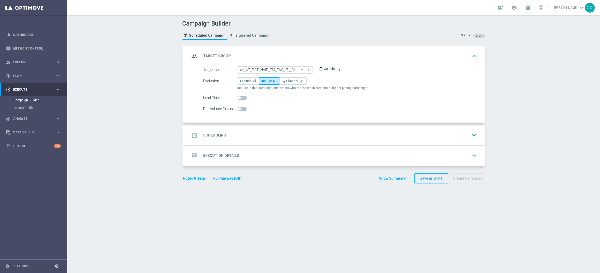
checkbox input "true"
click at [217, 133] on h2 "Scheduling" at bounding box center [214, 135] width 23 height 5
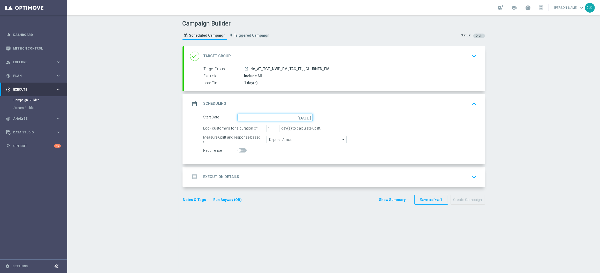
click at [259, 114] on input at bounding box center [274, 117] width 75 height 7
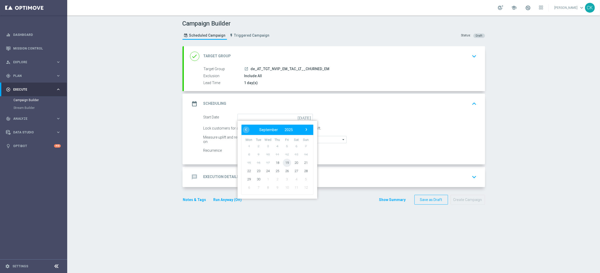
click at [283, 163] on span "19" at bounding box center [286, 163] width 8 height 8
type input "[DATE]"
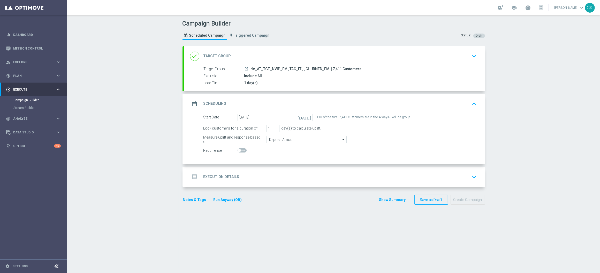
click at [219, 177] on h2 "Execution Details" at bounding box center [221, 177] width 36 height 5
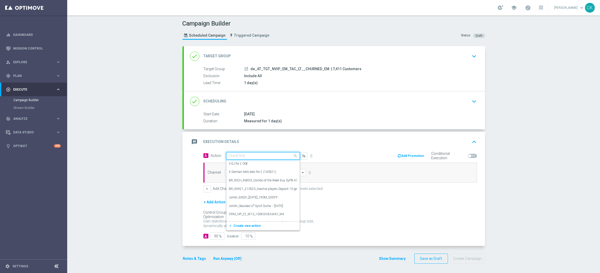
click at [251, 154] on input "text" at bounding box center [258, 156] width 58 height 4
paste input "12 lines EM with 10€ off"
type input "12 lines EM with 10€ off"
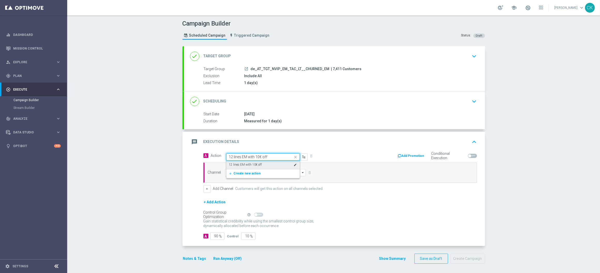
click at [251, 163] on label "12 lines EM with 10€ off" at bounding box center [245, 165] width 33 height 4
click at [248, 172] on input at bounding box center [265, 172] width 81 height 7
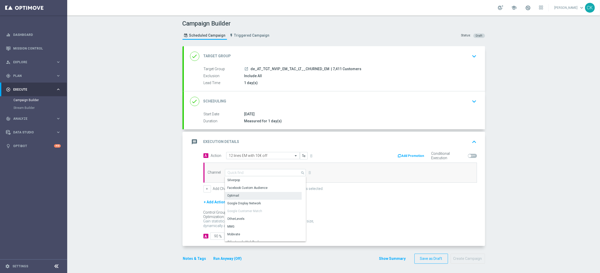
click at [239, 197] on div "Optimail" at bounding box center [263, 195] width 77 height 7
type input "Optimail"
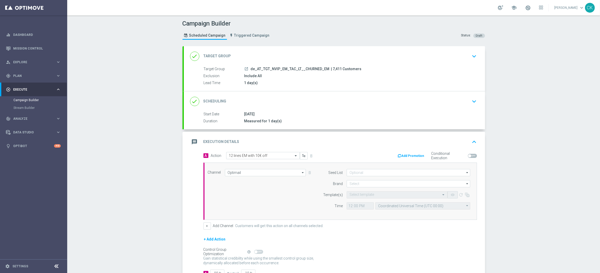
scroll to position [39, 0]
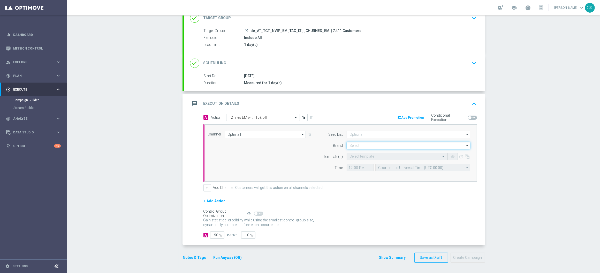
click at [362, 146] on input at bounding box center [408, 145] width 124 height 7
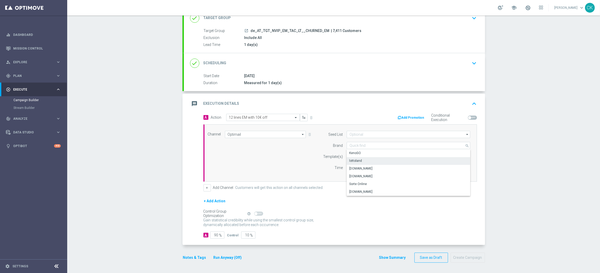
click at [361, 159] on div "lottoland" at bounding box center [408, 160] width 124 height 7
type input "lottoland"
click at [357, 158] on input "text" at bounding box center [391, 157] width 85 height 4
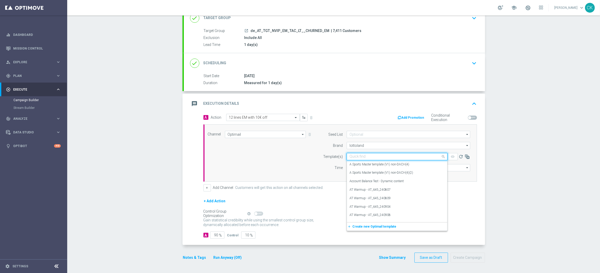
paste input "AT__LIB_EM_250919__NVIP_EMA_TAC_LT"
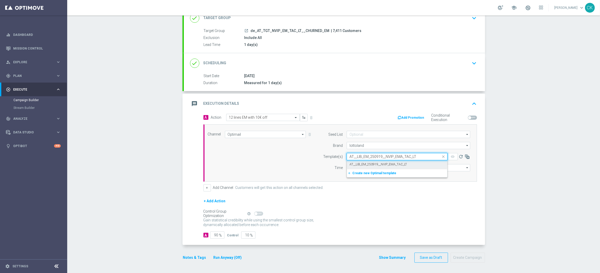
click at [356, 163] on label "AT__LIB_EM_250919__NVIP_EMA_TAC_LT" at bounding box center [377, 165] width 57 height 4
type input "AT__LIB_EM_250919__NVIP_EMA_TAC_LT"
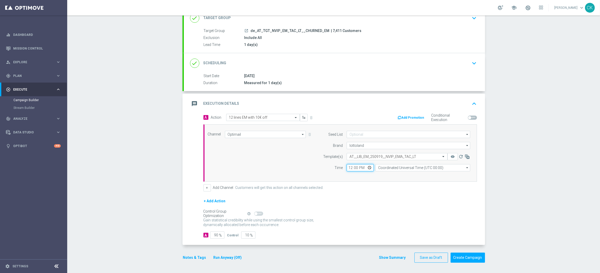
click at [348, 169] on input "12:00" at bounding box center [359, 167] width 27 height 7
type input "06:00"
click at [445, 165] on input "Coordinated Universal Time (UTC 00:00)" at bounding box center [422, 167] width 95 height 7
click at [435, 173] on div "Central European Time ([GEOGRAPHIC_DATA]) (UTC +02:00)" at bounding box center [420, 175] width 84 height 5
type input "Central European Time ([GEOGRAPHIC_DATA]) (UTC +02:00)"
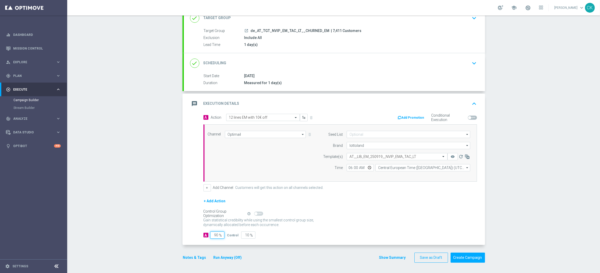
click at [216, 235] on input "90" at bounding box center [217, 235] width 14 height 7
type input "9"
type input "91"
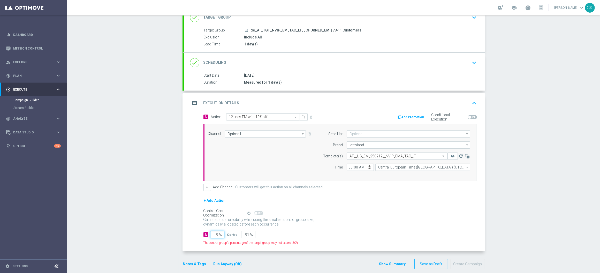
type input "98"
type input "2"
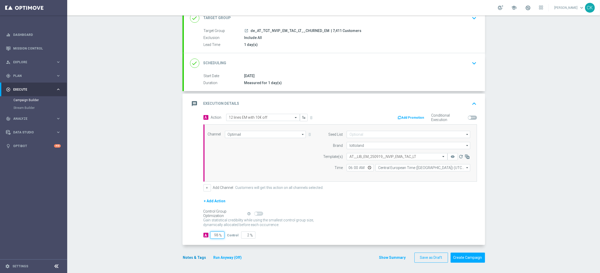
type input "98"
click at [194, 256] on button "Notes & Tags" at bounding box center [194, 258] width 24 height 6
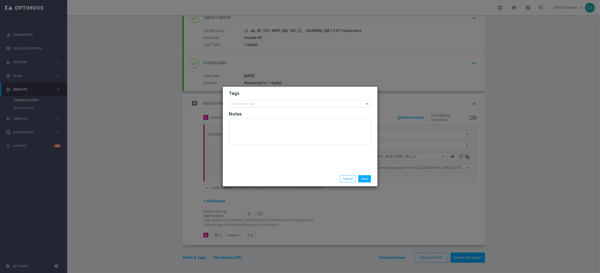
click at [244, 104] on input "text" at bounding box center [298, 104] width 133 height 4
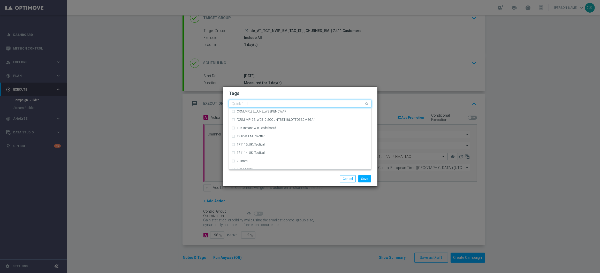
type input "A"
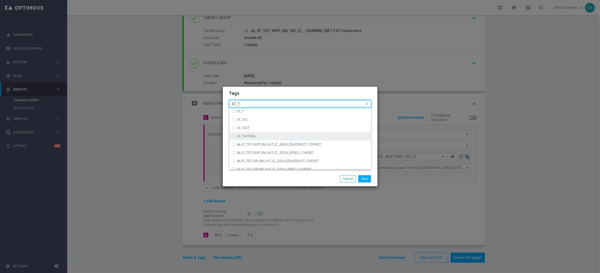
click at [249, 138] on label "AT_TACTICAL" at bounding box center [246, 136] width 19 height 3
type input "AT_T"
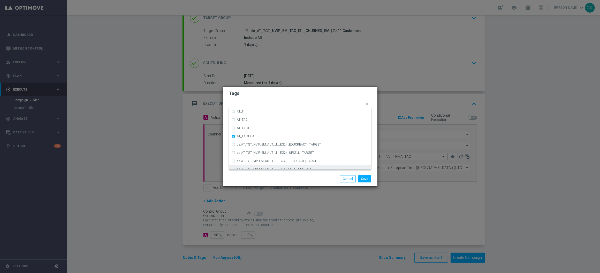
click at [253, 179] on div "Save Cancel" at bounding box center [300, 178] width 150 height 7
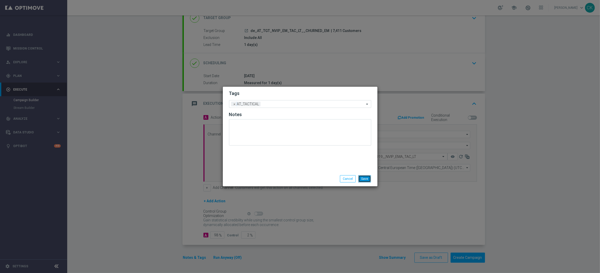
click at [364, 180] on button "Save" at bounding box center [364, 178] width 13 height 7
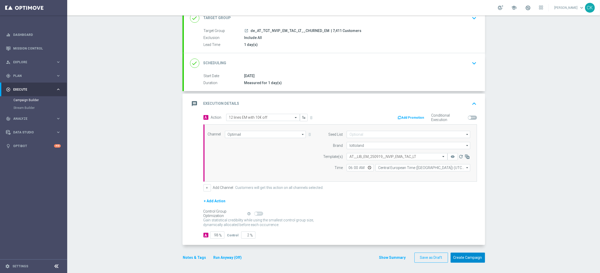
click at [466, 257] on button "Create Campaign" at bounding box center [467, 258] width 34 height 10
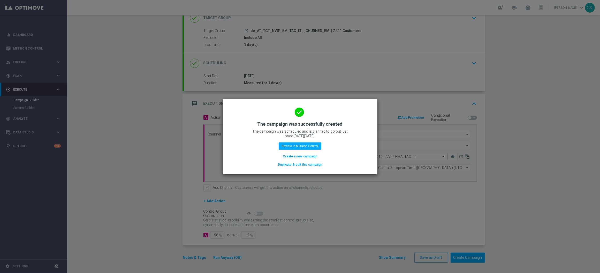
click at [290, 157] on button "Create a new campaign" at bounding box center [299, 157] width 35 height 6
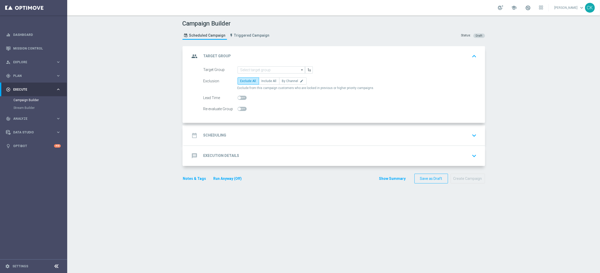
scroll to position [0, 0]
click at [25, 77] on span "Plan" at bounding box center [34, 75] width 43 height 3
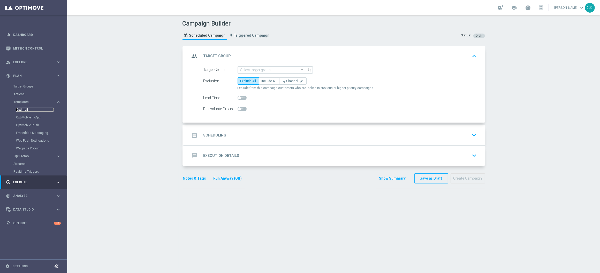
click at [31, 111] on link "Optimail" at bounding box center [35, 110] width 38 height 4
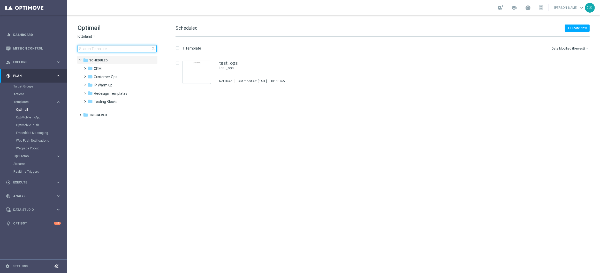
click at [122, 48] on input at bounding box center [117, 48] width 79 height 7
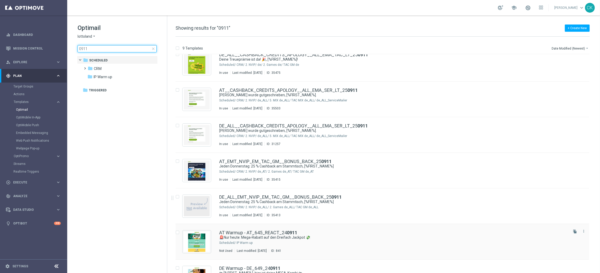
scroll to position [41, 0]
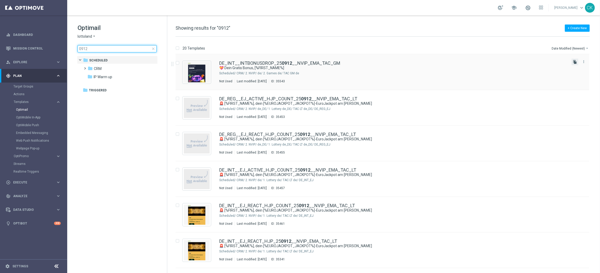
type input "0912"
click at [573, 61] on icon "file_copy" at bounding box center [575, 62] width 4 height 4
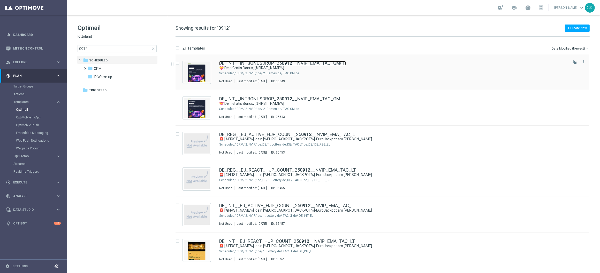
click at [231, 64] on link "DE_INT__INTBONUSDROP_25 0912 __NVIP_EMA_TAC_GM(1)" at bounding box center [282, 63] width 127 height 5
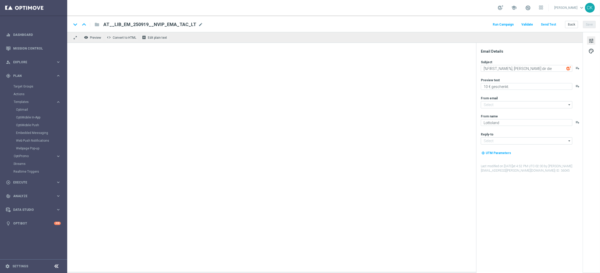
type input "[EMAIL_ADDRESS][DOMAIN_NAME]"
type input "DE_INT__INTBONUSDROP_250912__NVIP_EMA_TAC_GM(1)"
type textarea "💝 Dein Gratis Bonus, [%FIRST_NAME%]"
type textarea "Ein Geschenk von uns für dich. Du findest in deinem Spielerkonto einen Bonus."
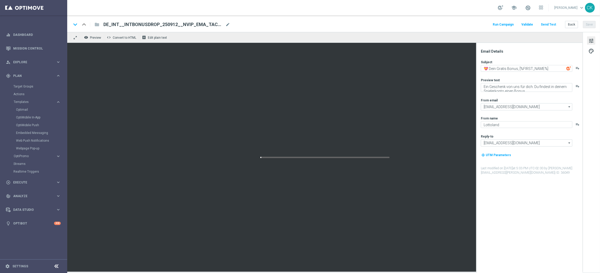
click at [217, 25] on span "DE_INT__INTBONUSDROP_250912__NVIP_EMA_TAC_GM(1)" at bounding box center [163, 24] width 120 height 6
click at [160, 23] on input "DE_INT__INTBONUSDROP_250912__NVIP_EMA_TAC_GM(1)" at bounding box center [167, 24] width 128 height 7
click at [213, 23] on input "DE_INT__INTBONUSDROP_250919__NVIP_EMA_TAC_GM(1)" at bounding box center [167, 24] width 128 height 7
type input "DE_INT__INTBONUSDROP_250919__NVIP_EMA_TAC_GM"
click at [592, 50] on span "palette" at bounding box center [591, 51] width 6 height 7
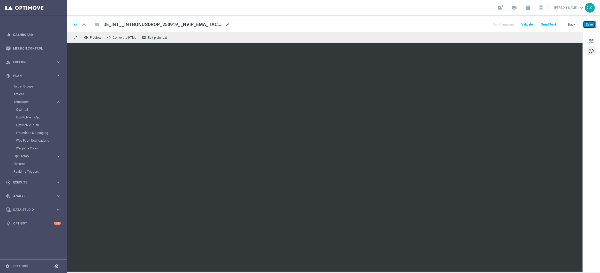
click at [591, 24] on button "Save" at bounding box center [589, 24] width 13 height 7
click at [189, 25] on span "DE_INT__INTBONUSDROP_250919__NVIP_EMA_TAC_GM" at bounding box center [163, 24] width 120 height 6
click at [189, 25] on input "DE_INT__INTBONUSDROP_250919__NVIP_EMA_TAC_GM" at bounding box center [167, 24] width 128 height 7
click at [590, 25] on button "Save" at bounding box center [589, 24] width 13 height 7
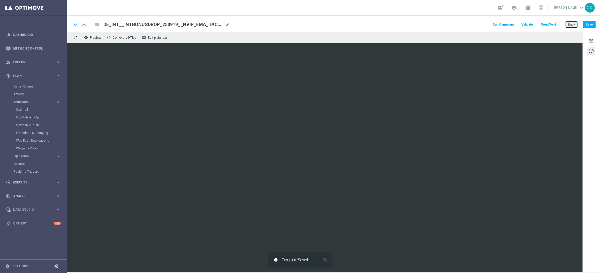
click at [575, 25] on button "Back" at bounding box center [571, 24] width 13 height 7
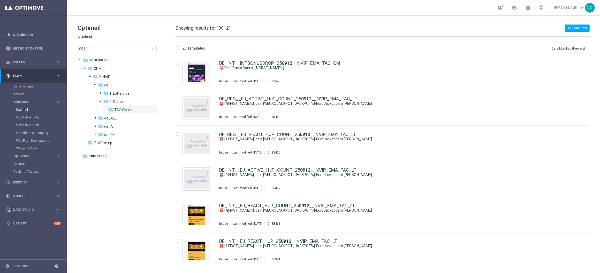
click at [153, 48] on span "close" at bounding box center [153, 49] width 4 height 4
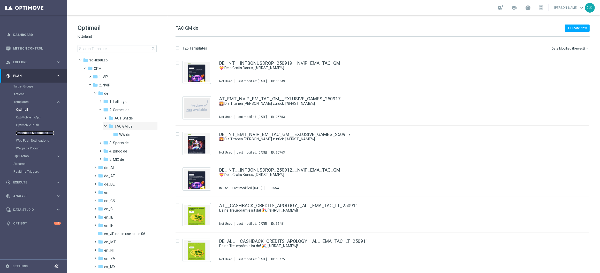
click at [30, 132] on link "Embedded Messaging" at bounding box center [35, 133] width 38 height 4
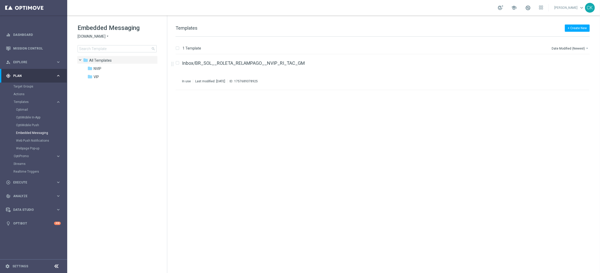
click at [106, 40] on div "Embedded Messaging Sorteonline.bet.br arrow_drop_down × Sorteonline.bet.br sear…" at bounding box center [122, 38] width 89 height 29
click at [106, 38] on icon "arrow_drop_down" at bounding box center [107, 36] width 4 height 5
click at [104, 54] on div "Lottoland" at bounding box center [97, 55] width 39 height 6
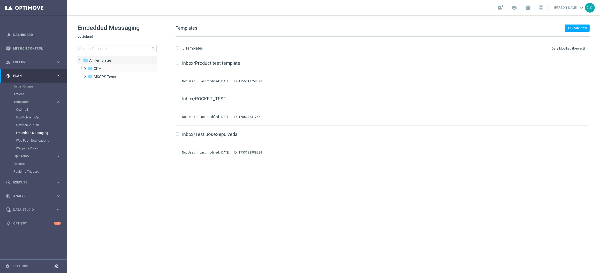
click at [85, 67] on span at bounding box center [84, 66] width 2 height 2
click at [89, 83] on span at bounding box center [89, 83] width 2 height 2
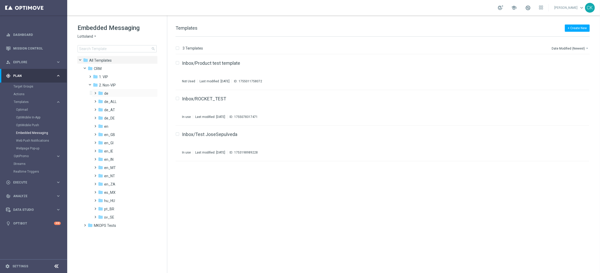
click at [96, 92] on span at bounding box center [94, 91] width 2 height 2
click at [107, 108] on icon "folder" at bounding box center [105, 109] width 5 height 5
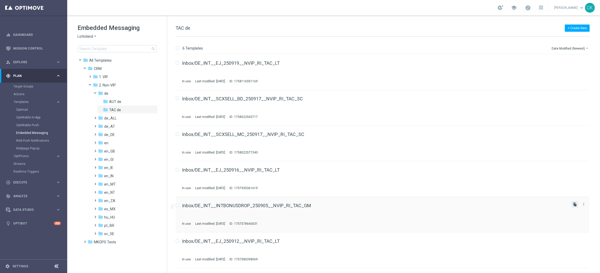
click at [574, 204] on icon "file_copy" at bounding box center [575, 205] width 4 height 4
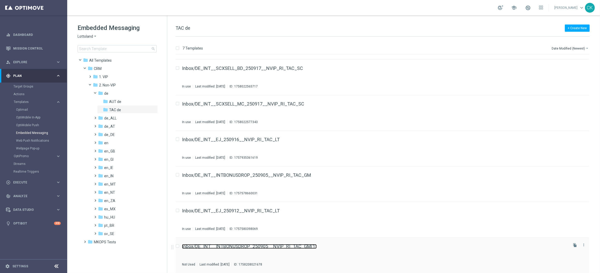
click at [233, 246] on link "Inbox/DE_INT__INTBONUSDROP_250905__NVIP_RI_TAC_GM(1)" at bounding box center [249, 246] width 135 height 5
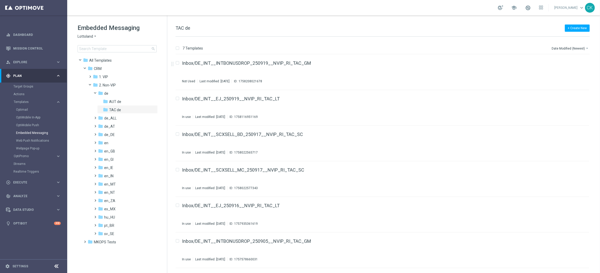
click at [122, 43] on div "Embedded Messaging Lottoland arrow_drop_down × Lottoland search" at bounding box center [122, 38] width 89 height 29
click at [111, 48] on input at bounding box center [117, 48] width 79 height 7
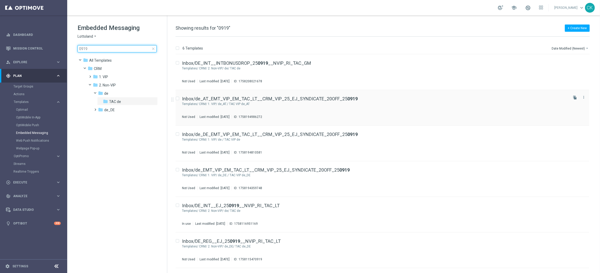
type input "0919"
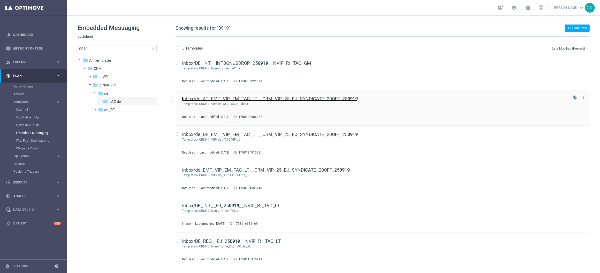
click at [223, 98] on link "Inbox/de_AT_EMT_VIP_EM_TAC_LT__CRM_VIP_25_EJ_SYNDICATE_20OFF_25 0919" at bounding box center [270, 99] width 176 height 5
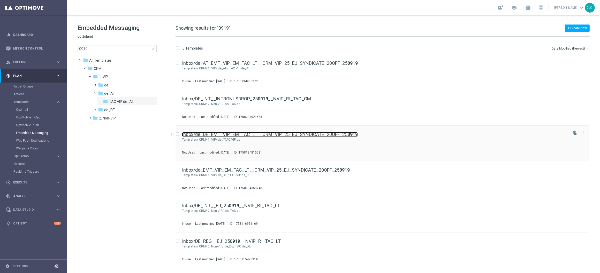
click at [217, 133] on link "Inbox/de_DE_EMT_VIP_EM_TAC_LT__CRM_VIP_25_EJ_SYNDICATE_20OFF_25 0919" at bounding box center [270, 134] width 176 height 5
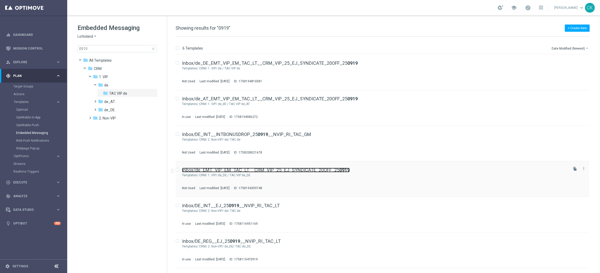
click at [233, 169] on link "Inbox/de_EMT_VIP_EM_TAC_LT__CRM_VIP_25_EJ_SYNDICATE_20OFF_25 0919" at bounding box center [266, 170] width 168 height 5
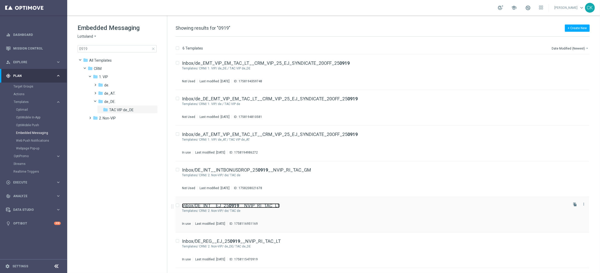
click at [223, 204] on link "Inbox/DE_INT__EJ_25 0919 __NVIP_RI_TAC_LT" at bounding box center [231, 206] width 98 height 5
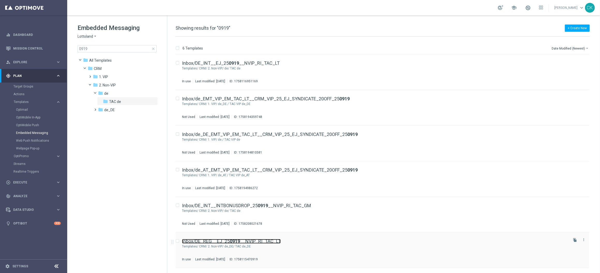
click at [223, 243] on link "Inbox/DE_REG__EJ_25 0919 __NVIP_RI_TAC_LT" at bounding box center [231, 241] width 99 height 5
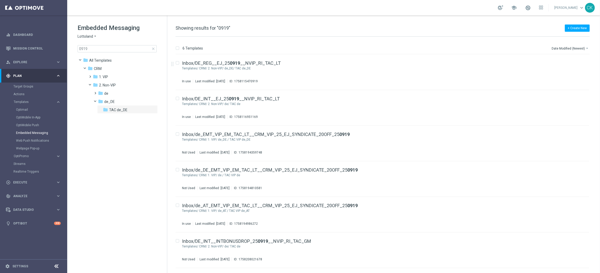
click at [154, 48] on span "close" at bounding box center [153, 49] width 4 height 4
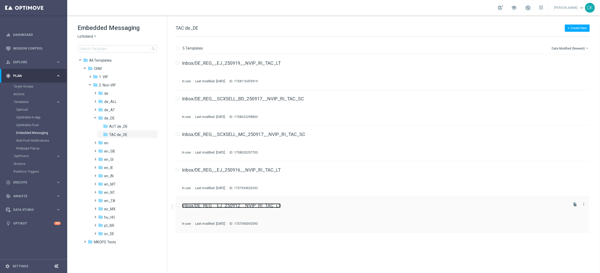
click at [198, 204] on link "Inbox/DE_REG__EJ_250912__NVIP_RI_TAC_LT" at bounding box center [231, 206] width 99 height 5
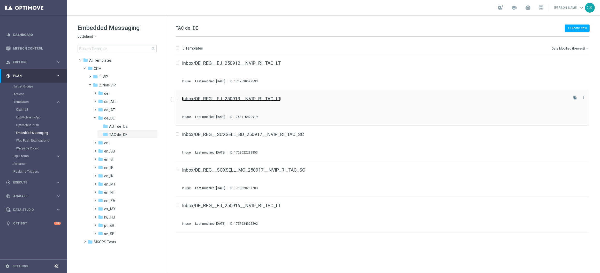
click at [217, 99] on link "Inbox/DE_REG__EJ_250919__NVIP_RI_TAC_LT" at bounding box center [231, 99] width 99 height 5
click at [221, 99] on link "Inbox/DE_REG__EJ_250912__NVIP_RI_TAC_LT" at bounding box center [231, 99] width 99 height 5
click at [229, 59] on div "Inbox/DE_REG__EJ_250919__NVIP_RI_TAC_LT In use Last modified: Thursday, Septemb…" at bounding box center [381, 73] width 413 height 36
click at [215, 98] on link "Inbox/DE_REG__EJ_250912__NVIP_RI_TAC_LT" at bounding box center [231, 99] width 99 height 5
click at [111, 47] on input at bounding box center [117, 48] width 79 height 7
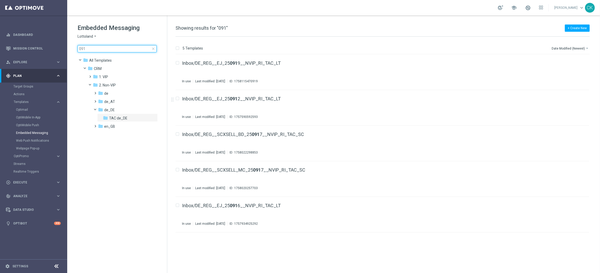
type input "0919"
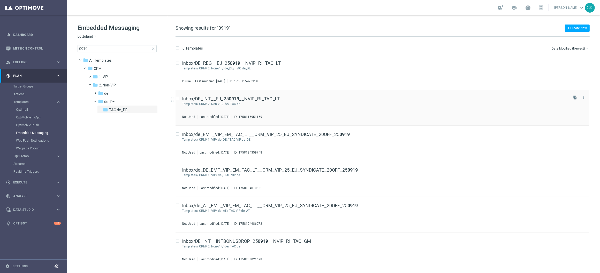
click at [219, 96] on div "Inbox/DE_INT__EJ_25 0919 __NVIP_RI_TAC_LT Templates/ CRM/ 2. Non-VIP/ de/ TAC d…" at bounding box center [381, 108] width 413 height 36
click at [155, 51] on span "close" at bounding box center [153, 49] width 4 height 4
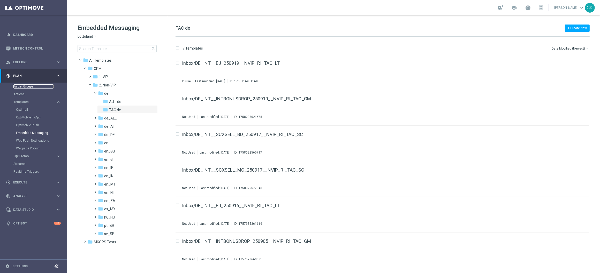
click at [27, 86] on link "Target Groups" at bounding box center [33, 86] width 40 height 4
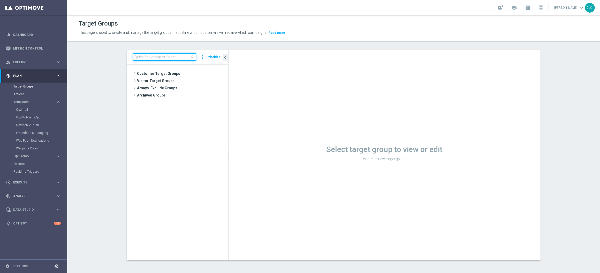
click at [154, 58] on input at bounding box center [164, 56] width 63 height 7
paste input "DE_GAMES_LIST_INT"
type input "DE_GAMES_LIST_INT"
click at [179, 94] on span "DE_GAMES_LIST_INT" at bounding box center [186, 96] width 57 height 4
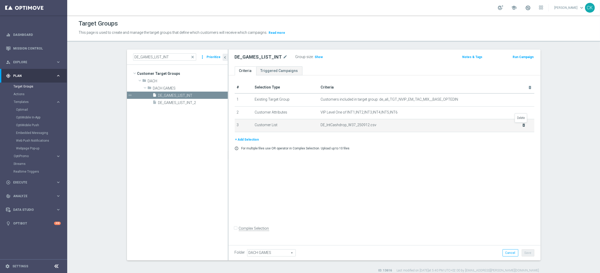
click at [522, 126] on icon "delete_forever" at bounding box center [523, 125] width 4 height 4
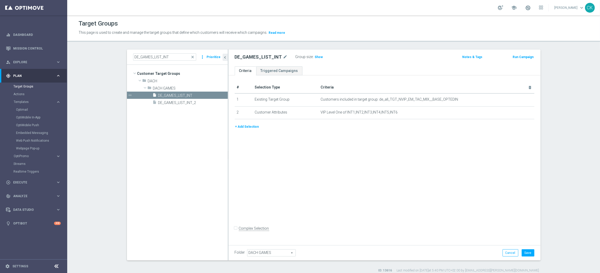
click at [245, 127] on button "+ Add Selection" at bounding box center [247, 127] width 25 height 6
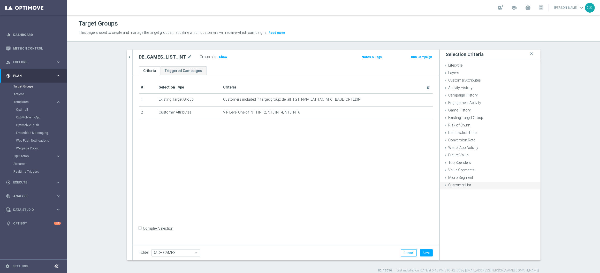
click at [439, 184] on div "Customer List done" at bounding box center [489, 186] width 101 height 8
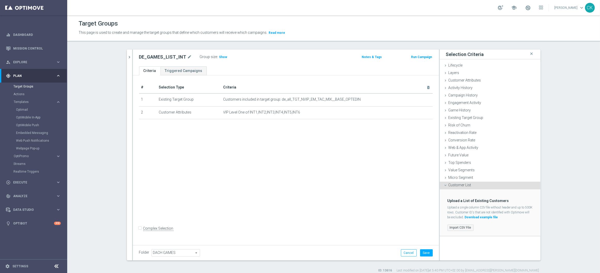
click at [453, 227] on label "Import CSV File" at bounding box center [460, 228] width 26 height 6
click at [0, 0] on input "Import CSV File" at bounding box center [0, 0] width 0 height 0
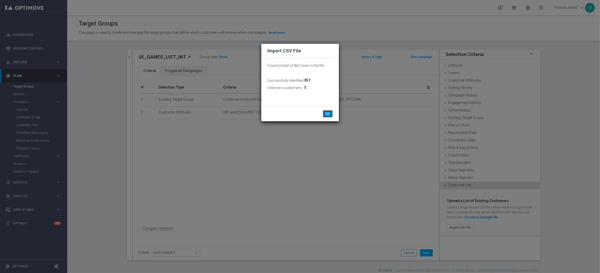
click at [329, 114] on button "OK" at bounding box center [328, 113] width 10 height 7
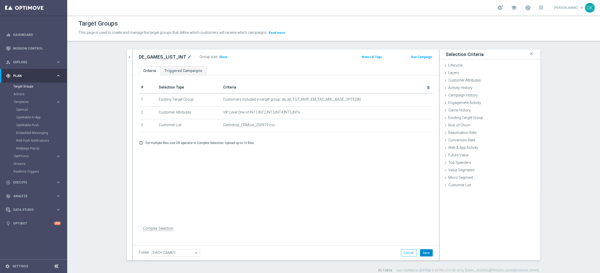
click at [426, 253] on button "Save" at bounding box center [426, 253] width 13 height 7
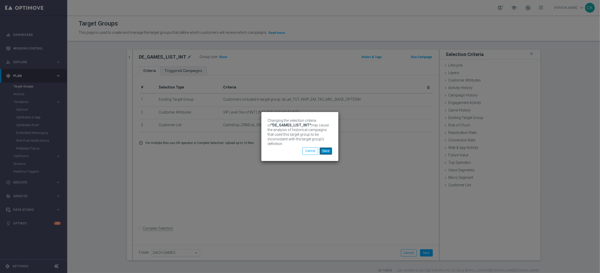
click at [323, 150] on button "Save" at bounding box center [325, 151] width 13 height 7
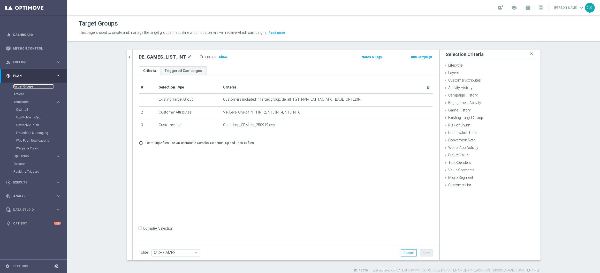
click at [25, 85] on link "Target Groups" at bounding box center [33, 86] width 40 height 4
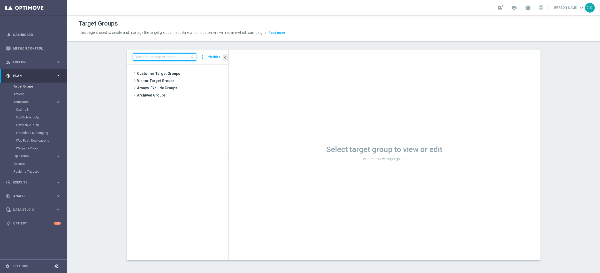
click at [160, 58] on input at bounding box center [164, 56] width 63 height 7
paste input "DE_RI_GAMES_LIST_INT"
type input "DE_RI_GAMES_LIST_INT"
click at [178, 96] on span "DE_RI_GAMES_LIST_INT" at bounding box center [186, 96] width 57 height 4
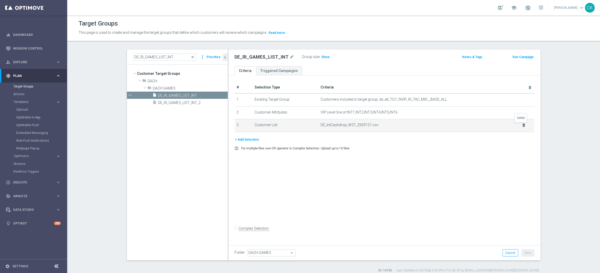
click at [522, 124] on icon "delete_forever" at bounding box center [523, 125] width 4 height 4
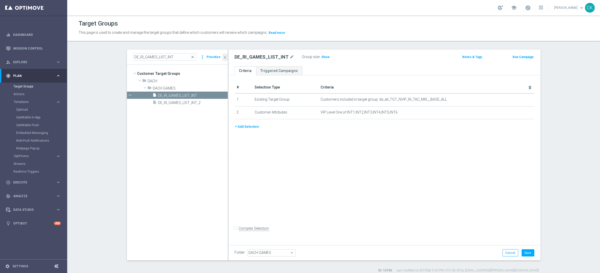
click at [244, 128] on button "+ Add Selection" at bounding box center [247, 127] width 25 height 6
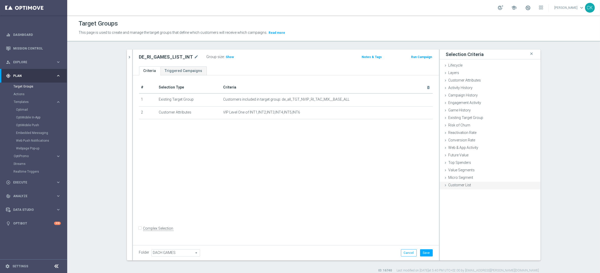
click at [465, 183] on span "Customer List" at bounding box center [459, 185] width 23 height 4
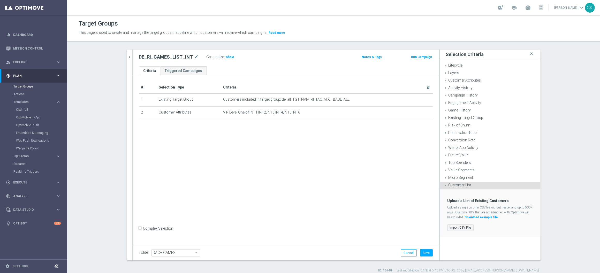
click at [457, 227] on label "Import CSV File" at bounding box center [460, 228] width 26 height 6
click at [0, 0] on input "Import CSV File" at bounding box center [0, 0] width 0 height 0
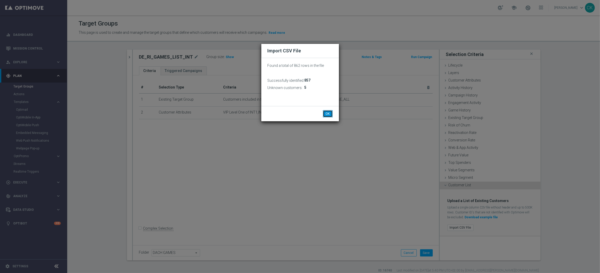
click at [327, 113] on button "OK" at bounding box center [328, 113] width 10 height 7
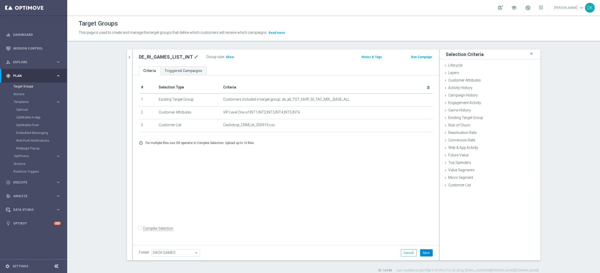
click at [423, 254] on button "Save" at bounding box center [426, 253] width 13 height 7
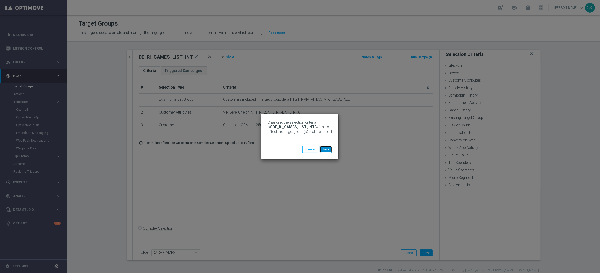
click at [329, 150] on button "Save" at bounding box center [325, 149] width 13 height 7
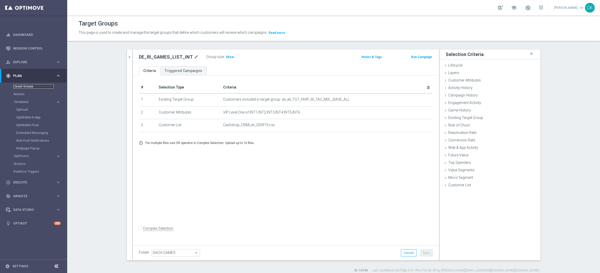
click at [26, 86] on link "Target Groups" at bounding box center [33, 86] width 40 height 4
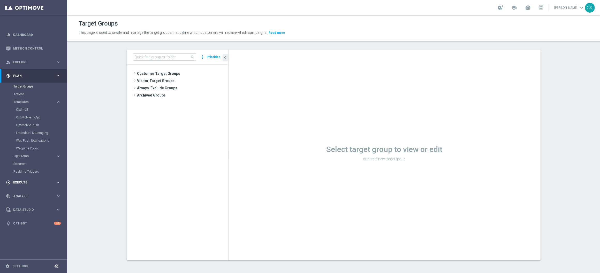
click at [22, 182] on span "Execute" at bounding box center [34, 182] width 43 height 3
click at [32, 102] on link "Campaign Builder" at bounding box center [33, 100] width 40 height 4
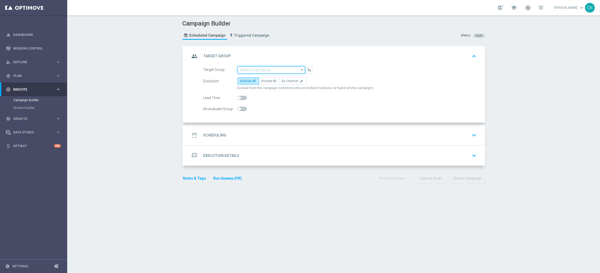
click at [272, 71] on input at bounding box center [270, 69] width 67 height 7
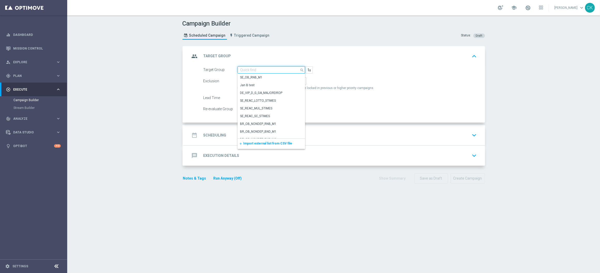
paste input "DE_GAMES_LIST_INT"
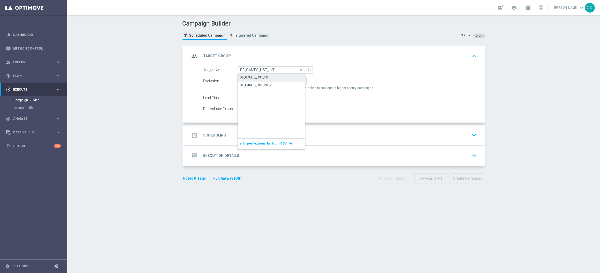
click at [269, 77] on div "DE_GAMES_LIST_INT" at bounding box center [270, 77] width 67 height 7
type input "DE_GAMES_LIST_INT"
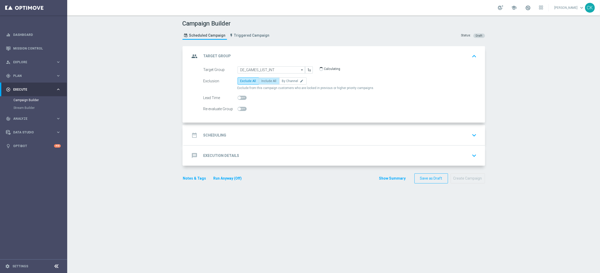
click at [269, 80] on span "Include All" at bounding box center [268, 81] width 15 height 4
click at [265, 80] on input "Include All" at bounding box center [262, 81] width 3 height 3
radio input "true"
click at [239, 99] on span at bounding box center [241, 98] width 9 height 4
click at [239, 99] on input "checkbox" at bounding box center [241, 98] width 9 height 4
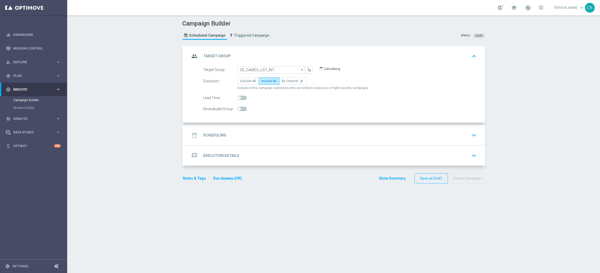
checkbox input "true"
click at [212, 134] on h2 "Scheduling" at bounding box center [214, 135] width 23 height 5
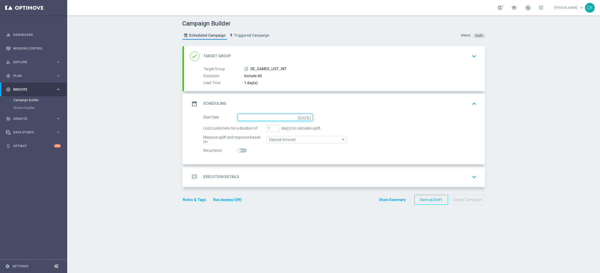
click at [270, 120] on input at bounding box center [274, 117] width 75 height 7
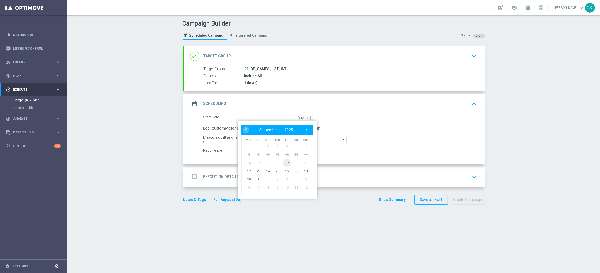
click at [286, 161] on span "19" at bounding box center [286, 163] width 8 height 8
type input "[DATE]"
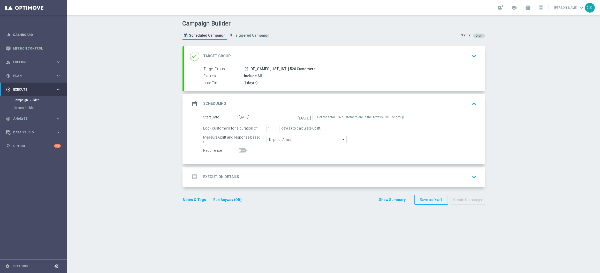
click at [203, 175] on h2 "Execution Details" at bounding box center [221, 177] width 36 height 5
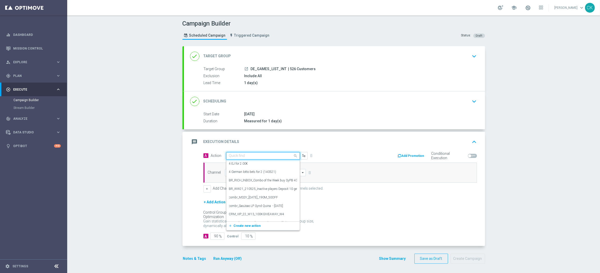
click at [255, 155] on input "text" at bounding box center [258, 156] width 58 height 4
paste input "Bonus Drop"
type input "Bonus Drop"
click at [246, 189] on div "Bonus Drop edit" at bounding box center [263, 191] width 68 height 9
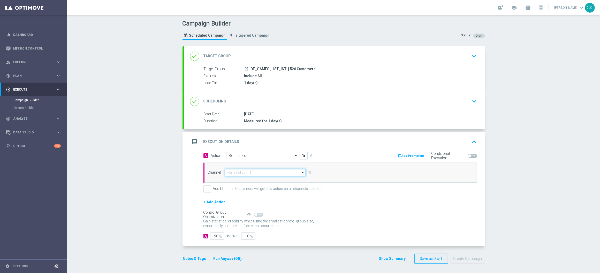
click at [245, 173] on input at bounding box center [265, 172] width 81 height 7
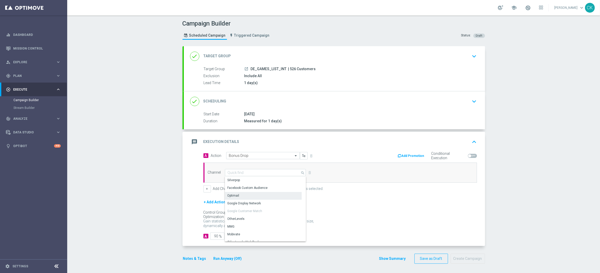
click at [245, 197] on div "Optimail" at bounding box center [263, 195] width 77 height 7
type input "Optimail"
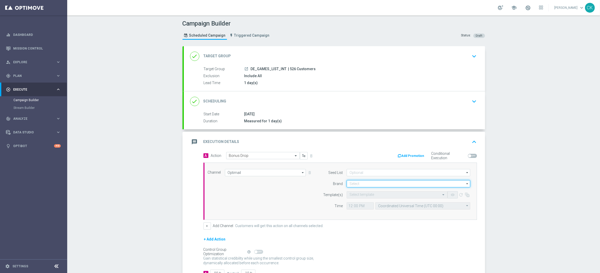
click at [366, 184] on input at bounding box center [408, 183] width 124 height 7
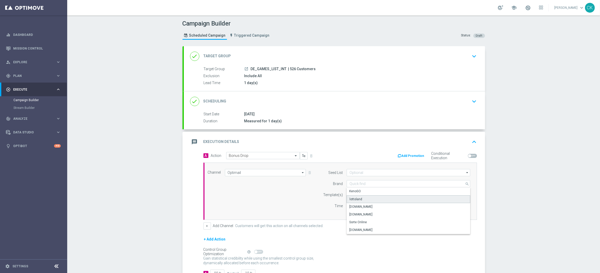
click at [354, 199] on div "lottoland" at bounding box center [355, 199] width 13 height 5
type input "lottoland"
click at [352, 194] on input "text" at bounding box center [391, 195] width 85 height 4
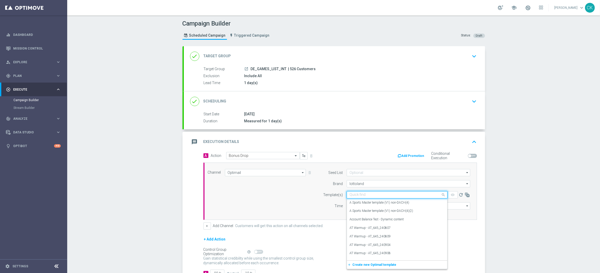
paste input "DE_INT__INTBONUSDROP_250919__NVIP_EMA_TAC_GM"
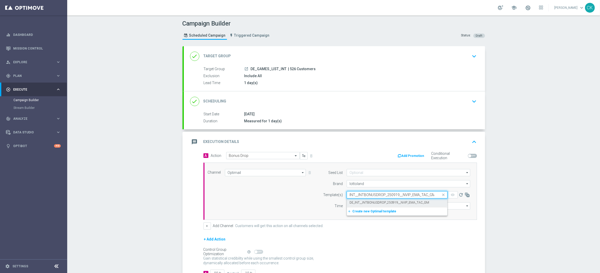
click at [352, 202] on label "DE_INT__INTBONUSDROP_250919__NVIP_EMA_TAC_GM" at bounding box center [389, 203] width 80 height 4
type input "DE_INT__INTBONUSDROP_250919__NVIP_EMA_TAC_GM"
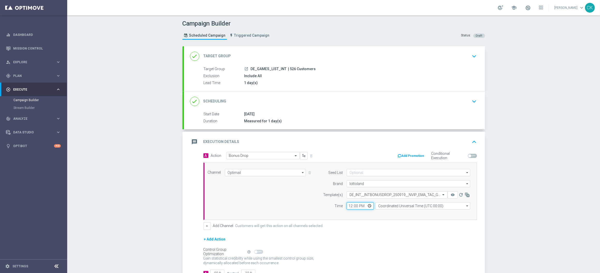
click at [348, 208] on input "12:00" at bounding box center [359, 206] width 27 height 7
type input "14:30"
click at [414, 207] on input "Coordinated Universal Time (UTC 00:00)" at bounding box center [422, 206] width 95 height 7
click at [408, 217] on div "Central European Time ([GEOGRAPHIC_DATA]) (UTC +02:00)" at bounding box center [422, 213] width 95 height 7
type input "Central European Time ([GEOGRAPHIC_DATA]) (UTC +02:00)"
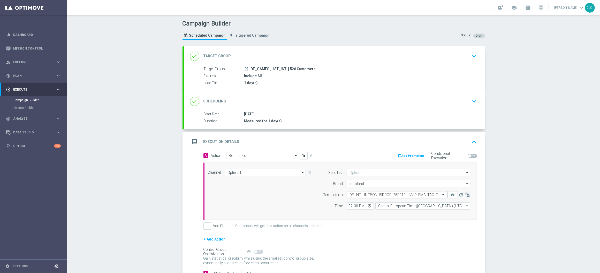
click at [348, 226] on div "+ Add Channel Customers will get this action on all channels selected." at bounding box center [339, 226] width 273 height 7
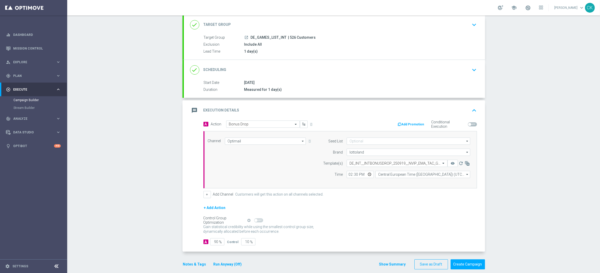
scroll to position [39, 0]
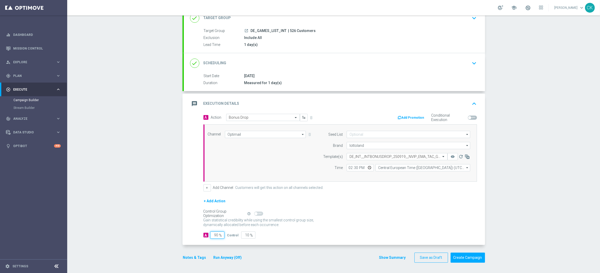
click at [214, 236] on input "90" at bounding box center [217, 235] width 14 height 7
type input "0"
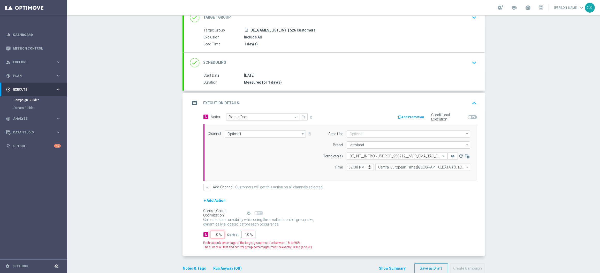
type input "100"
type input "10"
type input "90"
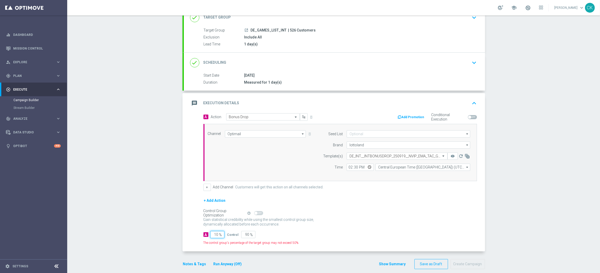
type input "100"
type input "0"
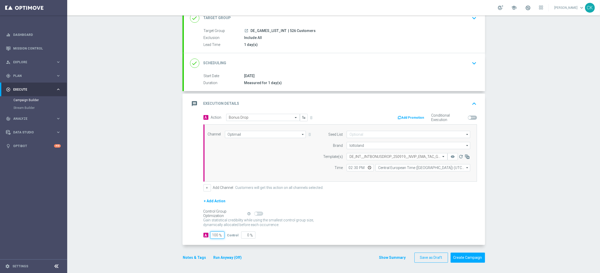
type input "100"
click at [276, 233] on div "A 100 % Control 0 %" at bounding box center [339, 235] width 273 height 7
click at [270, 238] on div "A 100 % Control 0 %" at bounding box center [339, 235] width 273 height 7
click at [184, 236] on div "A Action Select action Bonus Drop delete_forever Add Promotion Conditional Exec…" at bounding box center [334, 180] width 301 height 132
click at [187, 260] on button "Notes & Tags" at bounding box center [194, 258] width 24 height 6
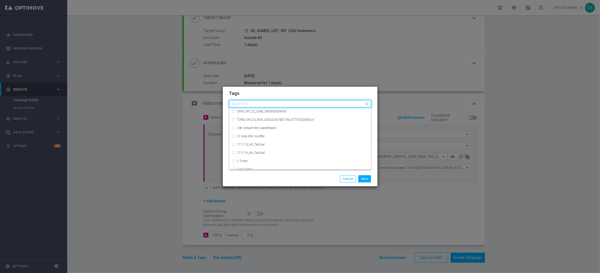
click at [270, 104] on input "text" at bounding box center [298, 104] width 133 height 4
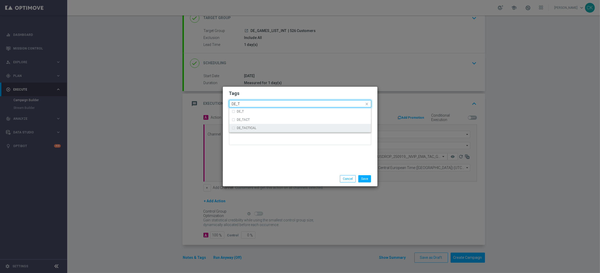
click at [275, 130] on div "DE_TACTICAL" at bounding box center [300, 128] width 136 height 8
type input "DE_T"
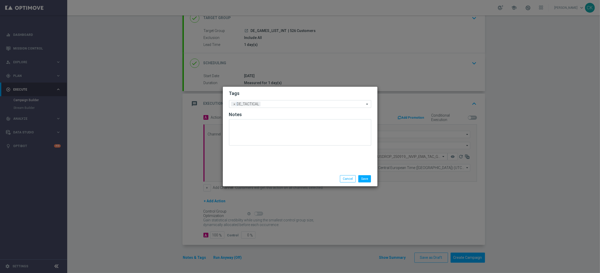
click at [267, 172] on div "Save Cancel" at bounding box center [300, 179] width 155 height 15
click at [368, 180] on button "Save" at bounding box center [364, 178] width 13 height 7
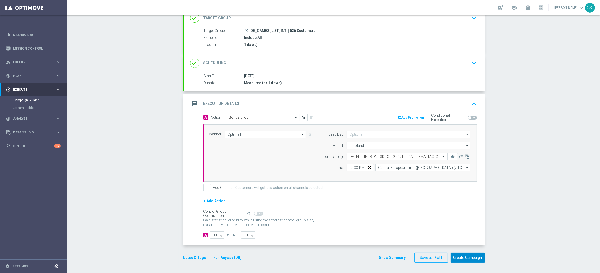
click at [467, 257] on button "Create Campaign" at bounding box center [467, 258] width 34 height 10
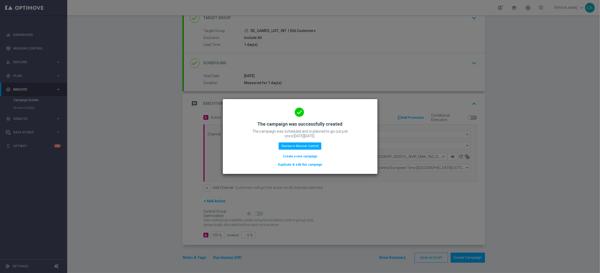
click at [307, 154] on button "Create a new campaign" at bounding box center [299, 157] width 35 height 6
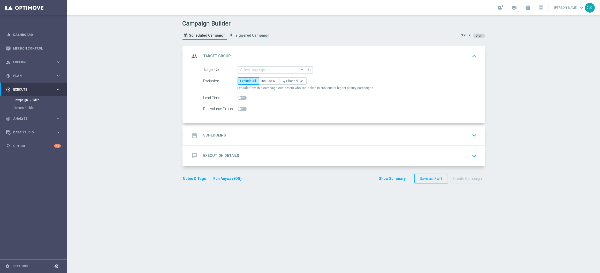
scroll to position [0, 0]
click at [269, 68] on input at bounding box center [270, 69] width 67 height 7
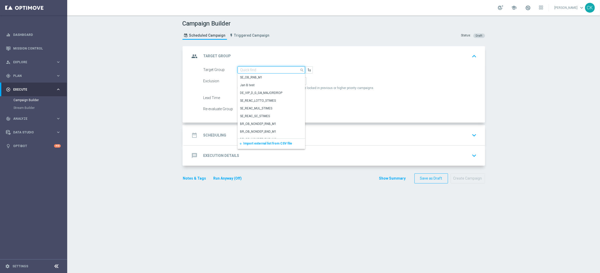
paste input "DE_RI_GAMES_LIST_INT"
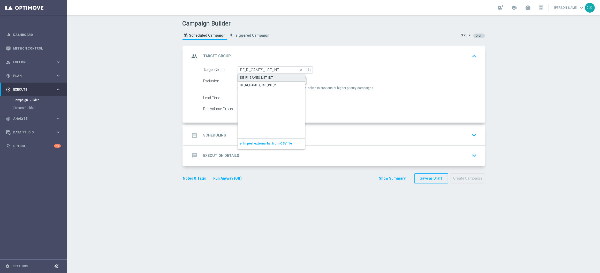
click at [279, 76] on div "DE_RI_GAMES_LIST_INT" at bounding box center [270, 78] width 67 height 8
type input "DE_RI_GAMES_LIST_INT"
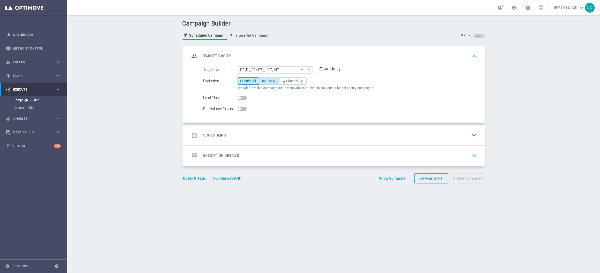
click at [268, 81] on span "Include All" at bounding box center [268, 81] width 15 height 4
click at [265, 81] on input "Include All" at bounding box center [262, 81] width 3 height 3
radio input "true"
click at [237, 96] on input "checkbox" at bounding box center [241, 98] width 9 height 4
checkbox input "true"
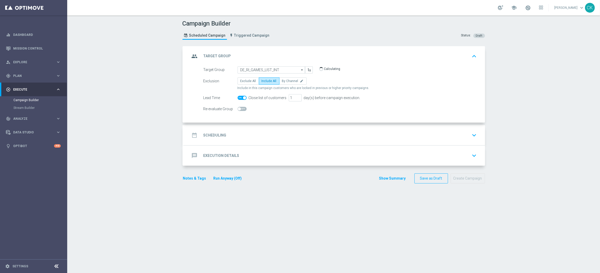
click at [213, 135] on h2 "Scheduling" at bounding box center [214, 135] width 23 height 5
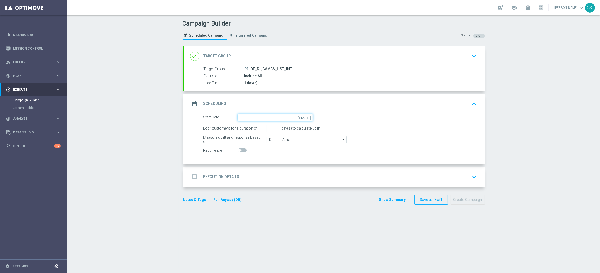
click at [265, 117] on input at bounding box center [274, 117] width 75 height 7
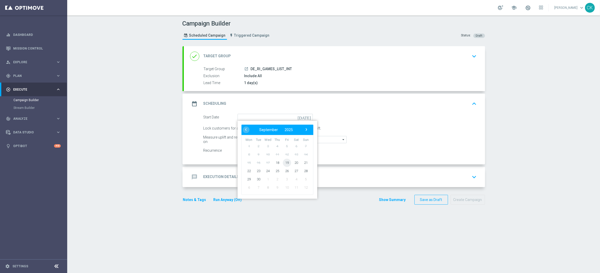
click at [282, 161] on span "19" at bounding box center [286, 163] width 8 height 8
type input "[DATE]"
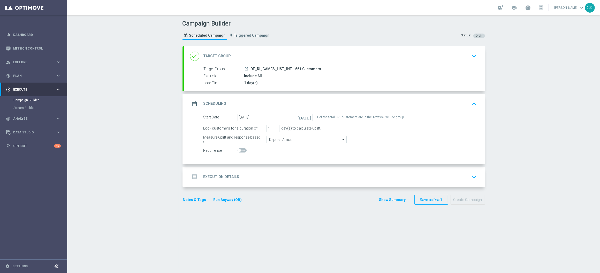
click at [215, 173] on div "message Execution Details" at bounding box center [214, 177] width 49 height 9
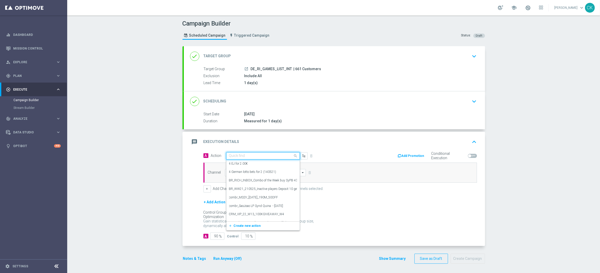
click at [253, 156] on input "text" at bounding box center [258, 156] width 58 height 4
paste input "Bonus Drop"
type input "Bonus Drop"
click at [242, 206] on label "Bonus Drop" at bounding box center [237, 205] width 16 height 4
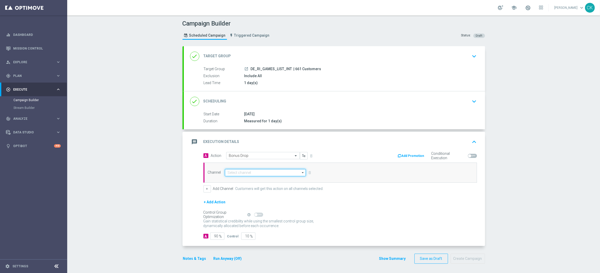
click at [258, 172] on input at bounding box center [265, 172] width 81 height 7
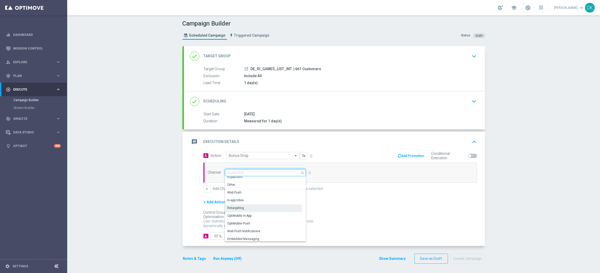
scroll to position [136, 0]
click at [237, 228] on div "Embedded Messaging" at bounding box center [243, 230] width 32 height 5
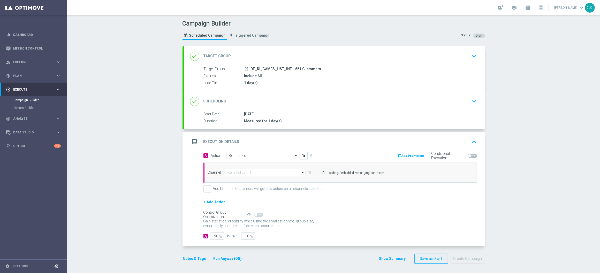
type input "Embedded Messaging"
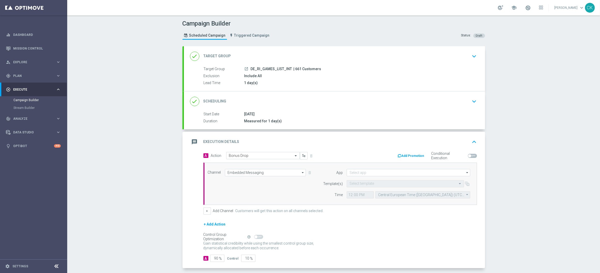
scroll to position [24, 0]
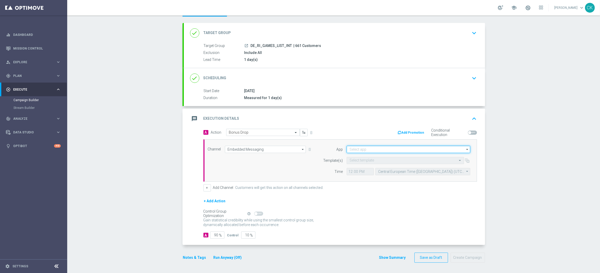
click at [363, 147] on input at bounding box center [408, 149] width 124 height 7
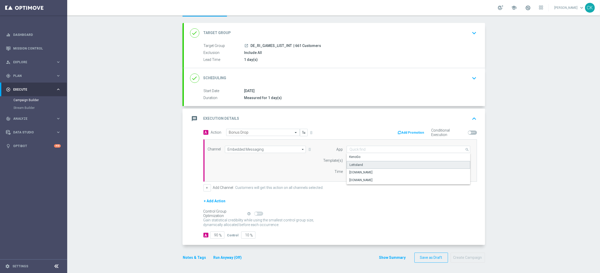
click at [362, 161] on div "Lottoland" at bounding box center [408, 165] width 124 height 8
type input "Lottoland"
click at [361, 160] on input "text" at bounding box center [399, 161] width 101 height 4
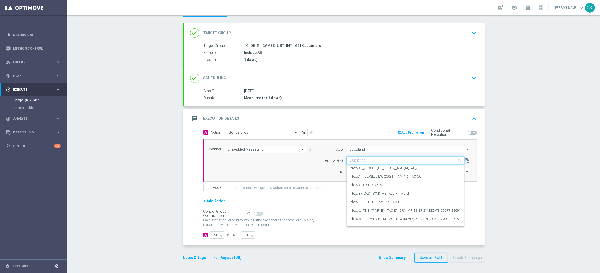
paste input "DE_INT__INTBONUSDROP_250919__NVIP_RI_TAC_GM"
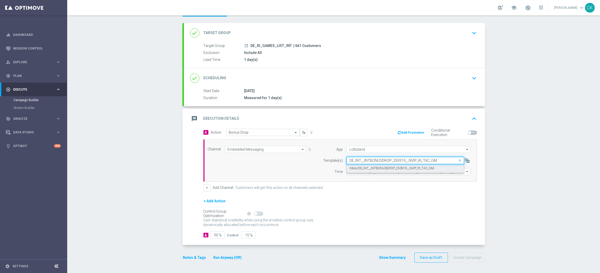
click at [360, 165] on div "Inbox/DE_INT__INTBONUSDROP_250919__NVIP_RI_TAC_GM" at bounding box center [405, 168] width 112 height 9
type input "DE_INT__INTBONUSDROP_250919__NVIP_RI_TAC_GM"
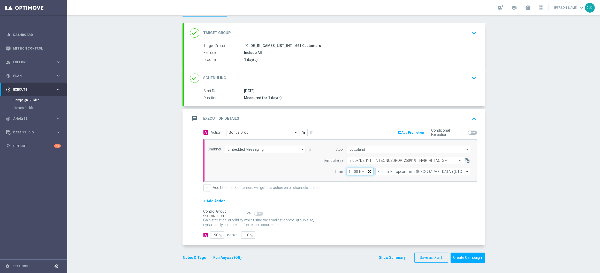
click at [348, 172] on input "12:00" at bounding box center [359, 171] width 27 height 7
type input "14:30"
click at [375, 182] on div "A Action Select action Bonus Drop delete_forever Add Promotion Conditional Exec…" at bounding box center [339, 160] width 281 height 63
click at [420, 172] on input "Central European Time ([GEOGRAPHIC_DATA]) (UTC +02:00)" at bounding box center [422, 171] width 95 height 7
click at [413, 179] on div "Central European Time ([GEOGRAPHIC_DATA]) (UTC +02:00)" at bounding box center [420, 179] width 84 height 5
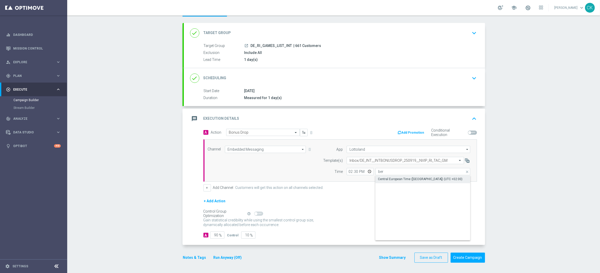
type input "Central European Time ([GEOGRAPHIC_DATA]) (UTC +02:00)"
click at [214, 236] on input "90" at bounding box center [217, 235] width 14 height 7
type input "0"
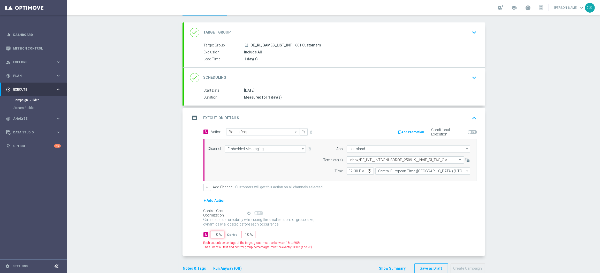
type input "100"
type input "10"
type input "90"
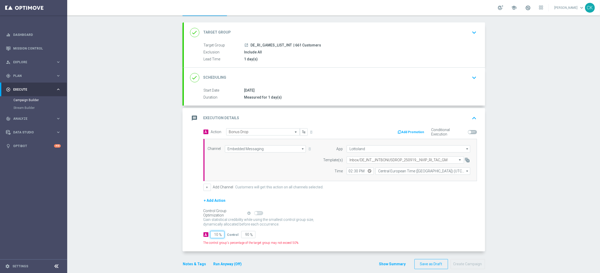
type input "100"
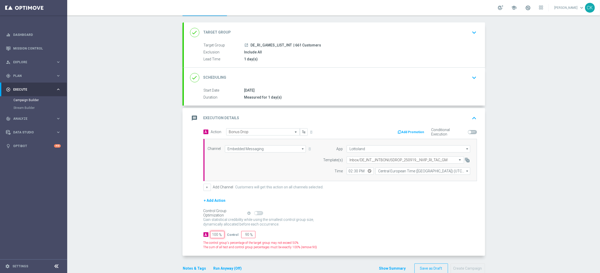
type input "0"
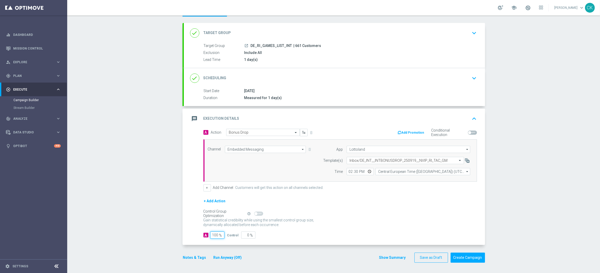
type input "100"
click at [192, 237] on div "A Action Select action Bonus Drop delete_forever Add Promotion Conditional Exec…" at bounding box center [334, 187] width 301 height 117
click at [190, 256] on button "Notes & Tags" at bounding box center [194, 258] width 24 height 6
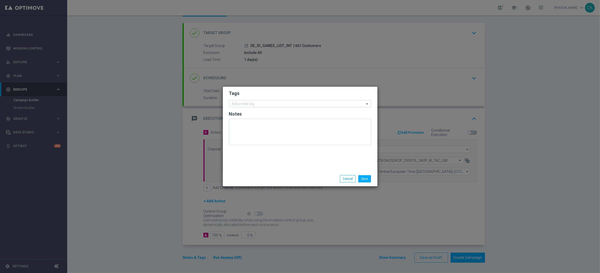
click at [263, 103] on input "text" at bounding box center [298, 104] width 133 height 4
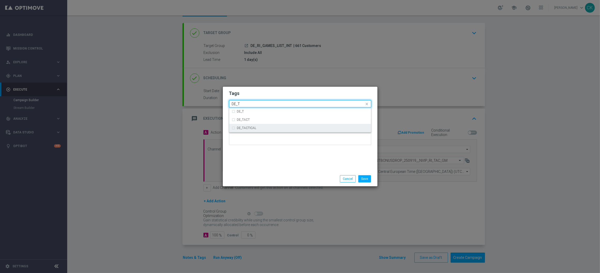
click at [275, 129] on div "DE_TACTICAL" at bounding box center [302, 128] width 131 height 3
type input "DE_T"
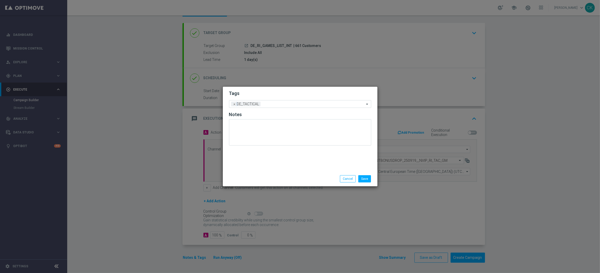
click at [275, 173] on div "Save Cancel" at bounding box center [300, 179] width 155 height 15
click at [369, 183] on div "Save Cancel" at bounding box center [300, 179] width 155 height 15
click at [369, 180] on button "Save" at bounding box center [364, 178] width 13 height 7
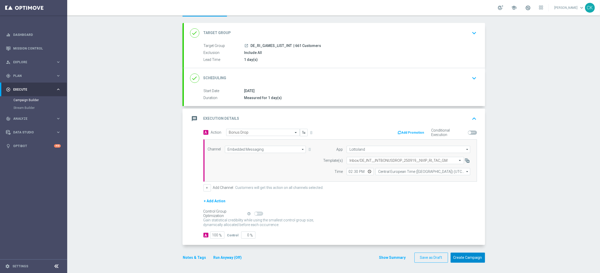
click at [463, 260] on button "Create Campaign" at bounding box center [467, 258] width 34 height 10
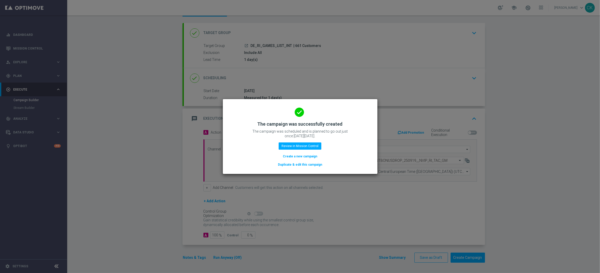
click at [296, 156] on button "Create a new campaign" at bounding box center [299, 157] width 35 height 6
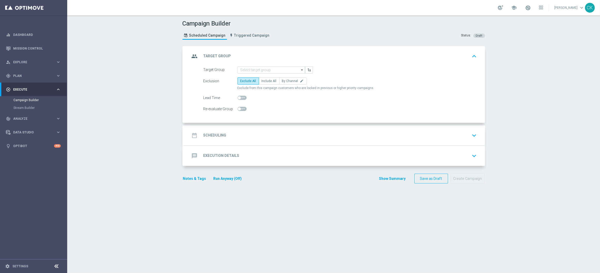
scroll to position [0, 0]
click at [24, 74] on div "gps_fixed Plan" at bounding box center [31, 76] width 50 height 5
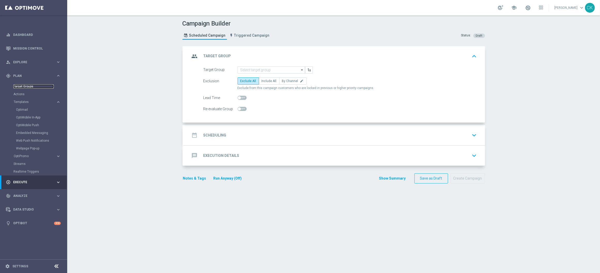
click at [25, 87] on link "Target Groups" at bounding box center [33, 86] width 40 height 4
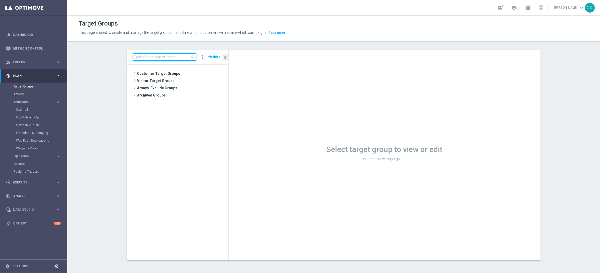
click at [173, 55] on input at bounding box center [164, 56] width 63 height 7
paste input "DE_RI_GAMES_LIST_INT"
type input "DE_RI_GAMES_LIST_INT"
click at [186, 95] on span "DE_RI_GAMES_LIST_INT" at bounding box center [186, 96] width 57 height 4
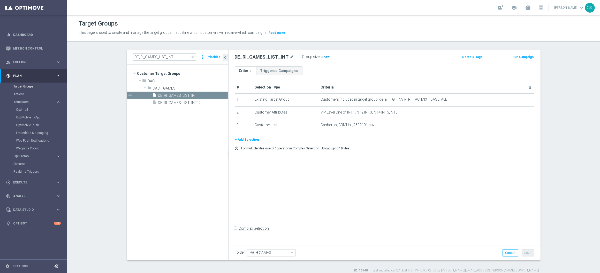
click at [321, 55] on h3 "Show" at bounding box center [325, 57] width 9 height 6
click at [322, 57] on span "661" at bounding box center [325, 57] width 6 height 5
click at [191, 57] on span "close" at bounding box center [193, 57] width 4 height 4
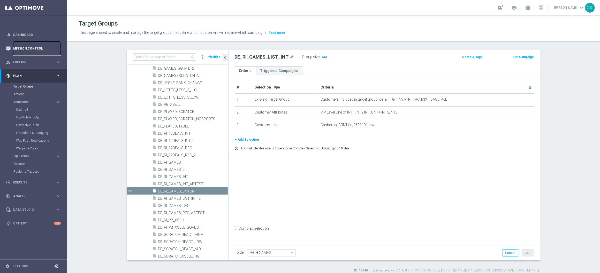
click at [38, 44] on link "Mission Control" at bounding box center [37, 49] width 48 height 14
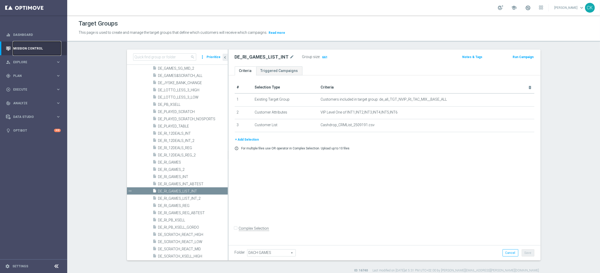
click at [27, 49] on link "Mission Control" at bounding box center [37, 49] width 48 height 14
click at [9, 47] on icon "button" at bounding box center [8, 48] width 5 height 5
click at [30, 50] on link "Mission Control" at bounding box center [37, 49] width 48 height 14
click at [24, 46] on link "Mission Control" at bounding box center [37, 49] width 48 height 14
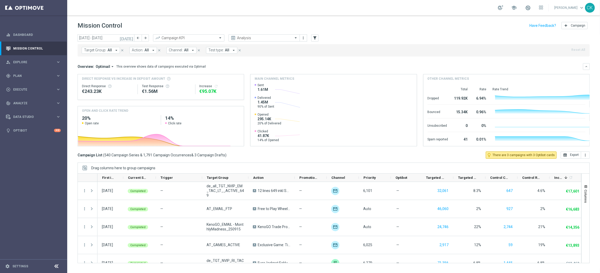
click at [116, 51] on icon "arrow_drop_down" at bounding box center [116, 50] width 5 height 5
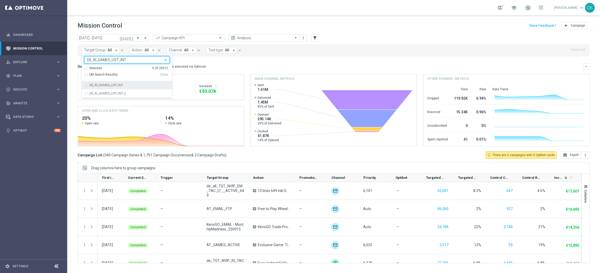
click at [112, 83] on div "DE_RI_GAMES_LIST_INT" at bounding box center [126, 85] width 85 height 8
type input "DE_RI_GAMES_LIST_INT"
click at [248, 59] on mini-dashboard "Overview: Optimail arrow_drop_down This overview shows data of campaigns execut…" at bounding box center [334, 104] width 512 height 95
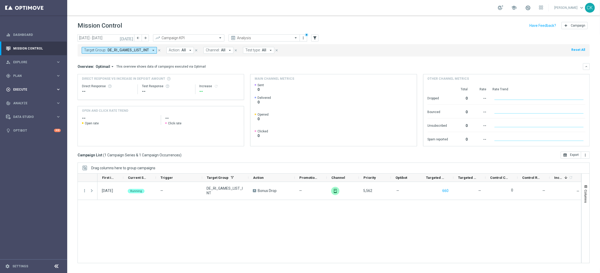
click at [22, 90] on span "Execute" at bounding box center [34, 89] width 43 height 3
click at [26, 100] on link "Campaign Builder" at bounding box center [33, 100] width 40 height 4
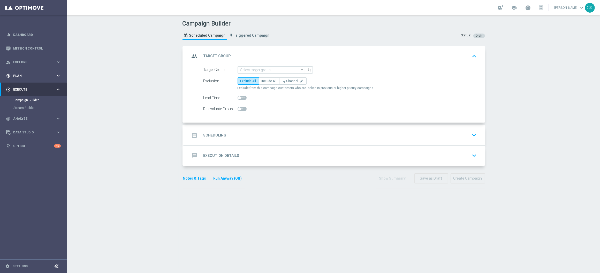
click at [17, 75] on span "Plan" at bounding box center [34, 75] width 43 height 3
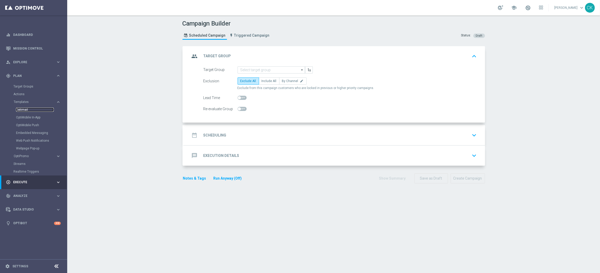
click at [23, 109] on link "Optimail" at bounding box center [35, 110] width 38 height 4
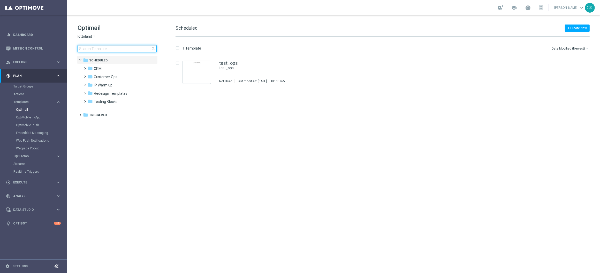
click at [109, 48] on input at bounding box center [117, 48] width 79 height 7
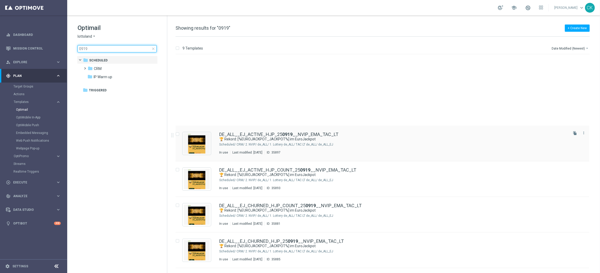
scroll to position [102, 0]
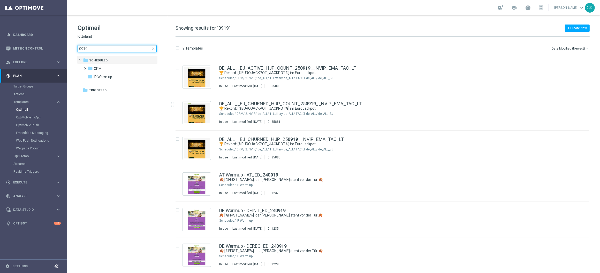
type input "0919"
click at [26, 130] on div "Embedded Messaging" at bounding box center [41, 133] width 51 height 8
click at [20, 133] on link "Embedded Messaging" at bounding box center [35, 133] width 38 height 4
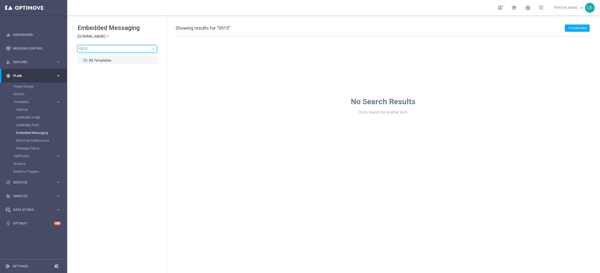
click at [99, 48] on input "0919" at bounding box center [117, 48] width 79 height 7
click at [106, 38] on icon "arrow_drop_down" at bounding box center [107, 36] width 4 height 5
click at [106, 57] on div "Lottoland" at bounding box center [97, 55] width 39 height 6
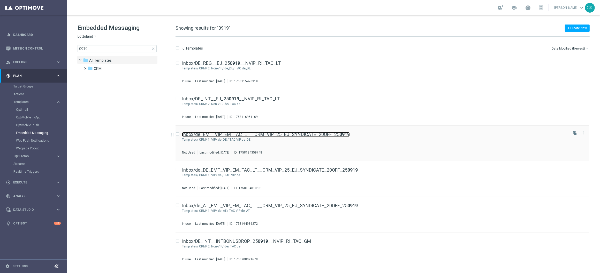
click at [242, 134] on link "Inbox/de_EMT_VIP_EM_TAC_LT__CRM_VIP_25_EJ_SYNDICATE_20OFF_25 0919" at bounding box center [266, 134] width 168 height 5
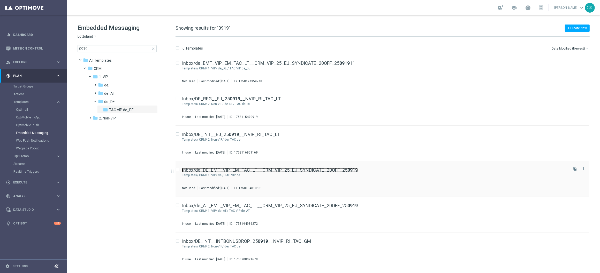
click at [226, 169] on link "Inbox/de_DE_EMT_VIP_EM_TAC_LT__CRM_VIP_25_EJ_SYNDICATE_20OFF_25 0919" at bounding box center [270, 170] width 176 height 5
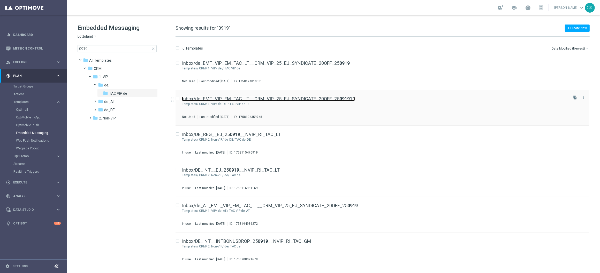
click at [246, 98] on link "Inbox/de_EMT_VIP_EM_TAC_LT__CRM_VIP_25_EJ_SYNDICATE_20OFF_25 0919 11" at bounding box center [268, 99] width 173 height 5
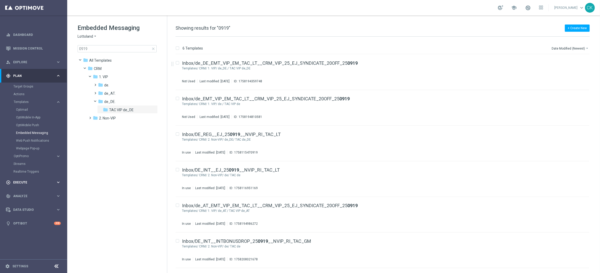
click at [22, 181] on span "Execute" at bounding box center [34, 182] width 43 height 3
click at [31, 100] on link "Campaign Builder" at bounding box center [33, 100] width 40 height 4
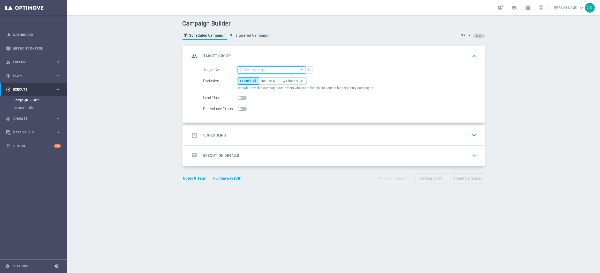
click at [278, 71] on input at bounding box center [270, 69] width 67 height 7
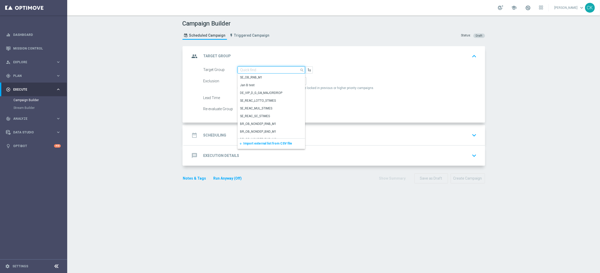
paste input "de_DE_TGT_VIP_RI_TAC_LT__ALL_EUR10_300DAYS"
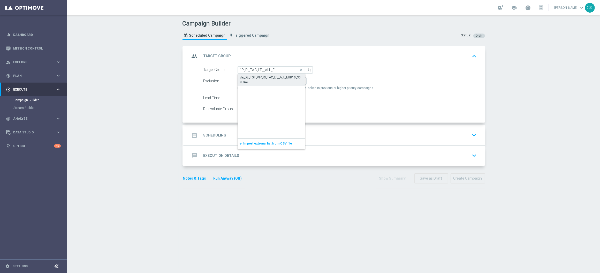
click at [274, 79] on div "de_DE_TGT_VIP_RI_TAC_LT__ALL_EUR10_300DAYS" at bounding box center [271, 79] width 62 height 9
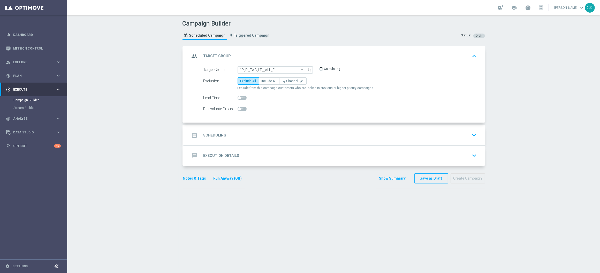
scroll to position [0, 0]
type input "de_DE_TGT_VIP_RI_TAC_LT__ALL_EUR10_300DAYS"
click at [265, 83] on label "Include All" at bounding box center [269, 81] width 21 height 7
click at [265, 83] on input "Include All" at bounding box center [262, 81] width 3 height 3
radio input "true"
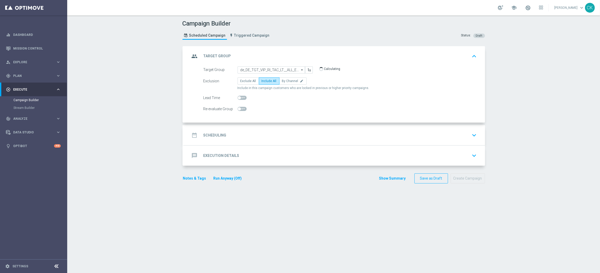
click at [237, 101] on div at bounding box center [241, 97] width 9 height 7
click at [238, 97] on span at bounding box center [239, 97] width 3 height 3
click at [237, 97] on input "checkbox" at bounding box center [241, 98] width 9 height 4
checkbox input "true"
click at [208, 137] on h2 "Scheduling" at bounding box center [214, 135] width 23 height 5
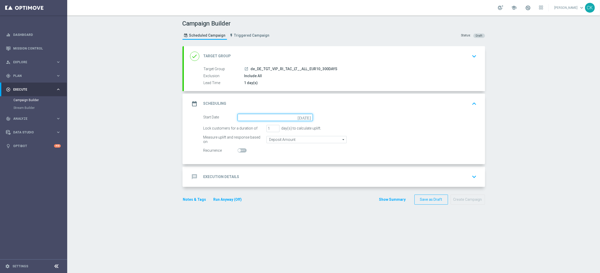
click at [260, 118] on input at bounding box center [274, 117] width 75 height 7
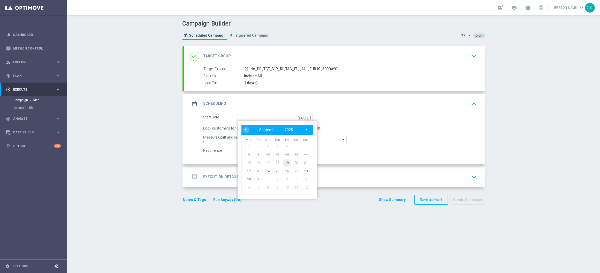
click at [285, 162] on span "19" at bounding box center [286, 163] width 8 height 8
type input "[DATE]"
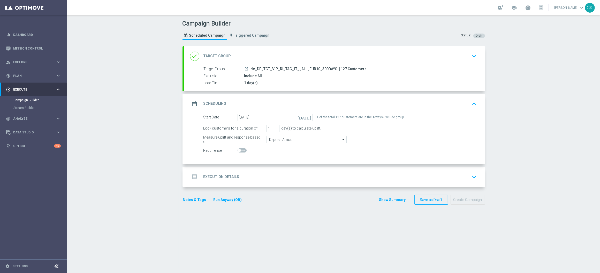
click at [210, 175] on h2 "Execution Details" at bounding box center [221, 177] width 36 height 5
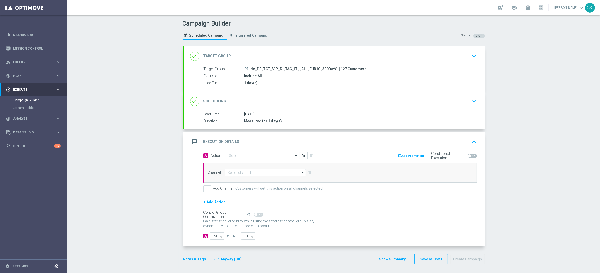
click at [249, 155] on input "text" at bounding box center [258, 156] width 58 height 4
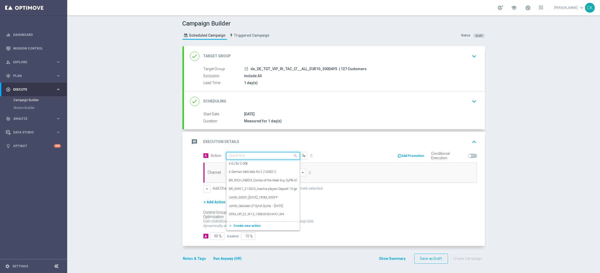
paste input "3 EuroJackpot Exklusiv with 20% off"
type input "3 EuroJackpot Exklusiv with 20% off"
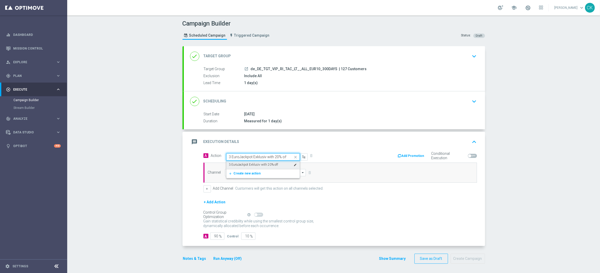
click at [250, 165] on label "3 EuroJackpot Exklusiv with 20% off" at bounding box center [253, 165] width 49 height 4
click at [249, 171] on input at bounding box center [265, 172] width 81 height 7
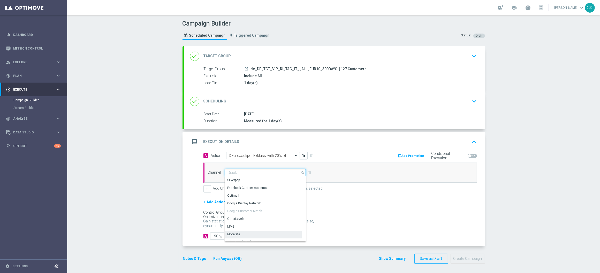
scroll to position [136, 0]
click at [247, 230] on div "Embedded Messaging" at bounding box center [243, 230] width 32 height 5
type input "Embedded Messaging"
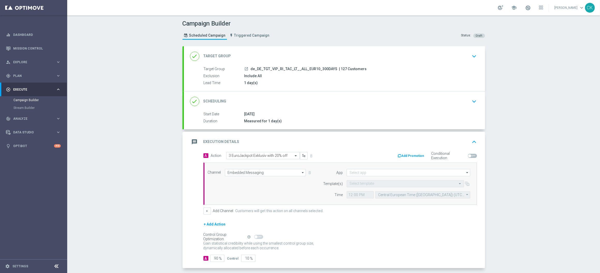
scroll to position [24, 0]
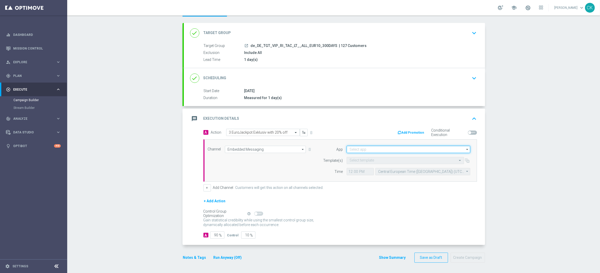
click at [367, 148] on input at bounding box center [408, 149] width 124 height 7
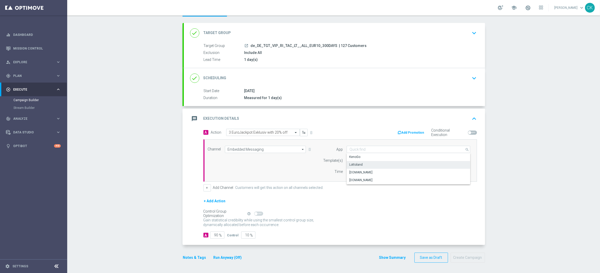
click at [366, 163] on div "Lottoland" at bounding box center [408, 164] width 124 height 7
type input "Lottoland"
click at [366, 160] on input "text" at bounding box center [399, 161] width 101 height 4
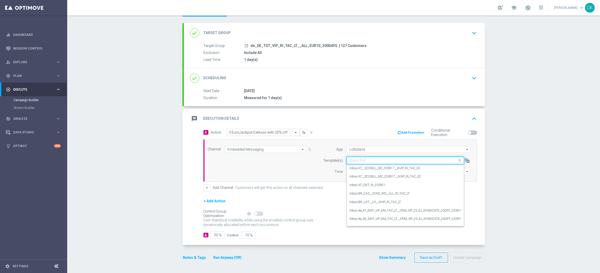
paste input "de_DE_EMT_VIP_EM_TAC_LT__CRM_VIP_25_EJ_SYNDICATE_20OFF_250919"
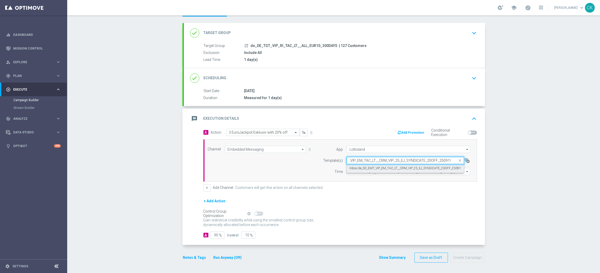
click at [360, 166] on label "Inbox/de_DE_EMT_VIP_EM_TAC_LT__CRM_VIP_25_EJ_SYNDICATE_20OFF_250919" at bounding box center [405, 168] width 113 height 4
type input "de_DE_EMT_VIP_EM_TAC_LT__CRM_VIP_25_EJ_SYNDICATE_20OFF_250919"
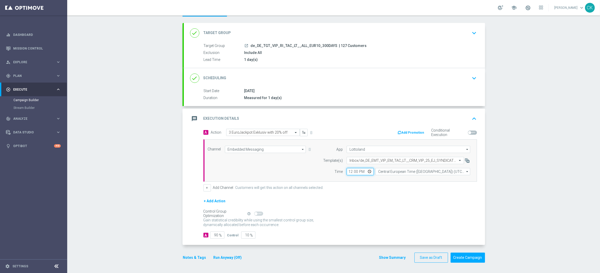
click at [347, 172] on input "12:00" at bounding box center [359, 171] width 27 height 7
type input "06:00"
click at [390, 169] on input "Central European Time ([GEOGRAPHIC_DATA]) (UTC +02:00)" at bounding box center [422, 171] width 95 height 7
click at [390, 176] on div "Central European Time ([GEOGRAPHIC_DATA]) (UTC +02:00)" at bounding box center [422, 180] width 95 height 8
type input "Central European Time ([GEOGRAPHIC_DATA]) (UTC +02:00)"
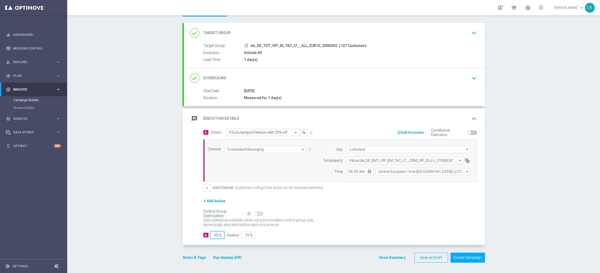
click at [216, 235] on input "90" at bounding box center [217, 235] width 14 height 7
type input "9"
type input "91"
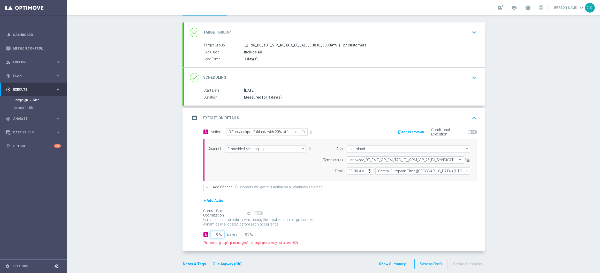
type input "95"
type input "5"
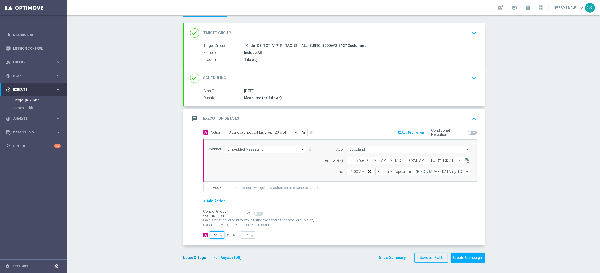
type input "95"
click at [192, 256] on button "Notes & Tags" at bounding box center [194, 258] width 24 height 6
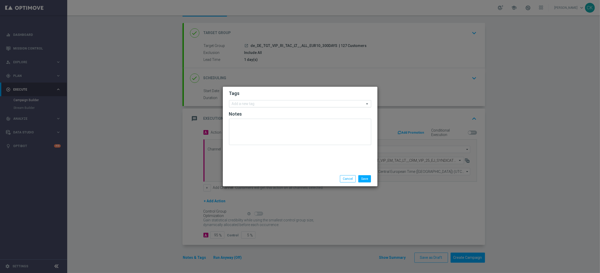
click at [256, 103] on input "text" at bounding box center [298, 104] width 133 height 4
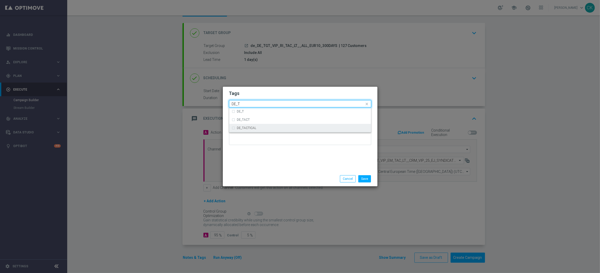
click at [260, 131] on div "DE_TACTICAL" at bounding box center [300, 128] width 136 height 8
type input "DE_T"
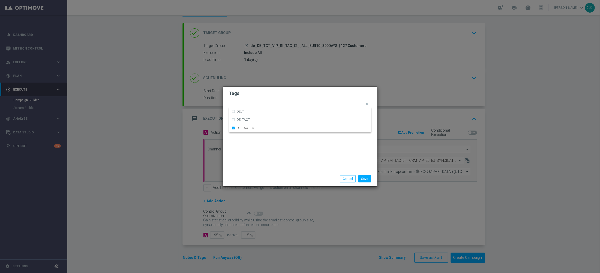
click at [262, 170] on div "Tags Quick find × DE_TACTICAL DE_T DE_TACT DE_TACTICAL Notes" at bounding box center [300, 129] width 155 height 85
click at [363, 178] on button "Save" at bounding box center [364, 178] width 13 height 7
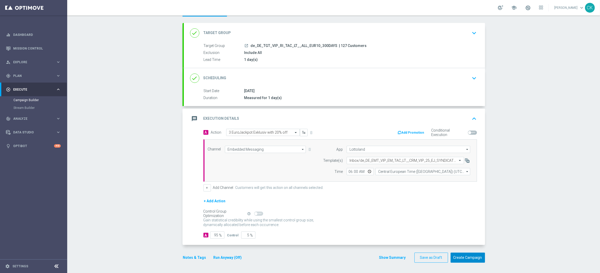
click at [465, 259] on button "Create Campaign" at bounding box center [467, 258] width 34 height 10
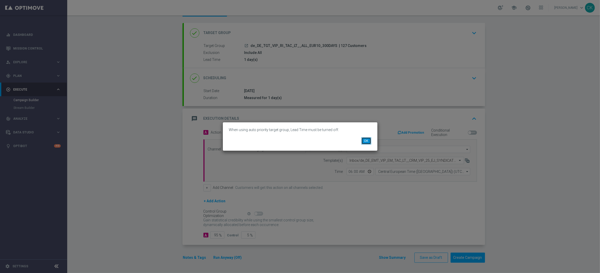
click at [364, 140] on button "OK" at bounding box center [366, 140] width 10 height 7
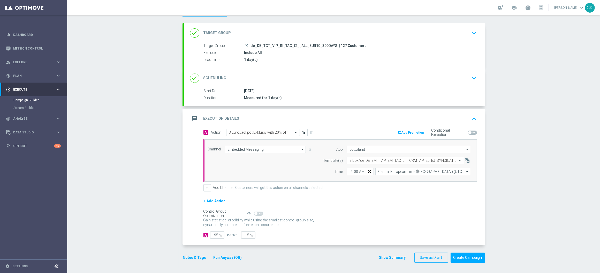
click at [262, 28] on div "done Target Group keyboard_arrow_down" at bounding box center [334, 33] width 289 height 10
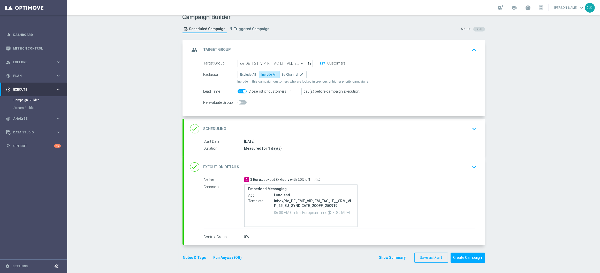
scroll to position [7, 0]
click at [238, 90] on span at bounding box center [241, 91] width 9 height 4
click at [238, 90] on input "checkbox" at bounding box center [241, 91] width 9 height 4
checkbox input "false"
click at [225, 258] on button "Run Anyway (Off)" at bounding box center [227, 258] width 29 height 6
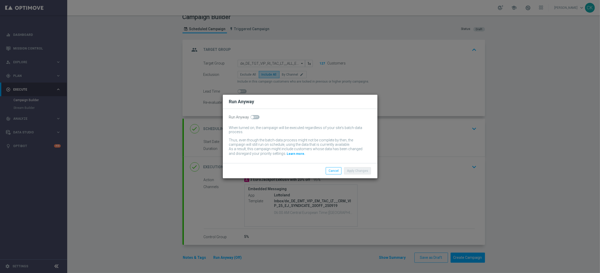
click at [252, 117] on span at bounding box center [252, 117] width 3 height 3
click at [252, 117] on input "checkbox" at bounding box center [254, 117] width 9 height 4
checkbox input "true"
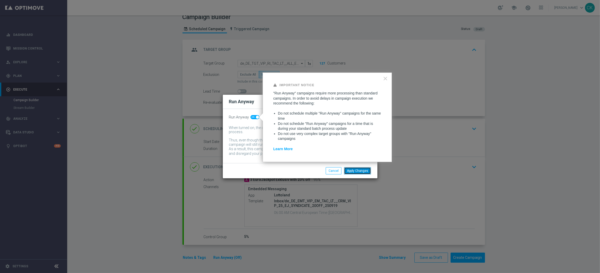
click at [360, 172] on button "Apply Changes" at bounding box center [357, 170] width 27 height 7
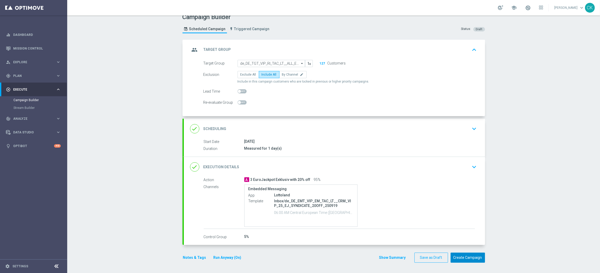
click at [461, 258] on button "Create Campaign" at bounding box center [467, 258] width 34 height 10
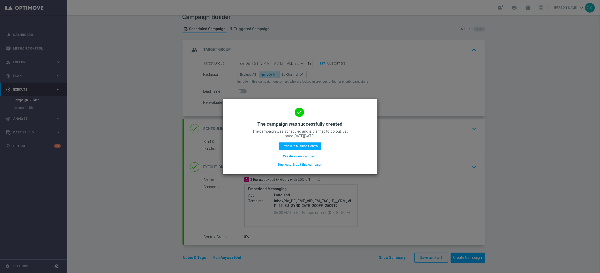
click at [299, 155] on button "Create a new campaign" at bounding box center [299, 157] width 35 height 6
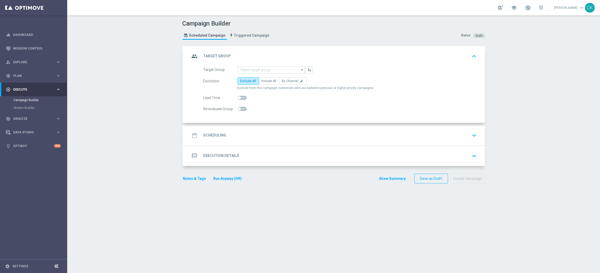
scroll to position [0, 0]
click at [265, 68] on input at bounding box center [270, 69] width 67 height 7
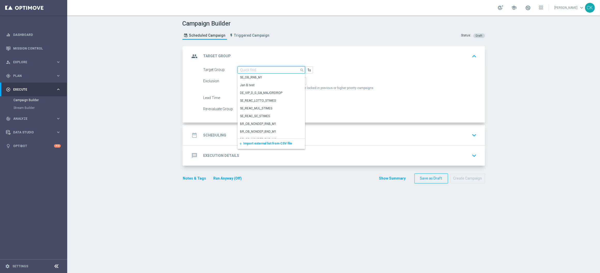
paste input "de_TGT_VIP_RI_TAC_LT__ALL_EUR10_300DAYS"
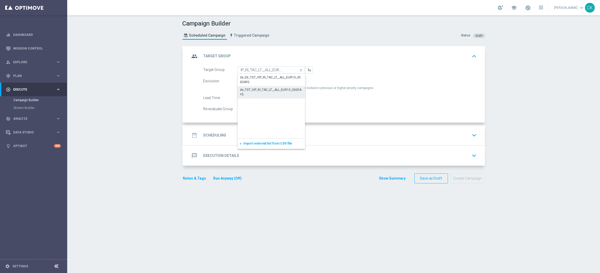
click at [263, 88] on div "de_TGT_VIP_RI_TAC_LT__ALL_EUR10_300DAYS" at bounding box center [271, 92] width 62 height 9
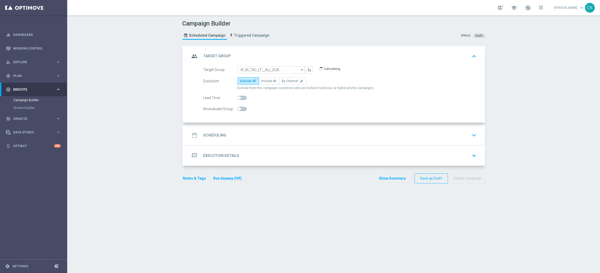
scroll to position [0, 0]
type input "de_TGT_VIP_RI_TAC_LT__ALL_EUR10_300DAYS"
click at [268, 82] on span "Include All" at bounding box center [268, 81] width 15 height 4
click at [265, 82] on input "Include All" at bounding box center [262, 81] width 3 height 3
radio input "true"
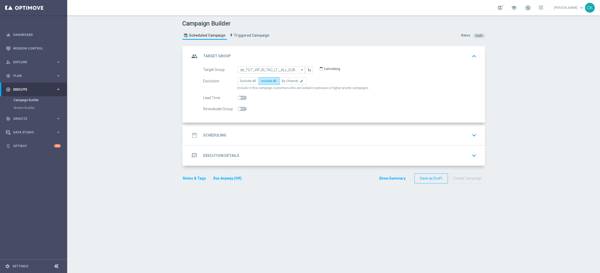
click at [237, 99] on span at bounding box center [241, 98] width 9 height 4
click at [237, 99] on input "checkbox" at bounding box center [241, 98] width 9 height 4
checkbox input "true"
click at [210, 131] on div "date_range Scheduling" at bounding box center [208, 135] width 36 height 9
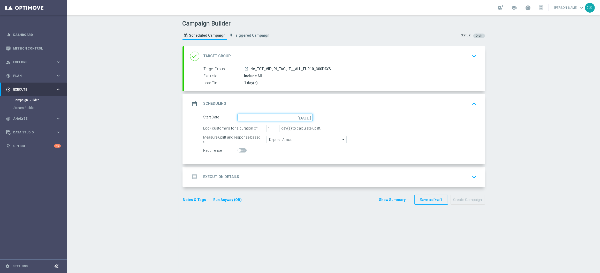
click at [258, 118] on input at bounding box center [274, 117] width 75 height 7
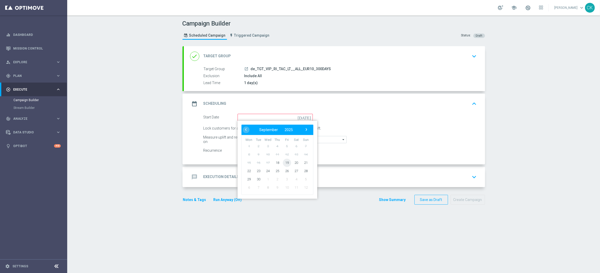
click at [284, 162] on span "19" at bounding box center [286, 163] width 8 height 8
type input "[DATE]"
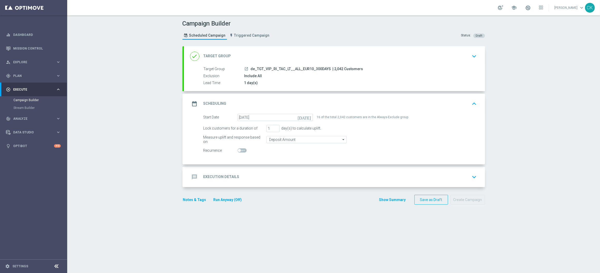
click at [215, 175] on h2 "Execution Details" at bounding box center [221, 177] width 36 height 5
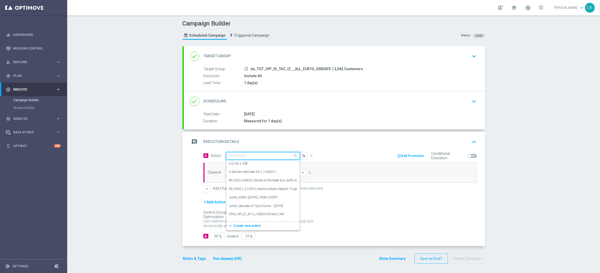
click at [248, 158] on div "Quick find" at bounding box center [263, 155] width 74 height 7
paste input "3 EuroJackpot Exklusiv with 20% off"
type input "3 EuroJackpot Exklusiv with 20% off"
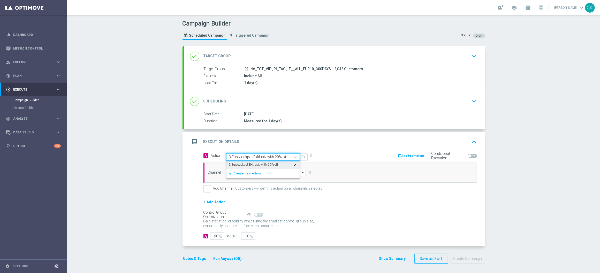
click at [251, 164] on label "3 EuroJackpot Exklusiv with 20% off" at bounding box center [253, 165] width 49 height 4
click at [250, 173] on input at bounding box center [265, 172] width 81 height 7
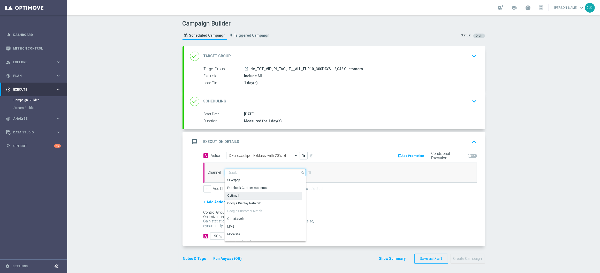
scroll to position [136, 0]
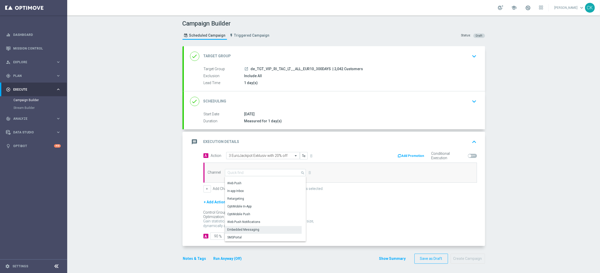
click at [242, 229] on div "Embedded Messaging" at bounding box center [243, 230] width 32 height 5
type input "Embedded Messaging"
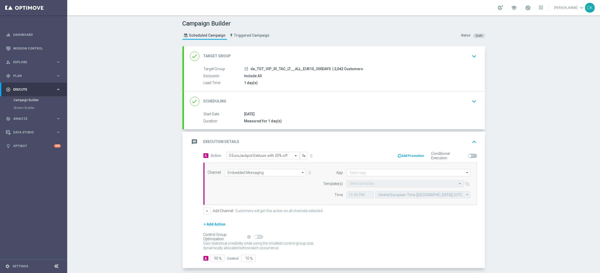
scroll to position [24, 0]
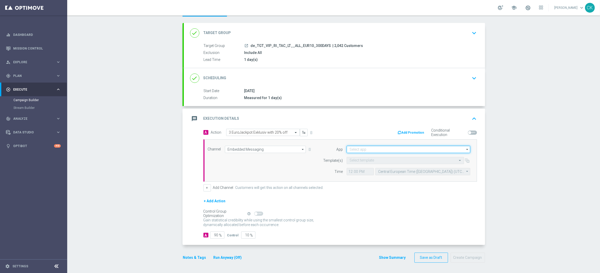
click at [367, 152] on input at bounding box center [408, 149] width 124 height 7
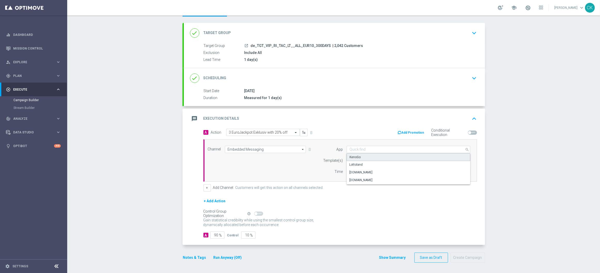
click at [366, 160] on div "KenoGo" at bounding box center [408, 157] width 124 height 8
click at [367, 164] on div "Lottoland" at bounding box center [408, 164] width 124 height 7
type input "Lottoland"
click at [368, 156] on form "App Lottoland Lottoland arrow_drop_down Drag here to set row groups Drag here t…" at bounding box center [395, 160] width 150 height 29
click at [368, 160] on input "text" at bounding box center [399, 161] width 101 height 4
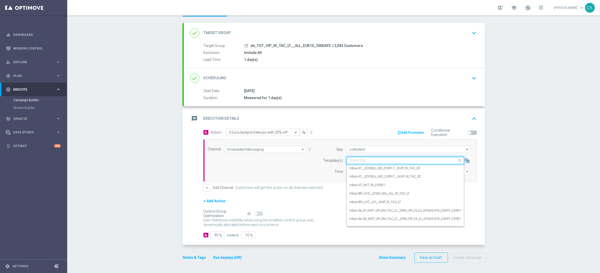
paste input "de_EMT_VIP_EM_TAC_LT__CRM_VIP_25_EJ_SYNDICATE_20OFF_250919"
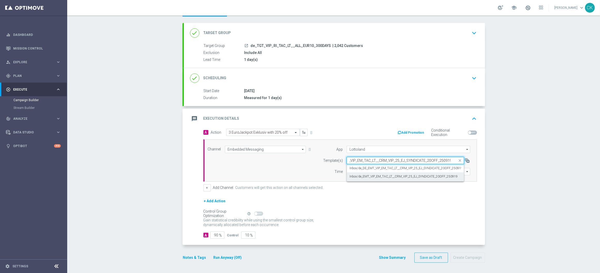
click at [363, 176] on label "Inbox/de_EMT_VIP_EM_TAC_LT__CRM_VIP_25_EJ_SYNDICATE_20OFF_250919" at bounding box center [403, 177] width 108 height 4
type input "de_EMT_VIP_EM_TAC_LT__CRM_VIP_25_EJ_SYNDICATE_20OFF_250919"
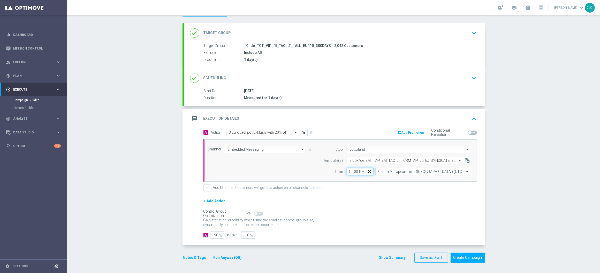
click at [346, 170] on input "12:00" at bounding box center [359, 171] width 27 height 7
type input "06:00"
click at [388, 170] on input "Central European Time ([GEOGRAPHIC_DATA]) (UTC +02:00)" at bounding box center [422, 171] width 95 height 7
click at [387, 179] on div "Central European Time ([GEOGRAPHIC_DATA]) (UTC +02:00)" at bounding box center [420, 179] width 84 height 5
type input "Central European Time ([GEOGRAPHIC_DATA]) (UTC +02:00)"
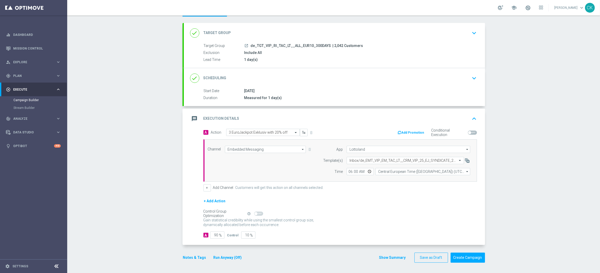
click at [343, 223] on div "Gain statistical credibility while using the smallest control group size, dynam…" at bounding box center [339, 223] width 273 height 12
click at [216, 235] on input "90" at bounding box center [217, 235] width 14 height 7
type input "9"
type input "91"
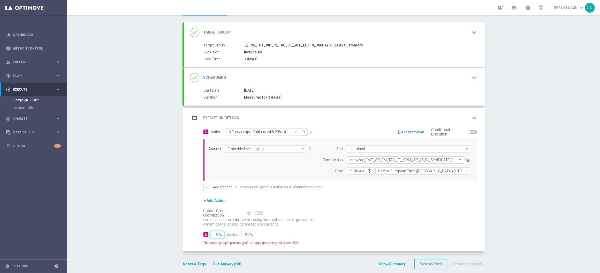
type input "95"
type input "5"
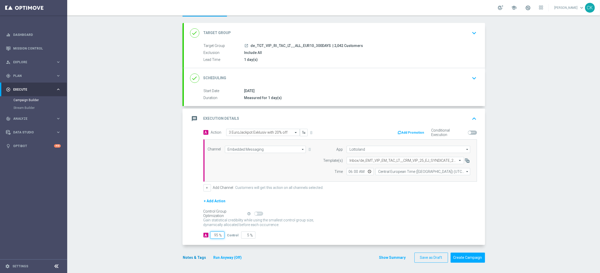
type input "95"
click at [194, 257] on button "Notes & Tags" at bounding box center [194, 258] width 24 height 6
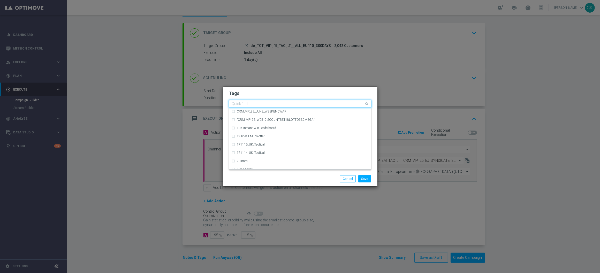
click at [251, 104] on input "text" at bounding box center [298, 104] width 133 height 4
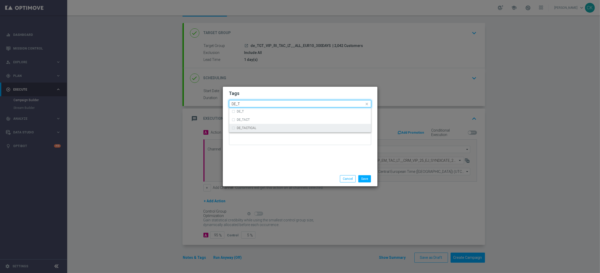
click at [257, 128] on div "DE_TACTICAL" at bounding box center [302, 128] width 131 height 3
type input "DE_T"
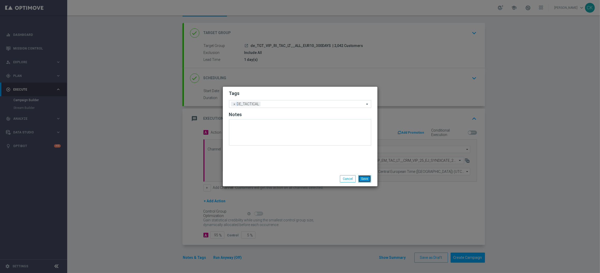
click at [367, 176] on button "Save" at bounding box center [364, 178] width 13 height 7
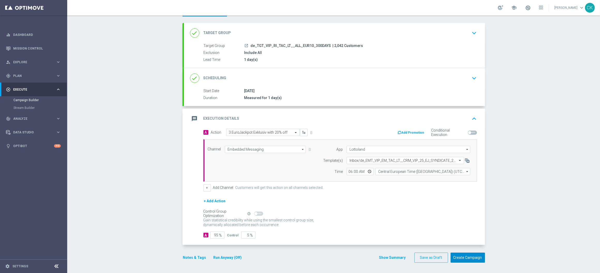
click at [466, 261] on button "Create Campaign" at bounding box center [467, 258] width 34 height 10
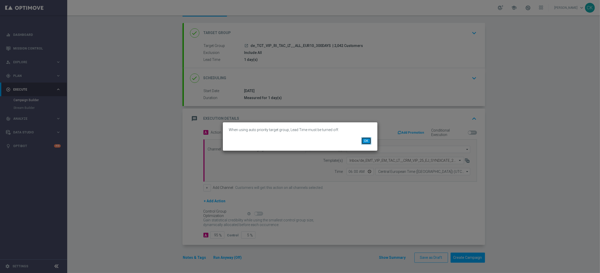
click at [365, 140] on button "OK" at bounding box center [366, 140] width 10 height 7
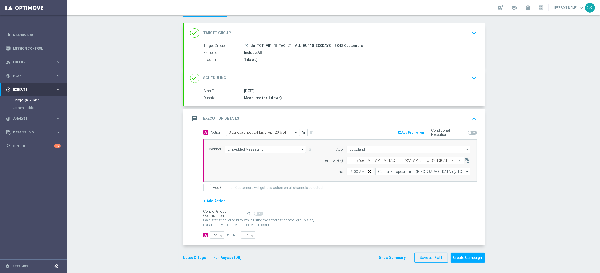
click at [278, 26] on div "done Target Group keyboard_arrow_down" at bounding box center [334, 33] width 301 height 20
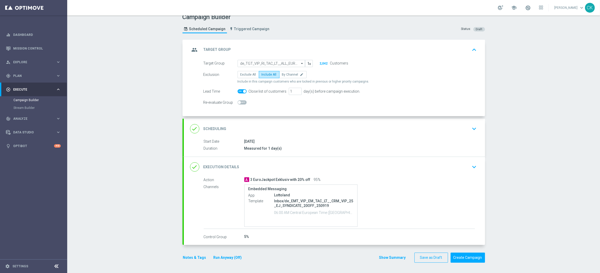
scroll to position [7, 0]
click at [243, 92] on span at bounding box center [244, 91] width 3 height 3
click at [242, 92] on input "checkbox" at bounding box center [241, 91] width 9 height 4
checkbox input "false"
click at [232, 256] on button "Run Anyway (Off)" at bounding box center [227, 258] width 29 height 6
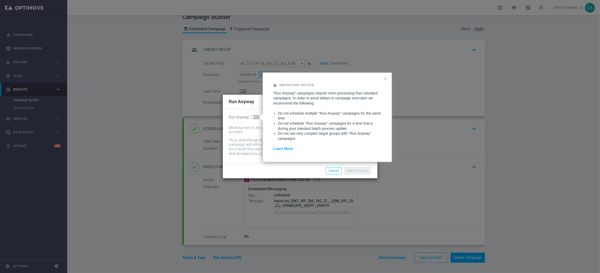
click at [254, 116] on span at bounding box center [254, 117] width 9 height 4
click at [254, 116] on input "checkbox" at bounding box center [254, 117] width 9 height 4
checkbox input "true"
click at [366, 171] on button "Apply Changes" at bounding box center [357, 170] width 27 height 7
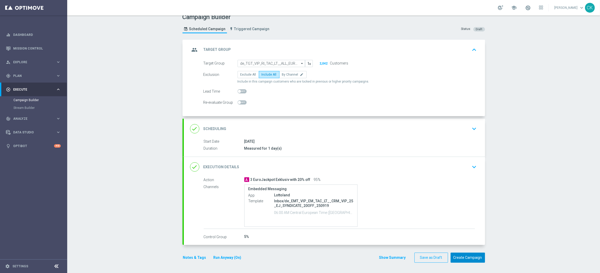
click at [465, 257] on button "Create Campaign" at bounding box center [467, 258] width 34 height 10
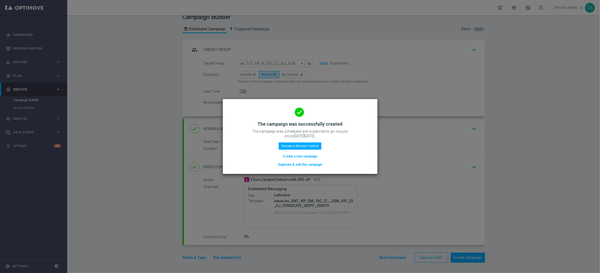
click at [307, 156] on button "Create a new campaign" at bounding box center [299, 157] width 35 height 6
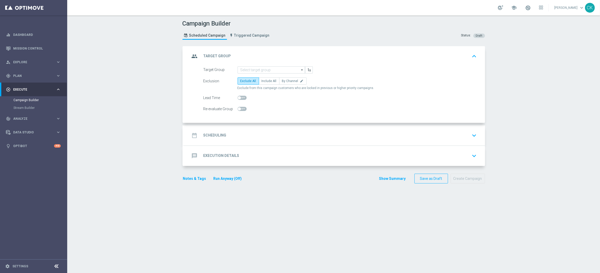
scroll to position [0, 0]
click at [272, 65] on div "group Target Group keyboard_arrow_up" at bounding box center [334, 56] width 301 height 20
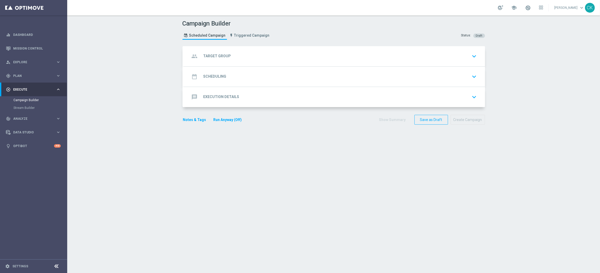
click at [259, 58] on div "group Target Group keyboard_arrow_down Target Group arrow_drop_down Drag here t…" at bounding box center [334, 56] width 301 height 20
click at [240, 51] on div "group Target Group keyboard_arrow_down" at bounding box center [334, 56] width 289 height 10
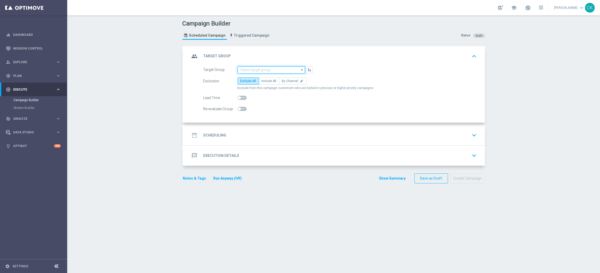
click at [259, 71] on input at bounding box center [270, 69] width 67 height 7
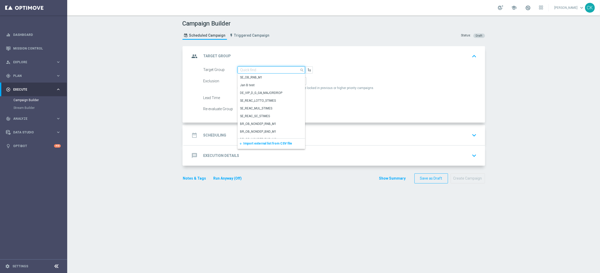
paste input "de_AT_TGT_VIP_RI_TAC_LT__ALL_EUR10_300DAYS"
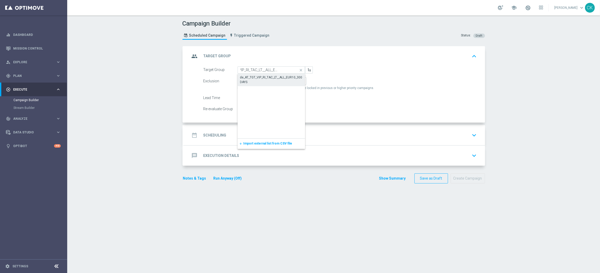
click at [257, 79] on div "de_AT_TGT_VIP_RI_TAC_LT__ALL_EUR10_300DAYS" at bounding box center [271, 79] width 62 height 9
type input "de_AT_TGT_VIP_RI_TAC_LT__ALL_EUR10_300DAYS"
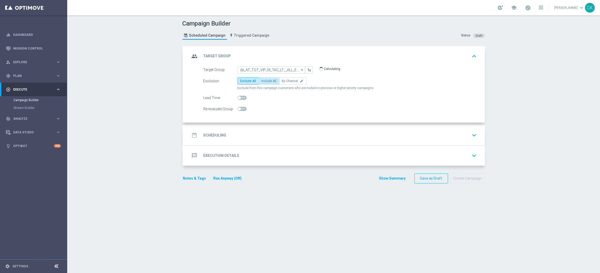
click at [264, 83] on label "Include All" at bounding box center [269, 81] width 21 height 7
click at [264, 83] on input "Include All" at bounding box center [262, 81] width 3 height 3
radio input "true"
click at [238, 98] on span at bounding box center [239, 97] width 3 height 3
click at [237, 98] on input "checkbox" at bounding box center [241, 98] width 9 height 4
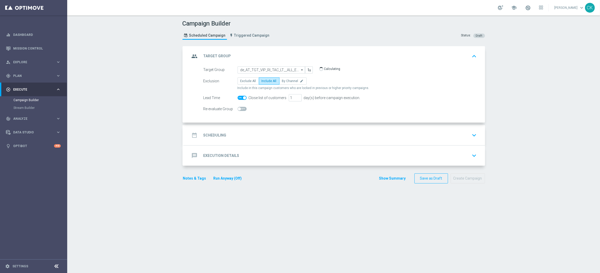
click at [237, 98] on span at bounding box center [241, 98] width 9 height 4
click at [237, 98] on input "checkbox" at bounding box center [241, 98] width 9 height 4
checkbox input "false"
click at [209, 135] on h2 "Scheduling" at bounding box center [214, 135] width 23 height 5
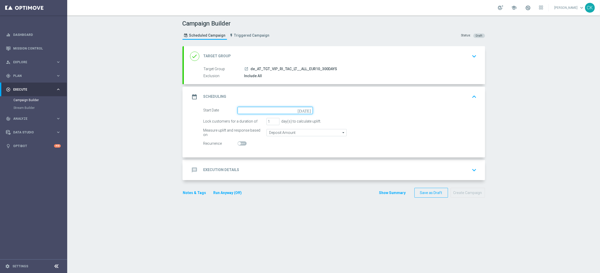
click at [269, 109] on input at bounding box center [274, 110] width 75 height 7
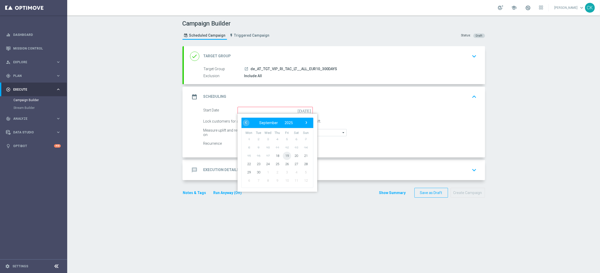
click at [287, 157] on span "19" at bounding box center [286, 156] width 8 height 8
type input "[DATE]"
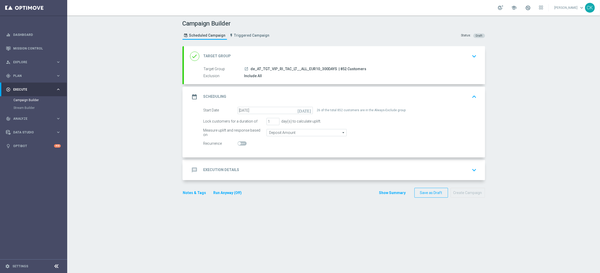
click at [210, 171] on h2 "Execution Details" at bounding box center [221, 170] width 36 height 5
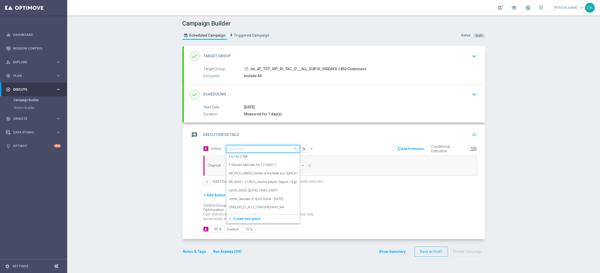
click at [258, 151] on input "text" at bounding box center [258, 149] width 58 height 4
paste input "3 EuroJackpot Exklusiv with 20% off"
type input "3 EuroJackpot Exklusiv with 20% off"
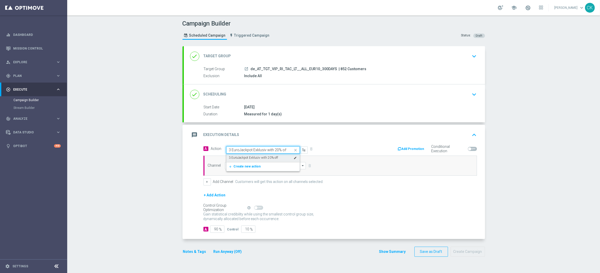
click at [259, 158] on label "3 EuroJackpot Exklusiv with 20% off" at bounding box center [253, 158] width 49 height 4
click at [255, 166] on input at bounding box center [265, 165] width 81 height 7
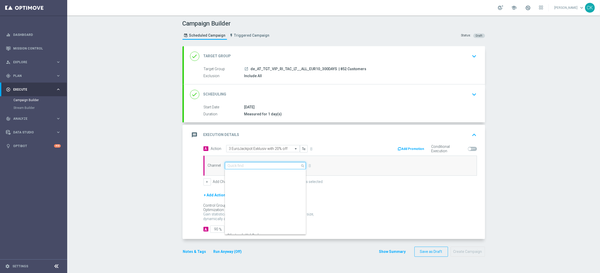
scroll to position [136, 0]
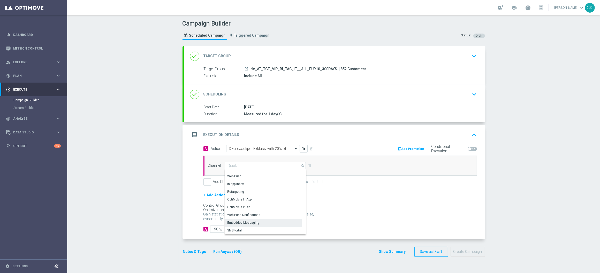
click at [247, 222] on div "Embedded Messaging" at bounding box center [243, 223] width 32 height 5
type input "Embedded Messaging"
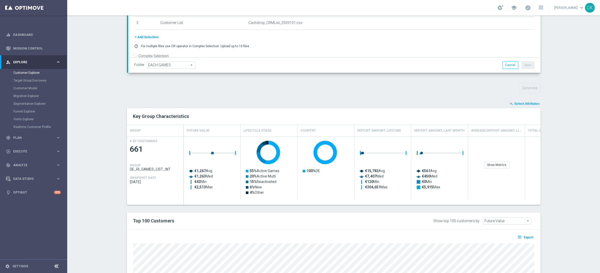
scroll to position [146, 0]
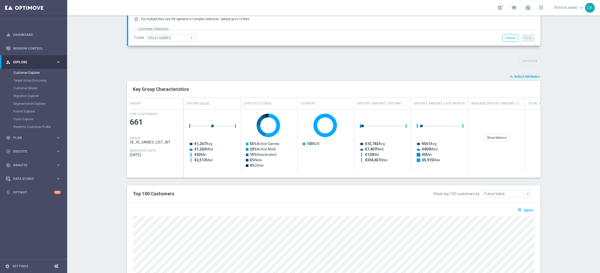
click at [530, 74] on button "playlist_add_check Select Attributes" at bounding box center [524, 77] width 31 height 6
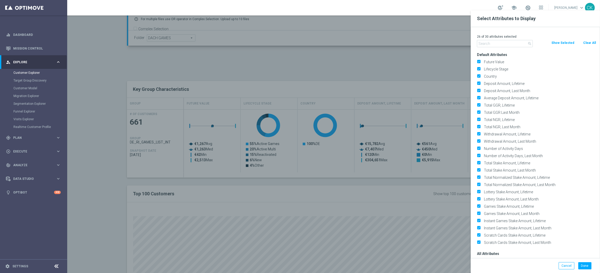
click at [589, 41] on button "Clear All" at bounding box center [589, 43] width 14 height 6
checkbox input "false"
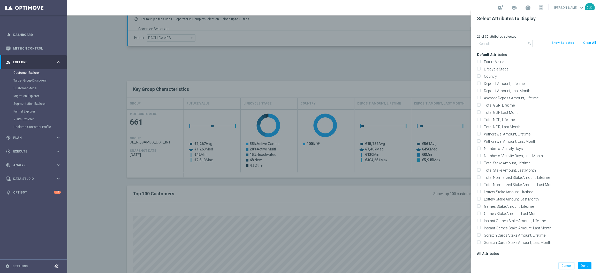
checkbox input "false"
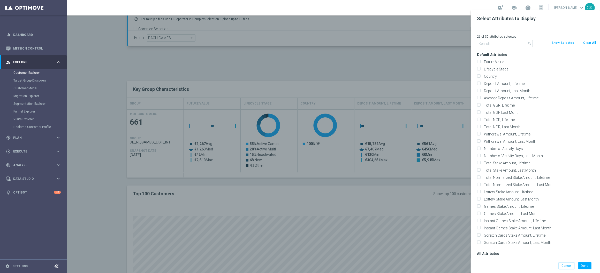
checkbox input "false"
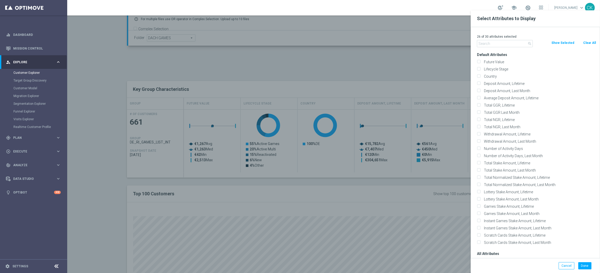
checkbox input "false"
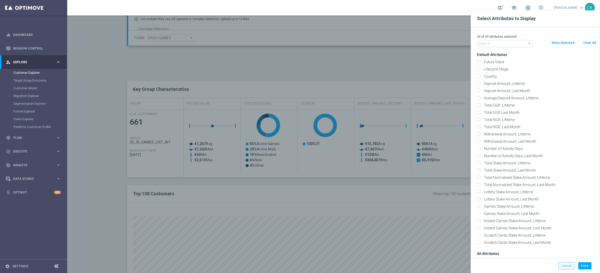
checkbox input "false"
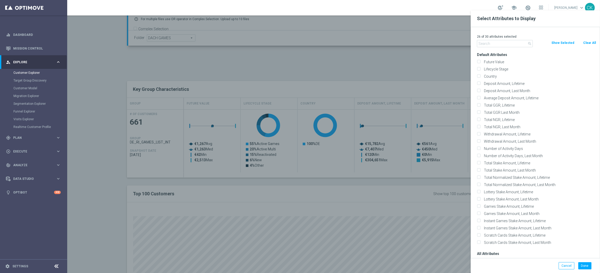
checkbox input "false"
click at [482, 60] on label "Future Value" at bounding box center [539, 62] width 114 height 5
click at [478, 61] on input "Future Value" at bounding box center [478, 62] width 3 height 3
checkbox input "true"
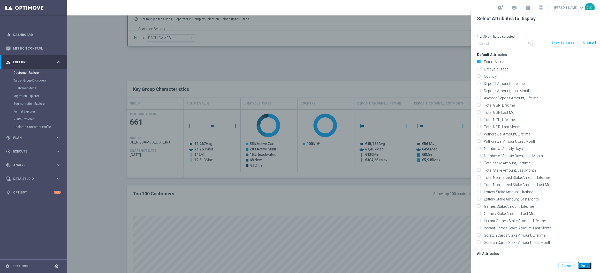
click at [582, 265] on button "Done" at bounding box center [584, 266] width 13 height 7
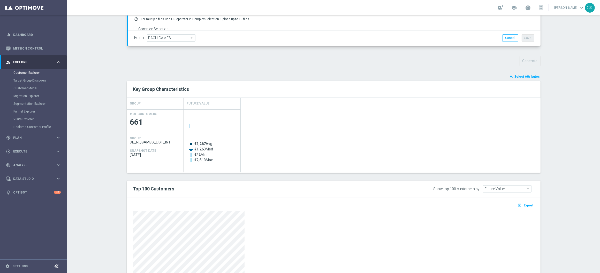
scroll to position [210, 0]
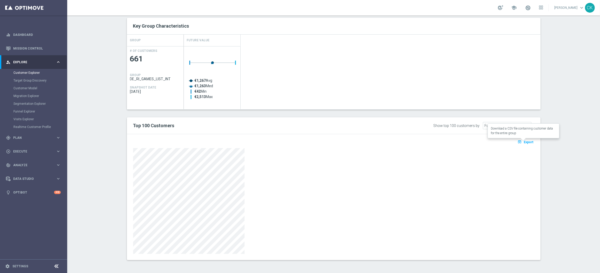
click at [524, 141] on span "Export" at bounding box center [529, 143] width 10 height 4
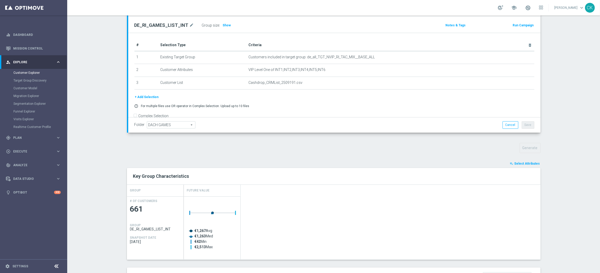
scroll to position [0, 0]
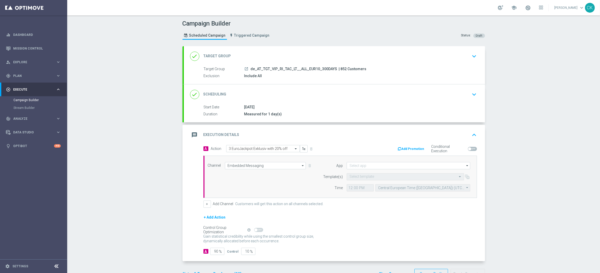
scroll to position [17, 0]
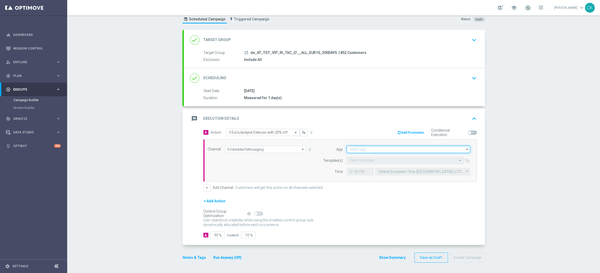
click at [373, 146] on input at bounding box center [408, 149] width 124 height 7
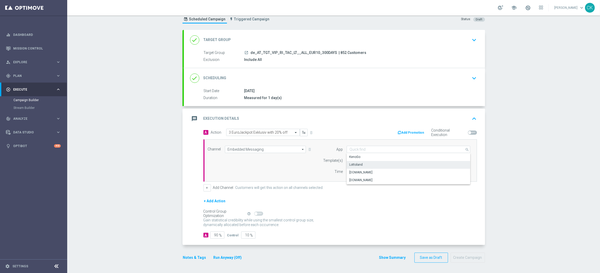
click at [369, 163] on div "Lottoland" at bounding box center [408, 164] width 124 height 7
type input "Lottoland"
click at [361, 160] on input "text" at bounding box center [399, 161] width 101 height 4
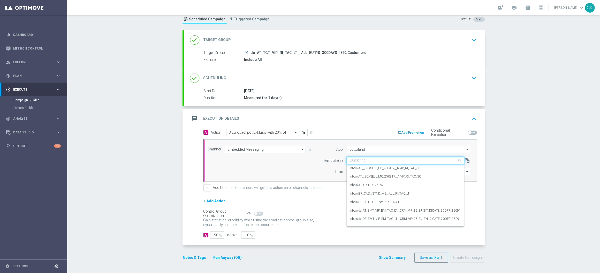
paste input "de_AT_EMT_VIP_EM_TAC_LT__CRM_VIP_25_EJ_SYNDICATE_20OFF_250919"
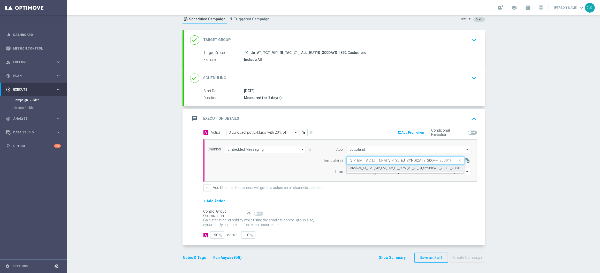
click at [361, 166] on label "Inbox/de_AT_EMT_VIP_EM_TAC_LT__CRM_VIP_25_EJ_SYNDICATE_20OFF_250919" at bounding box center [405, 168] width 113 height 4
type input "de_AT_EMT_VIP_EM_TAC_LT__CRM_VIP_25_EJ_SYNDICATE_20OFF_250919"
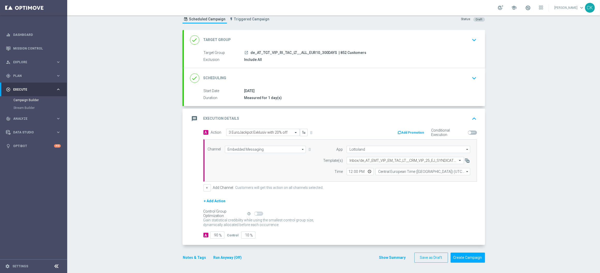
scroll to position [0, 0]
click at [346, 171] on input "12:00" at bounding box center [359, 171] width 27 height 7
type input "06:00"
click at [402, 171] on input "Central European Time ([GEOGRAPHIC_DATA]) (UTC +02:00)" at bounding box center [422, 171] width 95 height 7
click at [400, 180] on div "Central European Time ([GEOGRAPHIC_DATA]) (UTC +02:00)" at bounding box center [420, 179] width 84 height 5
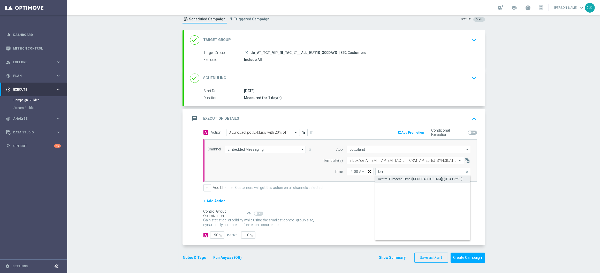
type input "Central European Time ([GEOGRAPHIC_DATA]) (UTC +02:00)"
click at [216, 235] on input "90" at bounding box center [217, 235] width 14 height 7
type input "9"
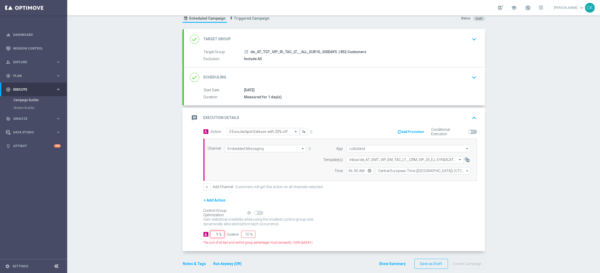
type input "91"
type input "95"
type input "5"
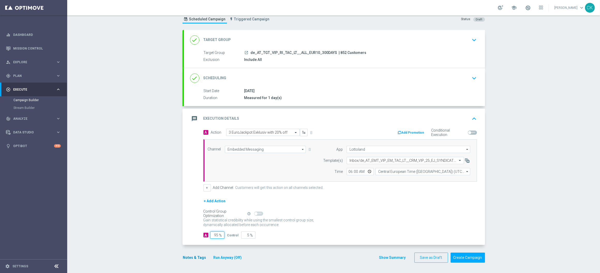
type input "95"
click at [193, 257] on button "Notes & Tags" at bounding box center [194, 258] width 24 height 6
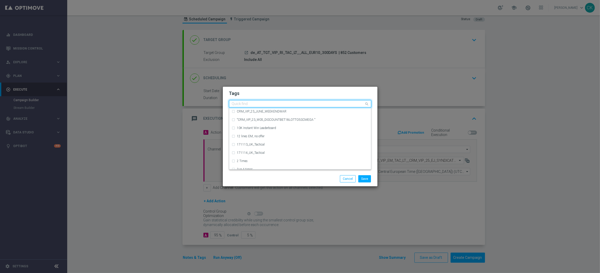
click at [258, 104] on input "text" at bounding box center [298, 104] width 133 height 4
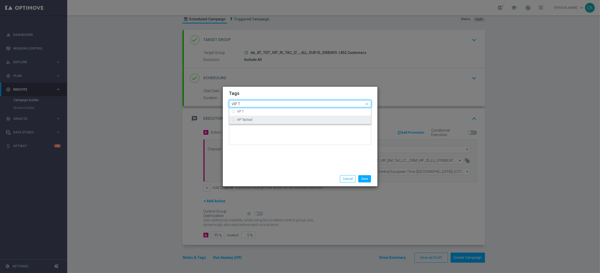
click at [246, 119] on label "VIP Tactical" at bounding box center [245, 119] width 16 height 3
type input "VIP T"
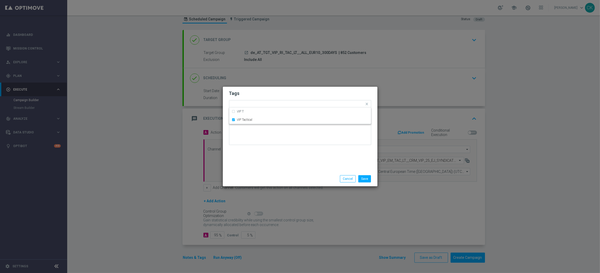
click at [264, 192] on modal-container "Tags Quick find × VIP Tactical VIP T VIP Tactical Notes Save Cancel" at bounding box center [300, 136] width 600 height 273
click at [365, 181] on button "Save" at bounding box center [364, 178] width 13 height 7
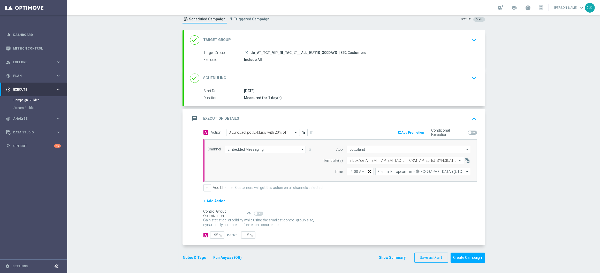
click at [234, 259] on button "Run Anyway (Off)" at bounding box center [227, 258] width 29 height 6
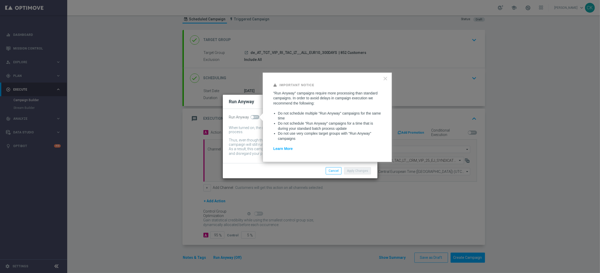
click at [252, 120] on div "Run Anyway When turned on, the campaign will be executed regardless of your sit…" at bounding box center [300, 136] width 155 height 54
click at [251, 116] on span at bounding box center [252, 117] width 3 height 3
click at [251, 115] on input "checkbox" at bounding box center [254, 117] width 9 height 4
checkbox input "true"
click at [352, 169] on button "Apply Changes" at bounding box center [357, 170] width 27 height 7
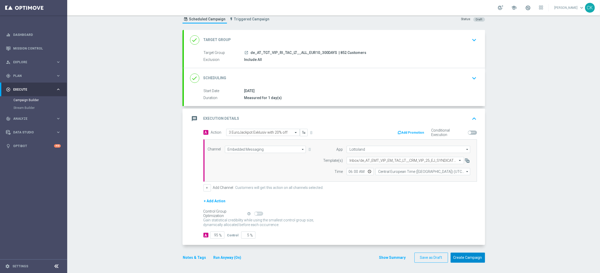
click at [470, 257] on button "Create Campaign" at bounding box center [467, 258] width 34 height 10
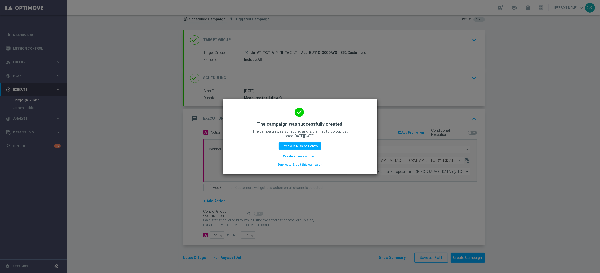
click at [304, 158] on button "Create a new campaign" at bounding box center [299, 157] width 35 height 6
